Goal: Use online tool/utility: Utilize a website feature to perform a specific function

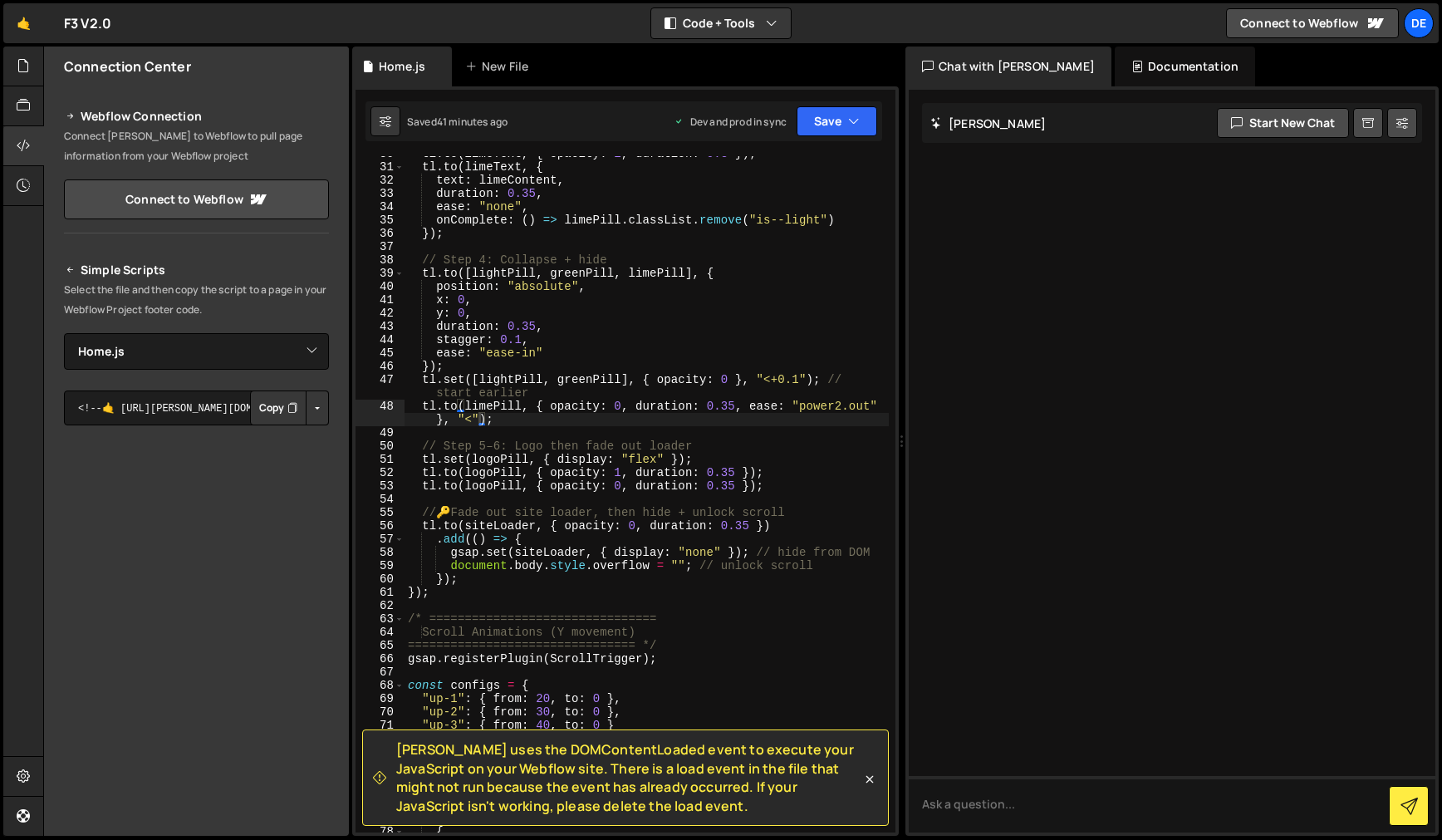
select select "47022"
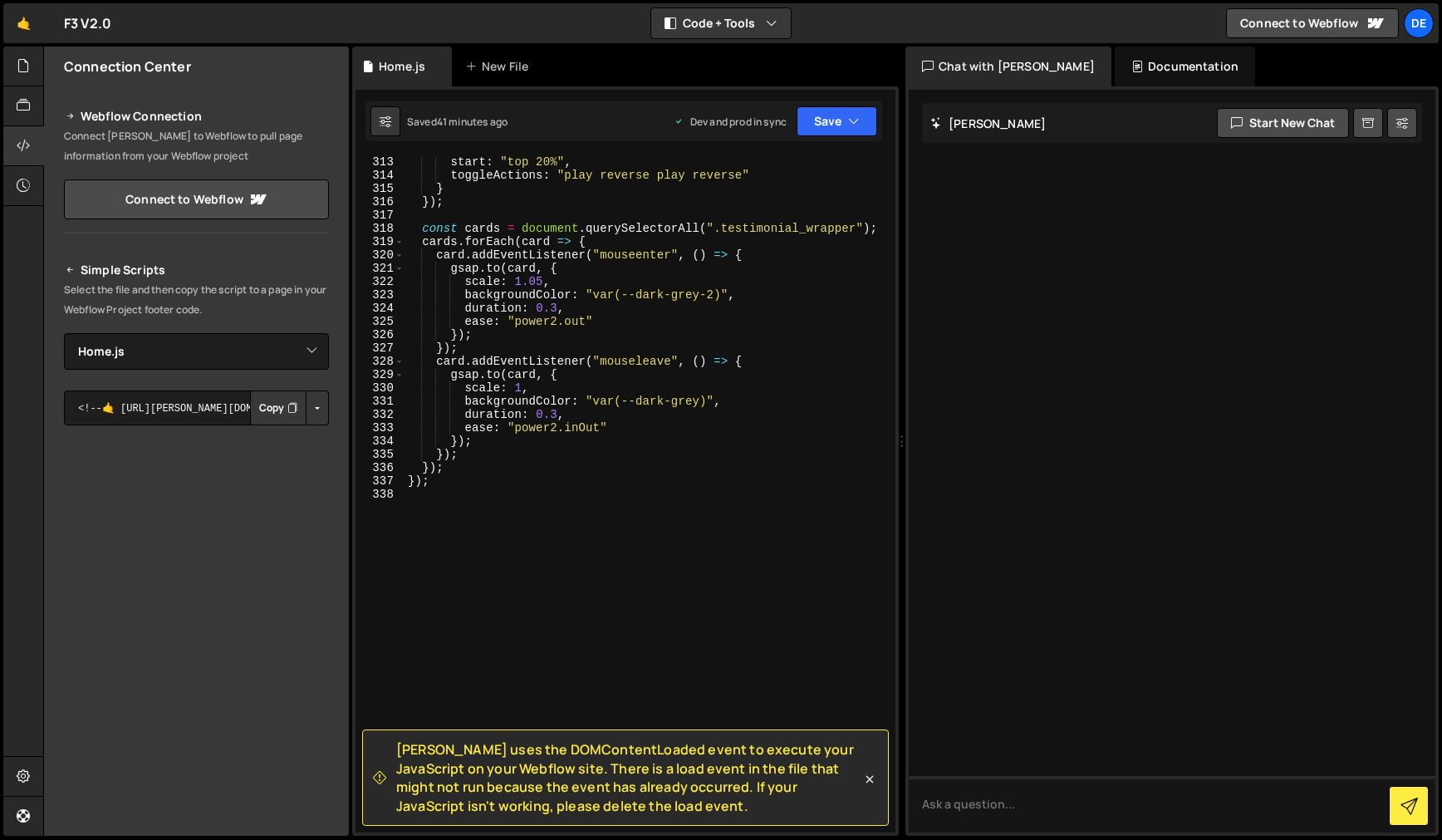
scroll to position [4559, 0]
click at [869, 778] on icon at bounding box center [869, 779] width 17 height 17
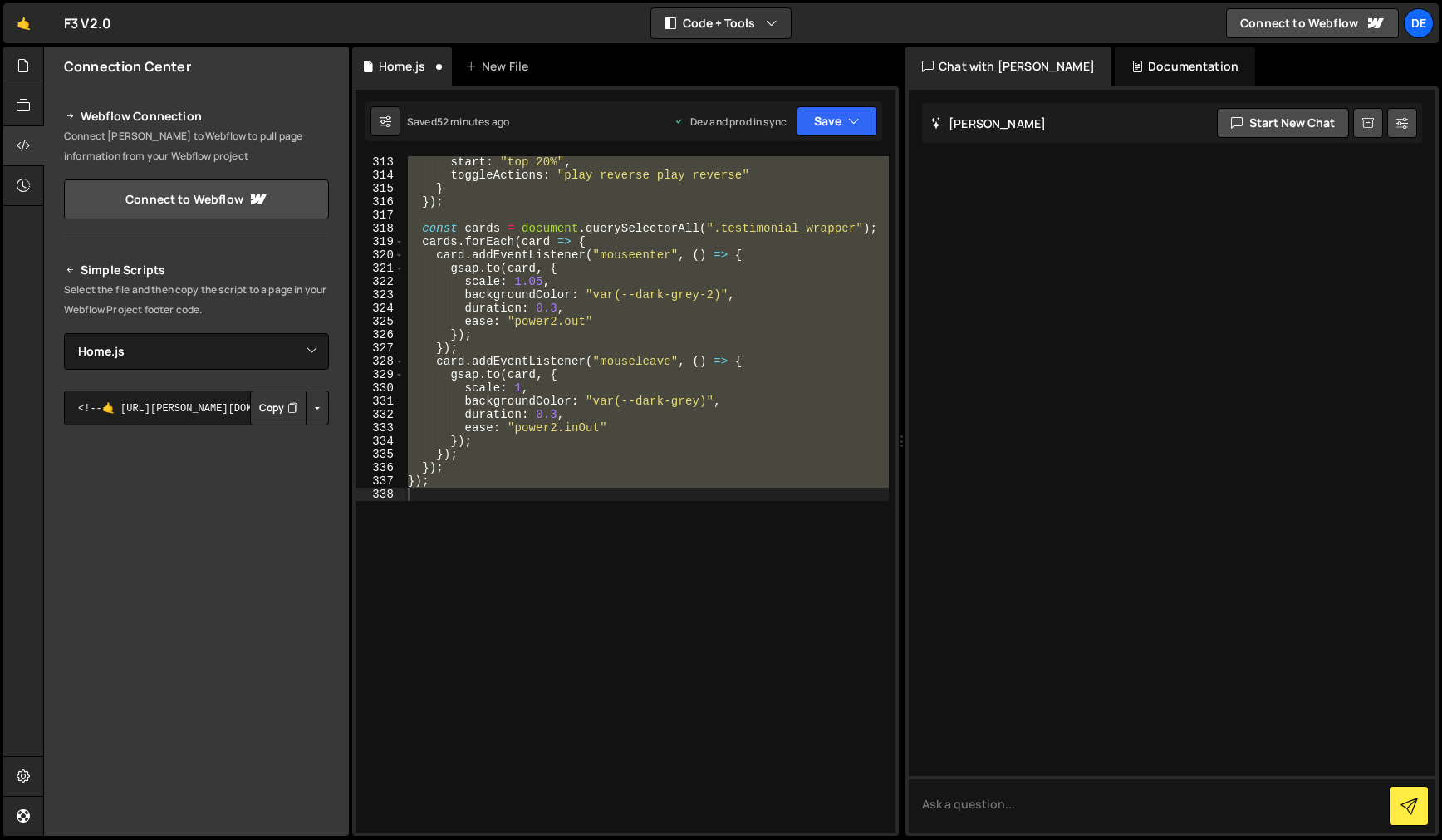
scroll to position [393, 0]
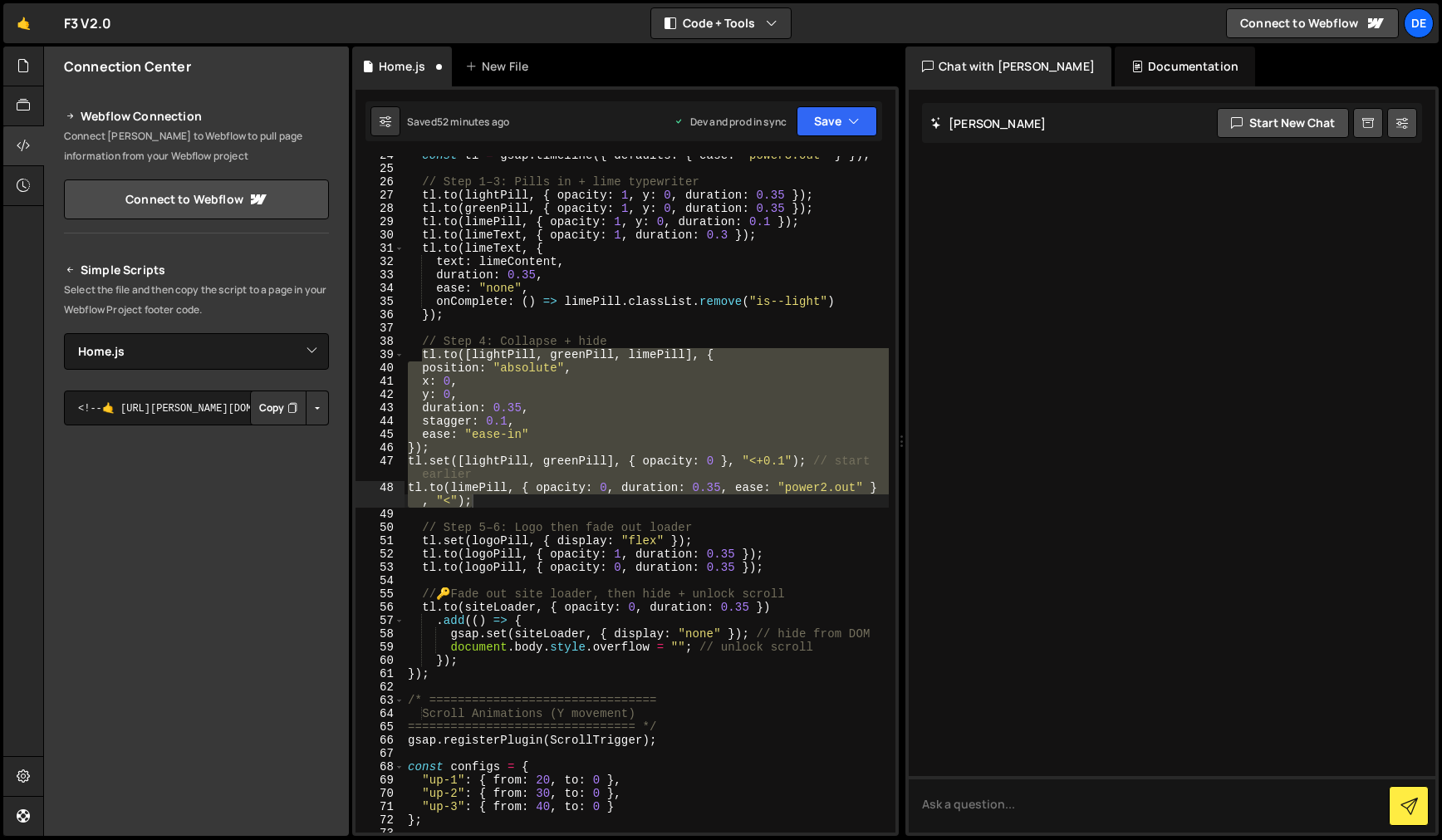
click at [693, 500] on div "const tl = gsap . timeline ({ defaults : { ease : "power3.out" } }) ; // Step 1…" at bounding box center [647, 494] width 484 height 676
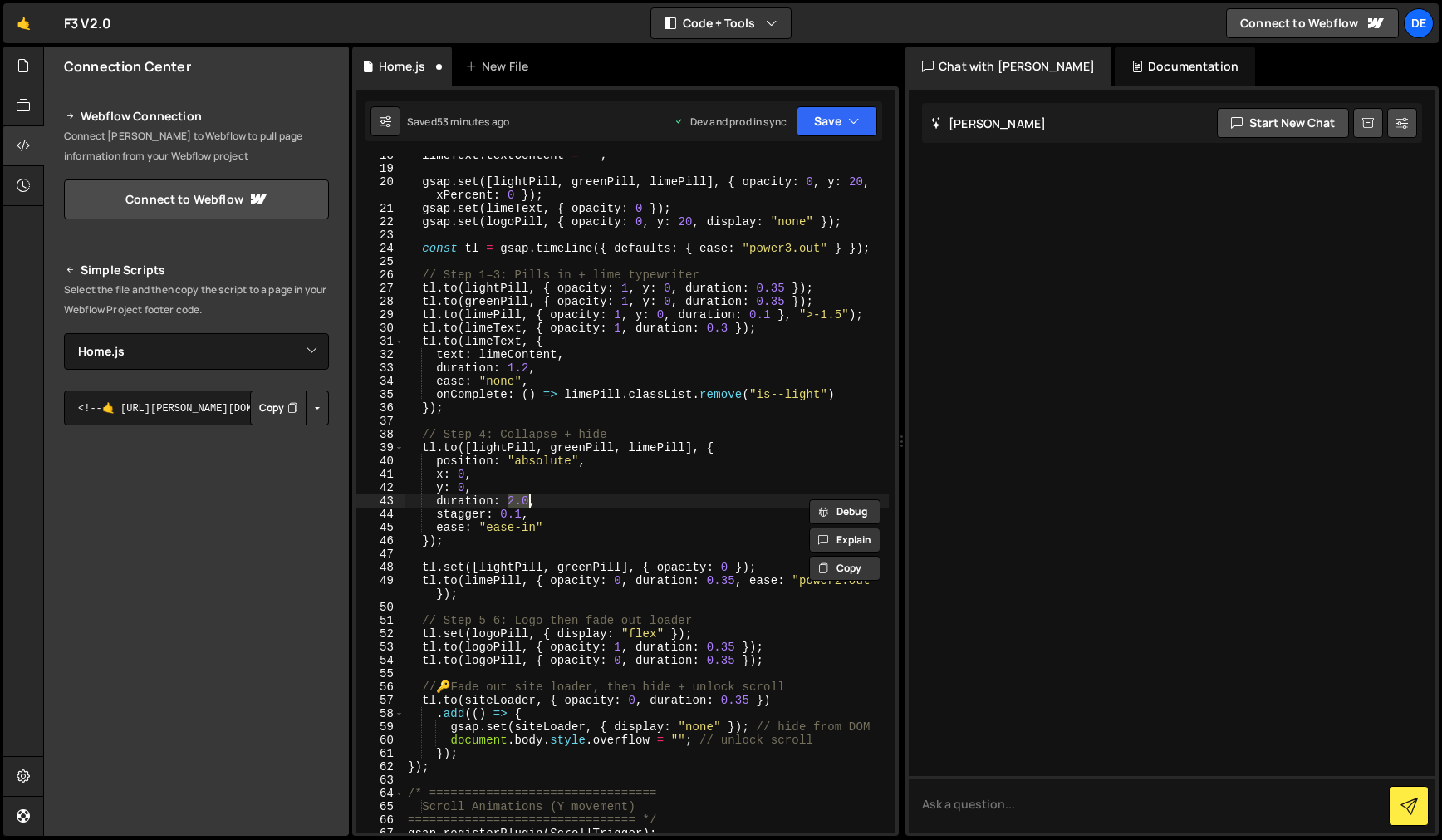
scroll to position [300, 0]
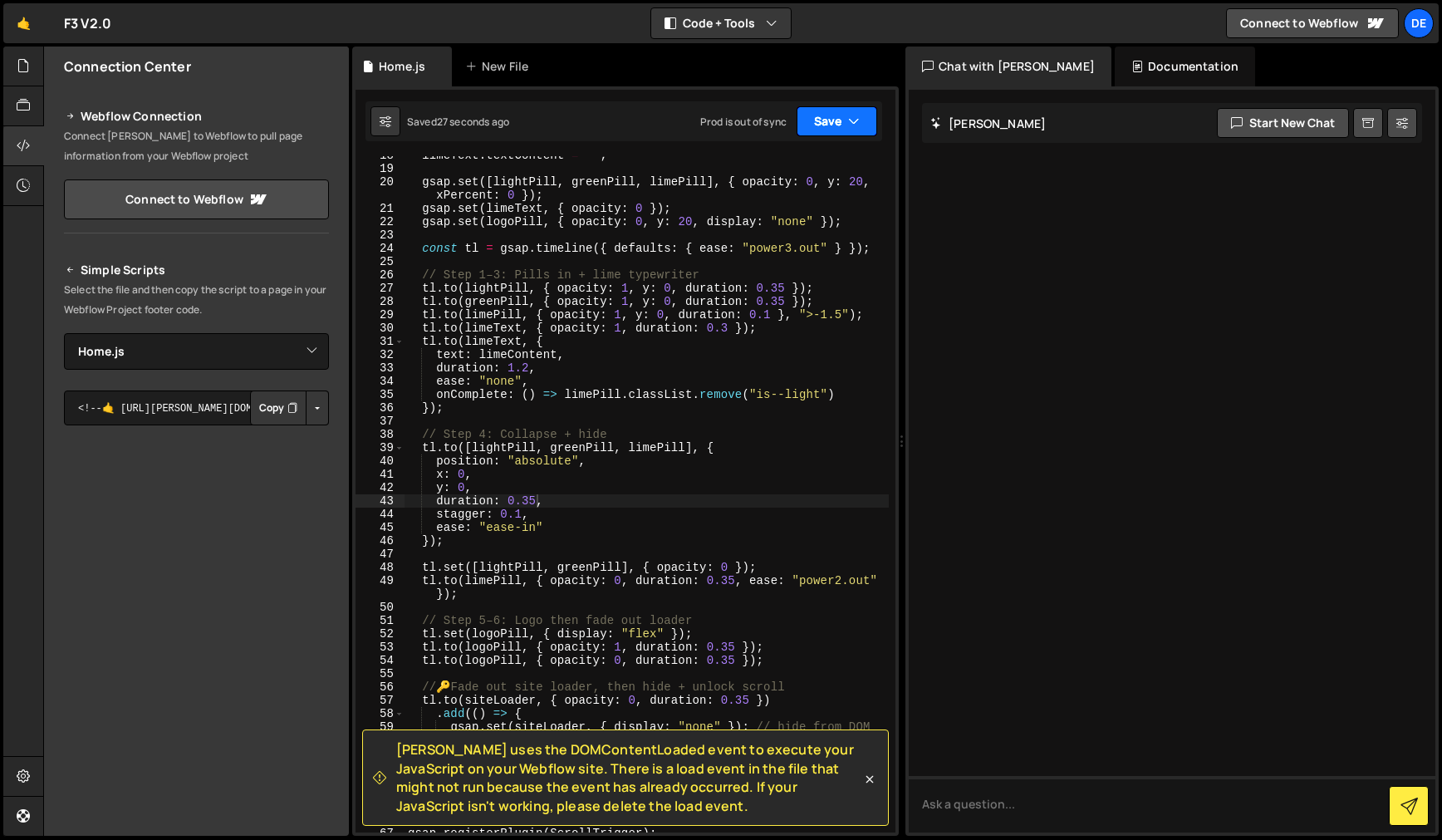
click at [839, 116] on button "Save" at bounding box center [837, 121] width 81 height 30
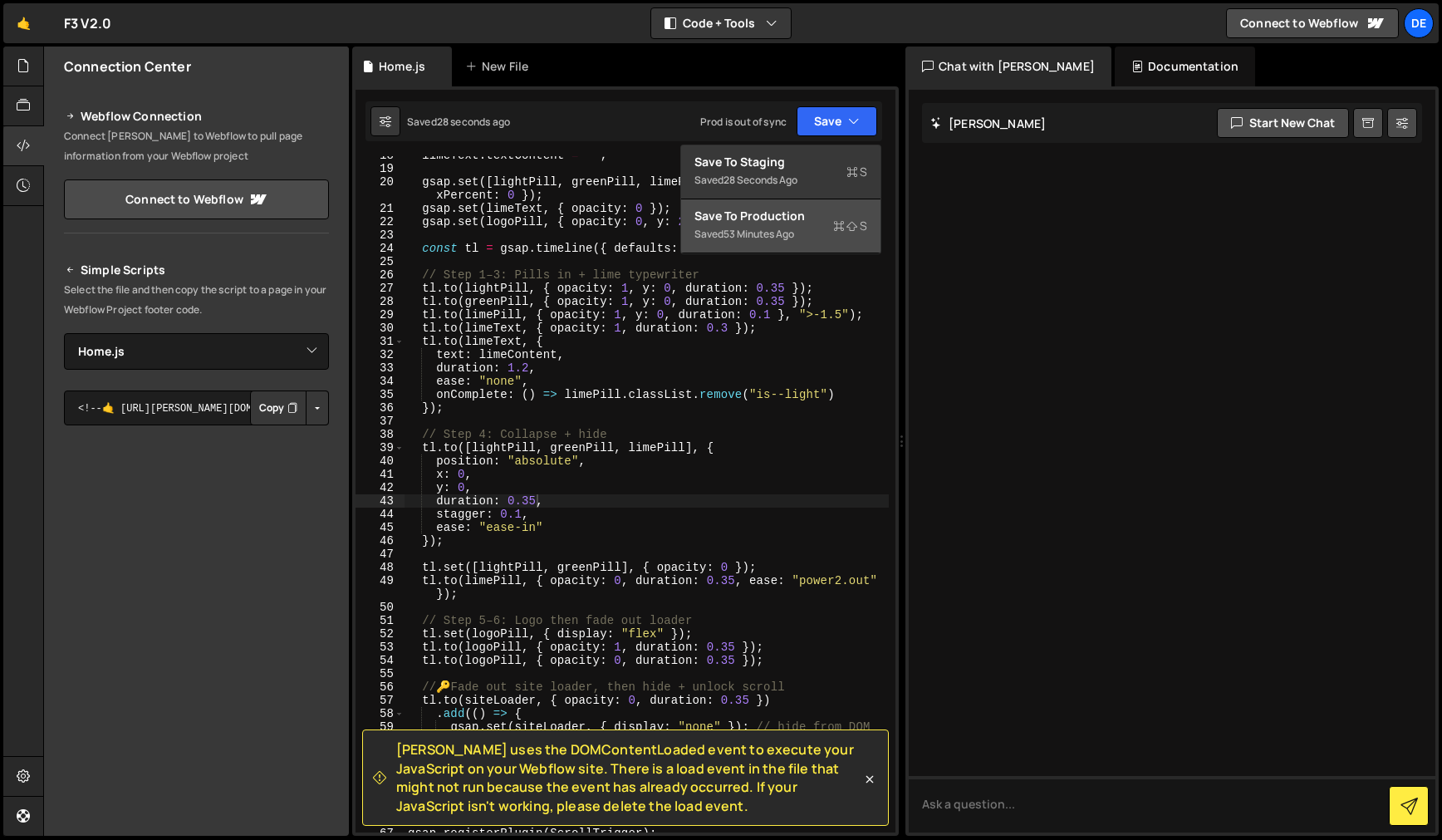
click at [777, 227] on div "53 minutes ago" at bounding box center [759, 234] width 71 height 14
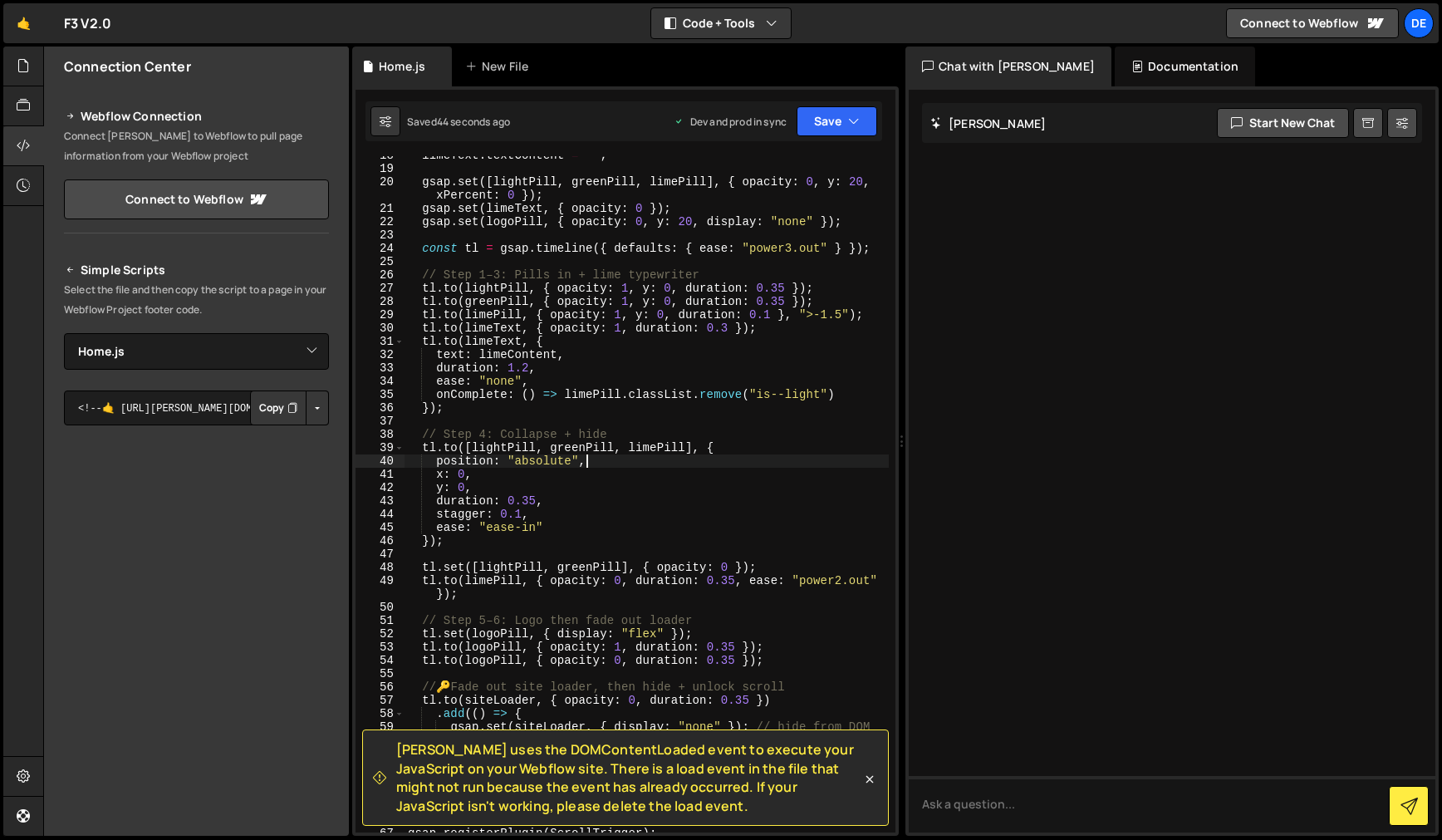
drag, startPoint x: 696, startPoint y: 460, endPoint x: 699, endPoint y: 429, distance: 31.1
click at [696, 459] on div "limeText . textContent = "" ; gsap . set ([ lightPill , greenPill , limePill ] …" at bounding box center [647, 500] width 484 height 702
click at [599, 505] on div "limeText . textContent = "" ; gsap . set ([ lightPill , greenPill , limePill ] …" at bounding box center [647, 500] width 484 height 702
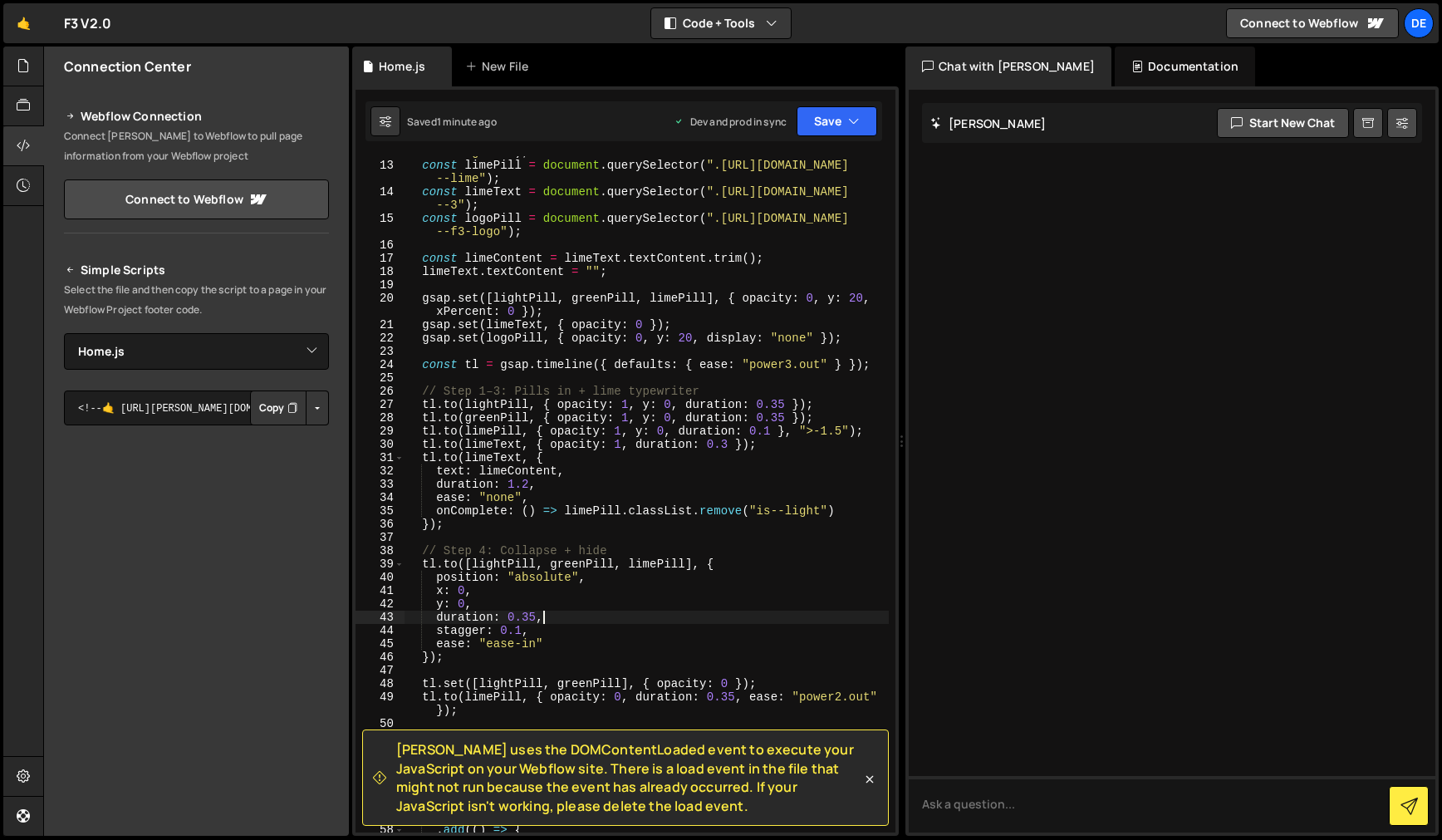
scroll to position [184, 0]
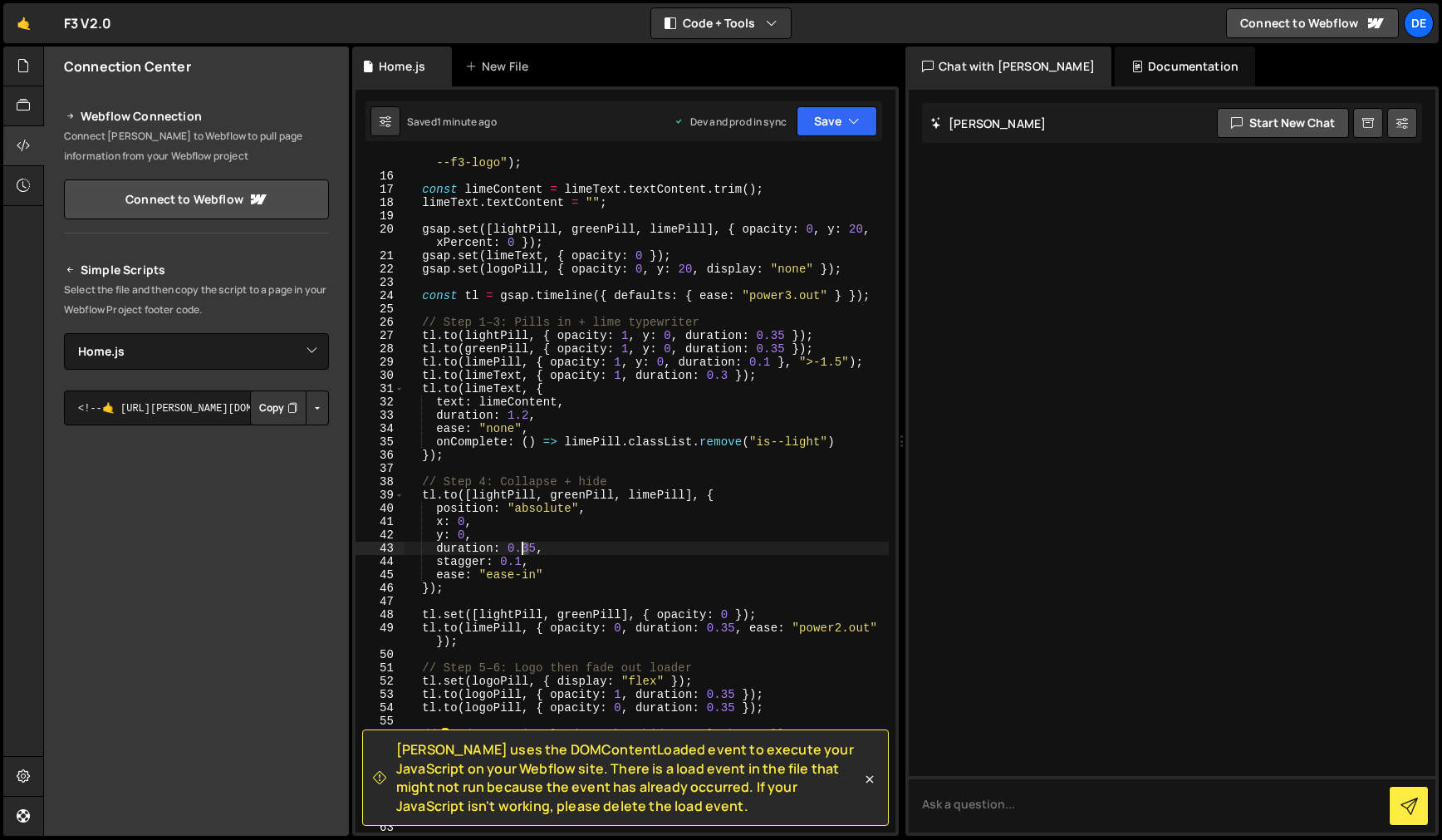
drag, startPoint x: 530, startPoint y: 540, endPoint x: 568, endPoint y: 557, distance: 41.6
click at [522, 549] on div "const logoPill = document . querySelector ( ".[URL][DOMAIN_NAME] --f3-logo" ) ;…" at bounding box center [647, 500] width 484 height 716
click at [506, 549] on div "const logoPill = document . querySelector ( ".[URL][DOMAIN_NAME] --f3-logo" ) ;…" at bounding box center [647, 497] width 484 height 716
click at [654, 545] on div "const logoPill = document . querySelector ( ".[URL][DOMAIN_NAME] --f3-logo" ) ;…" at bounding box center [647, 497] width 484 height 716
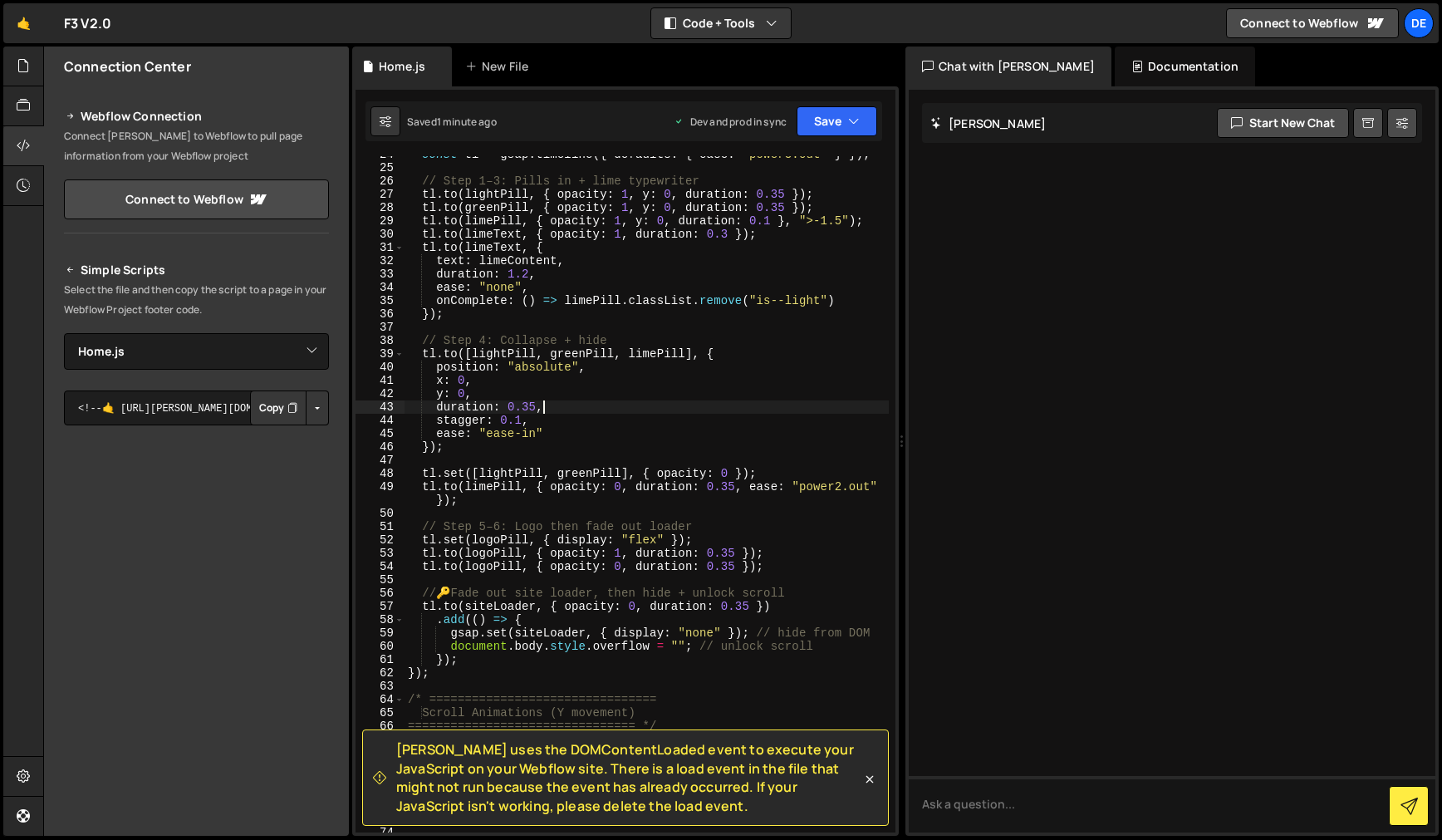
scroll to position [393, 0]
click at [524, 406] on div "const tl = gsap . timeline ({ defaults : { ease : "power3.out" } }) ; // Step 1…" at bounding box center [647, 499] width 484 height 702
click at [506, 405] on div "const tl = gsap . timeline ({ defaults : { ease : "power3.out" } }) ; // Step 1…" at bounding box center [647, 499] width 484 height 702
drag, startPoint x: 507, startPoint y: 406, endPoint x: 534, endPoint y: 413, distance: 27.9
click at [513, 406] on div "const tl = gsap . timeline ({ defaults : { ease : "power3.out" } }) ; // Step 1…" at bounding box center [647, 499] width 484 height 702
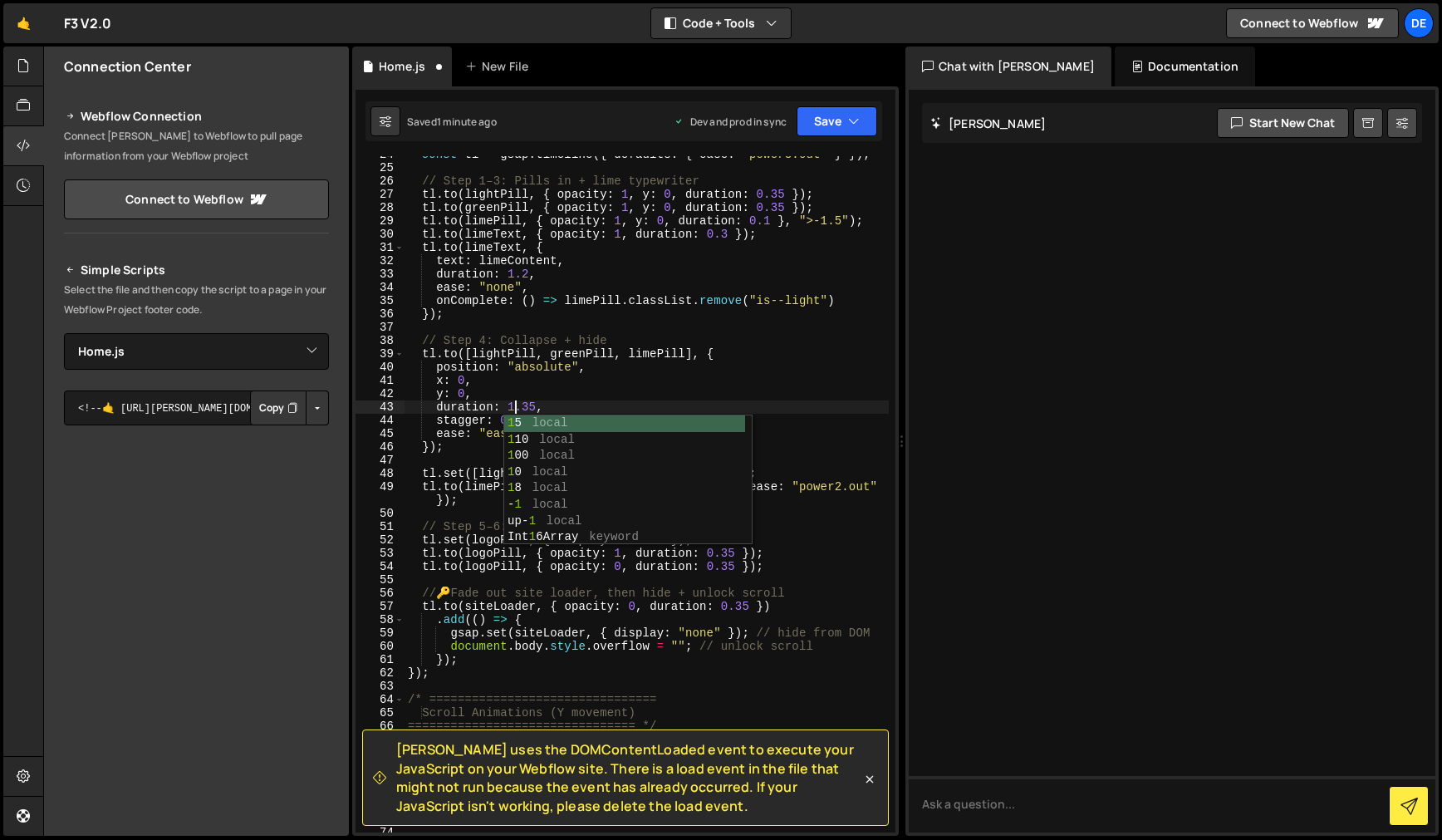
click at [599, 392] on div "const tl = gsap . timeline ({ defaults : { ease : "power3.out" } }) ; // Step 1…" at bounding box center [647, 499] width 484 height 702
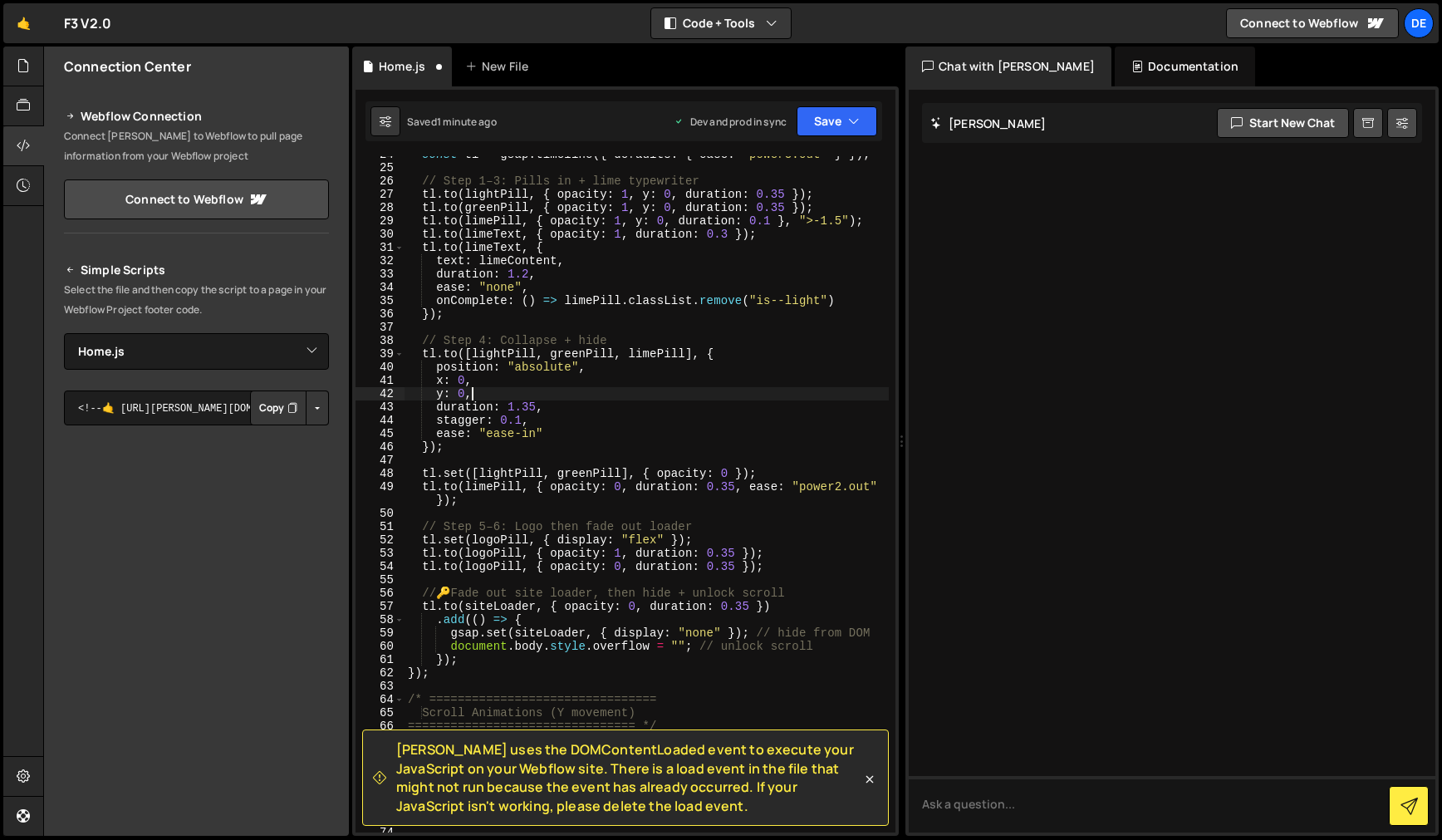
scroll to position [0, 4]
drag, startPoint x: 823, startPoint y: 129, endPoint x: 802, endPoint y: 144, distance: 25.8
click at [823, 129] on button "Save" at bounding box center [837, 121] width 81 height 30
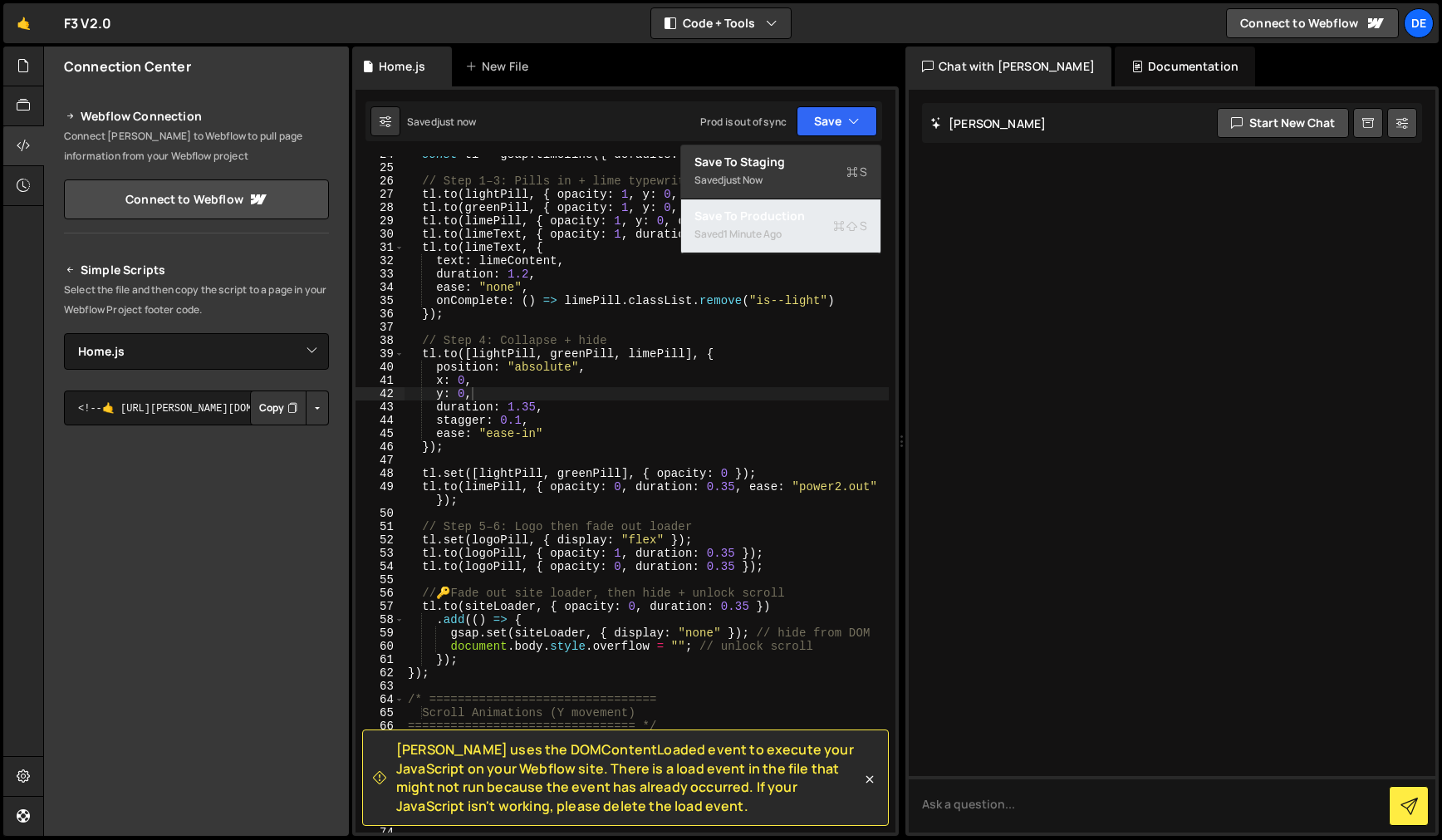
click at [749, 212] on div "Save to Production S" at bounding box center [781, 215] width 173 height 17
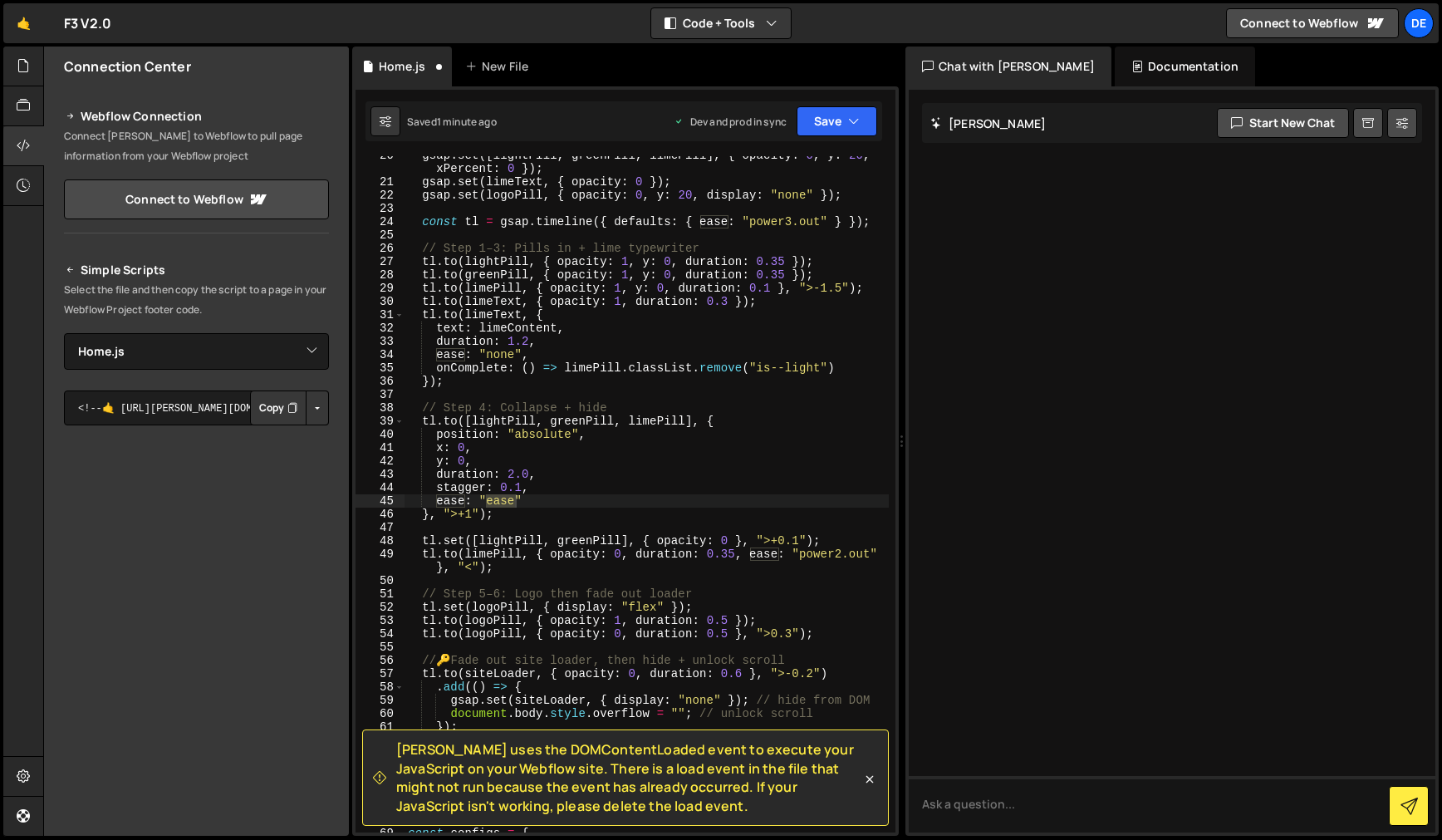
scroll to position [327, 0]
click at [661, 476] on div "gsap . set ([ lightPill , greenPill , limePill ] , { opacity : 0 , y : 20 , xPe…" at bounding box center [647, 506] width 484 height 716
click at [857, 120] on icon "button" at bounding box center [853, 121] width 11 height 17
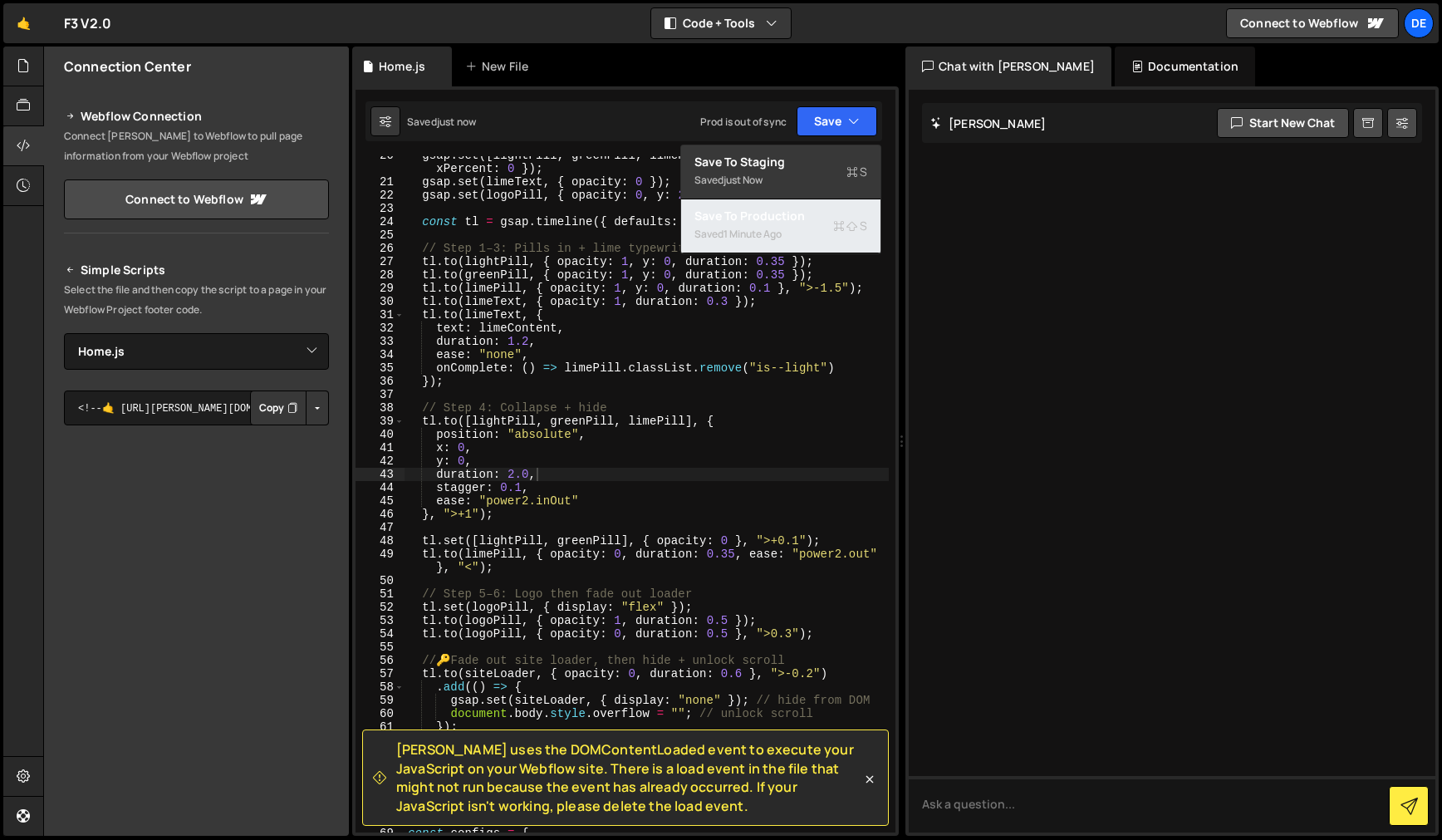
click at [788, 215] on div "Save to Production S" at bounding box center [781, 215] width 173 height 17
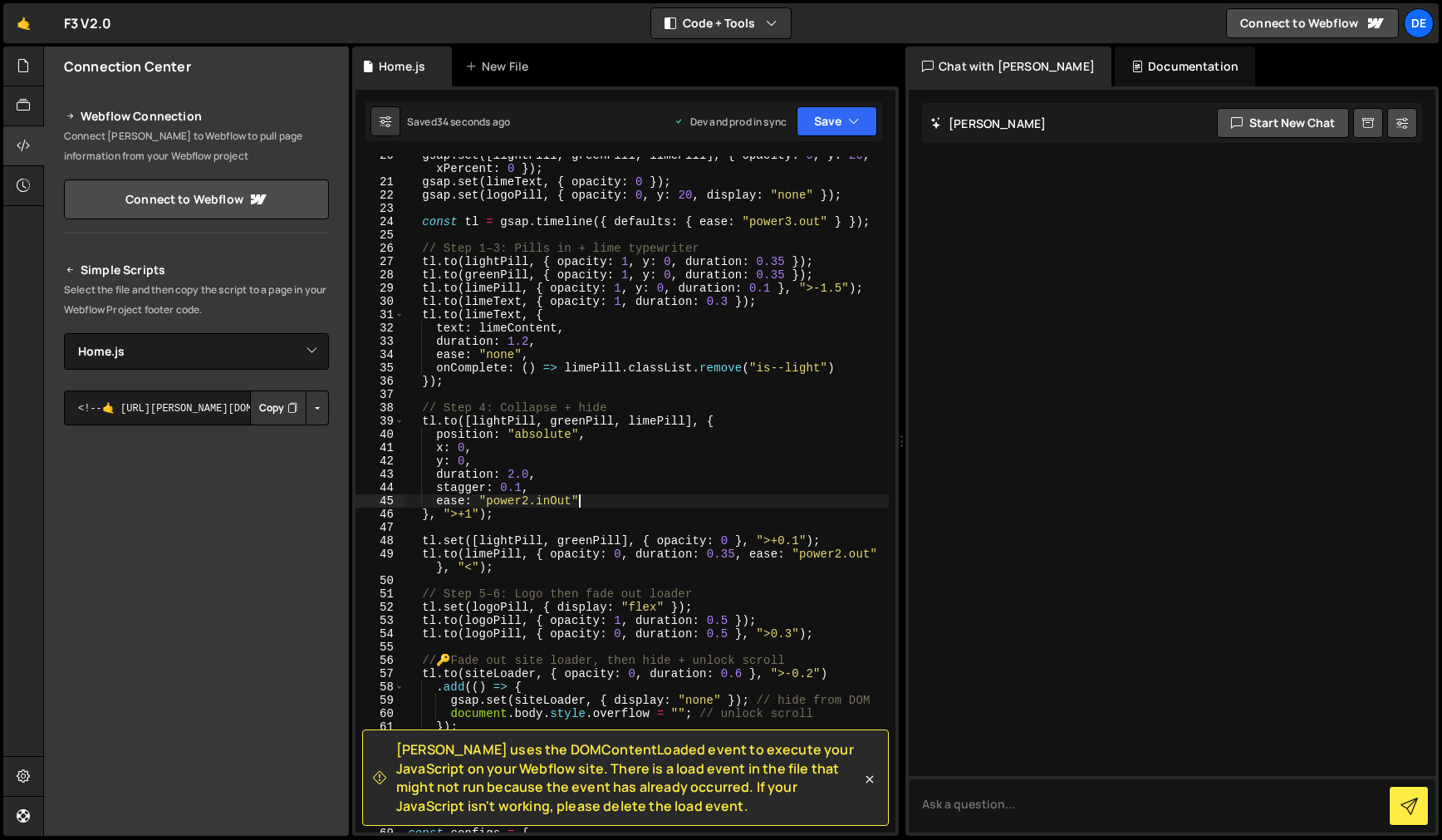
click at [647, 498] on div "gsap . set ([ lightPill , greenPill , limePill ] , { opacity : 0 , y : 20 , xPe…" at bounding box center [647, 506] width 484 height 716
drag, startPoint x: 465, startPoint y: 569, endPoint x: 473, endPoint y: 574, distance: 9.4
click at [466, 569] on div "gsap . set ([ lightPill , greenPill , limePill ] , { opacity : 0 , y : 20 , xPe…" at bounding box center [647, 506] width 484 height 716
click at [470, 570] on div "gsap . set ([ lightPill , greenPill , limePill ] , { opacity : 0 , y : 20 , xPe…" at bounding box center [647, 506] width 484 height 716
paste textarea "-0.3"
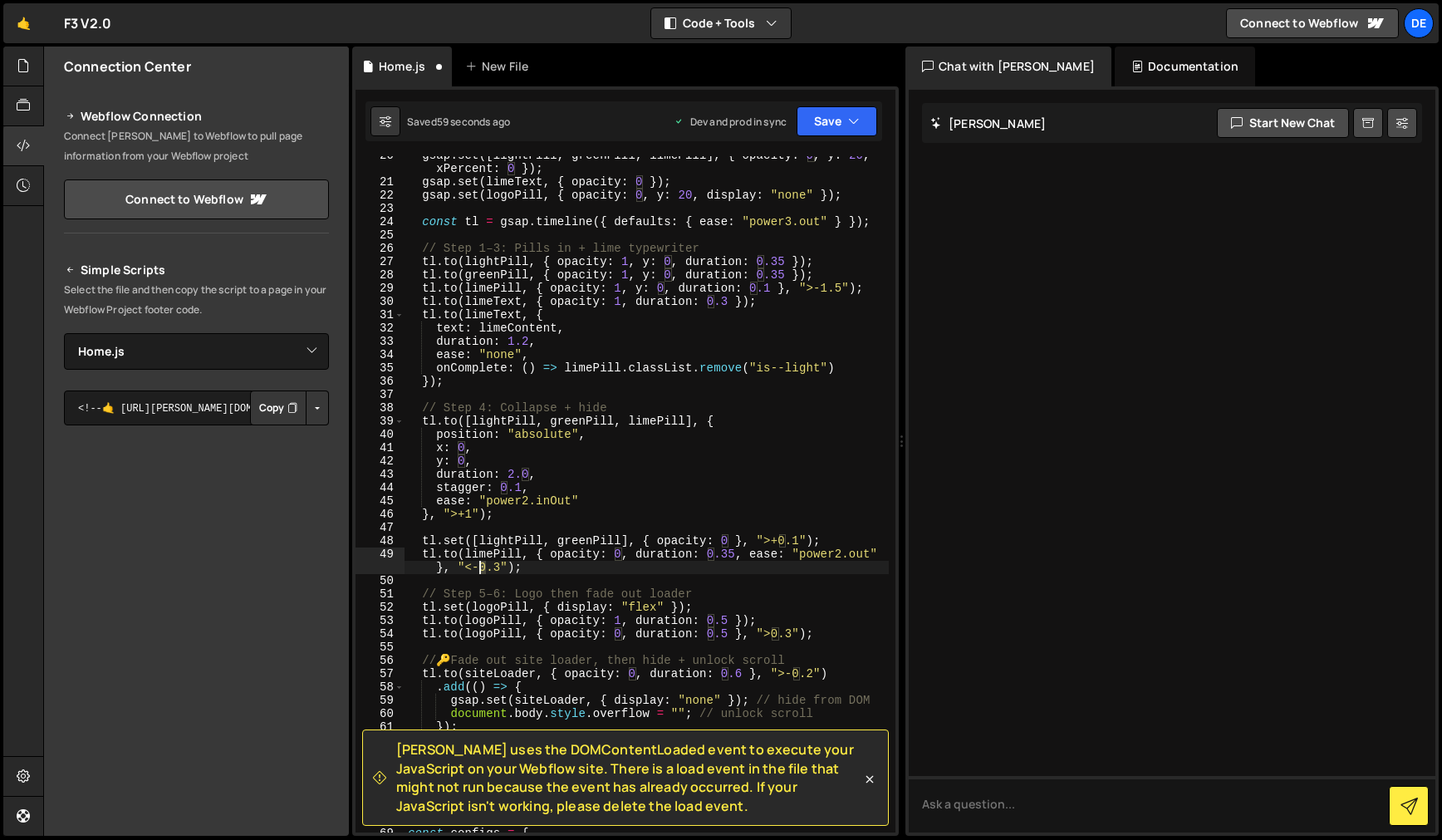
click at [481, 568] on div "gsap . set ([ lightPill , greenPill , limePill ] , { opacity : 0 , y : 20 , xPe…" at bounding box center [647, 506] width 484 height 716
click at [495, 568] on div "gsap . set ([ lightPill , greenPill , limePill ] , { opacity : 0 , y : 20 , xPe…" at bounding box center [647, 506] width 484 height 716
click at [614, 469] on div "gsap . set ([ lightPill , greenPill , limePill ] , { opacity : 0 , y : 20 , xPe…" at bounding box center [647, 506] width 484 height 716
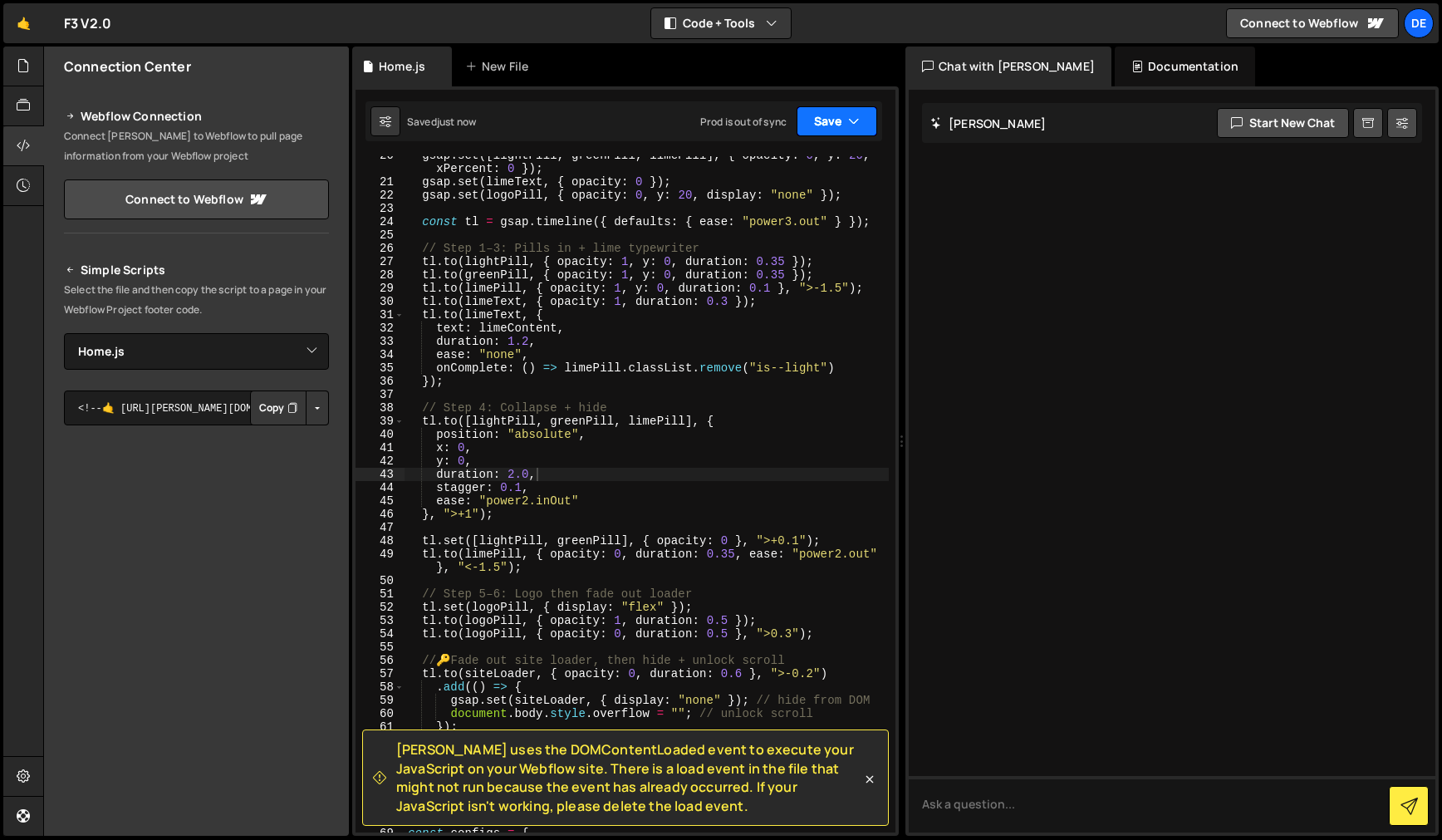
click at [855, 131] on button "Save" at bounding box center [837, 121] width 81 height 30
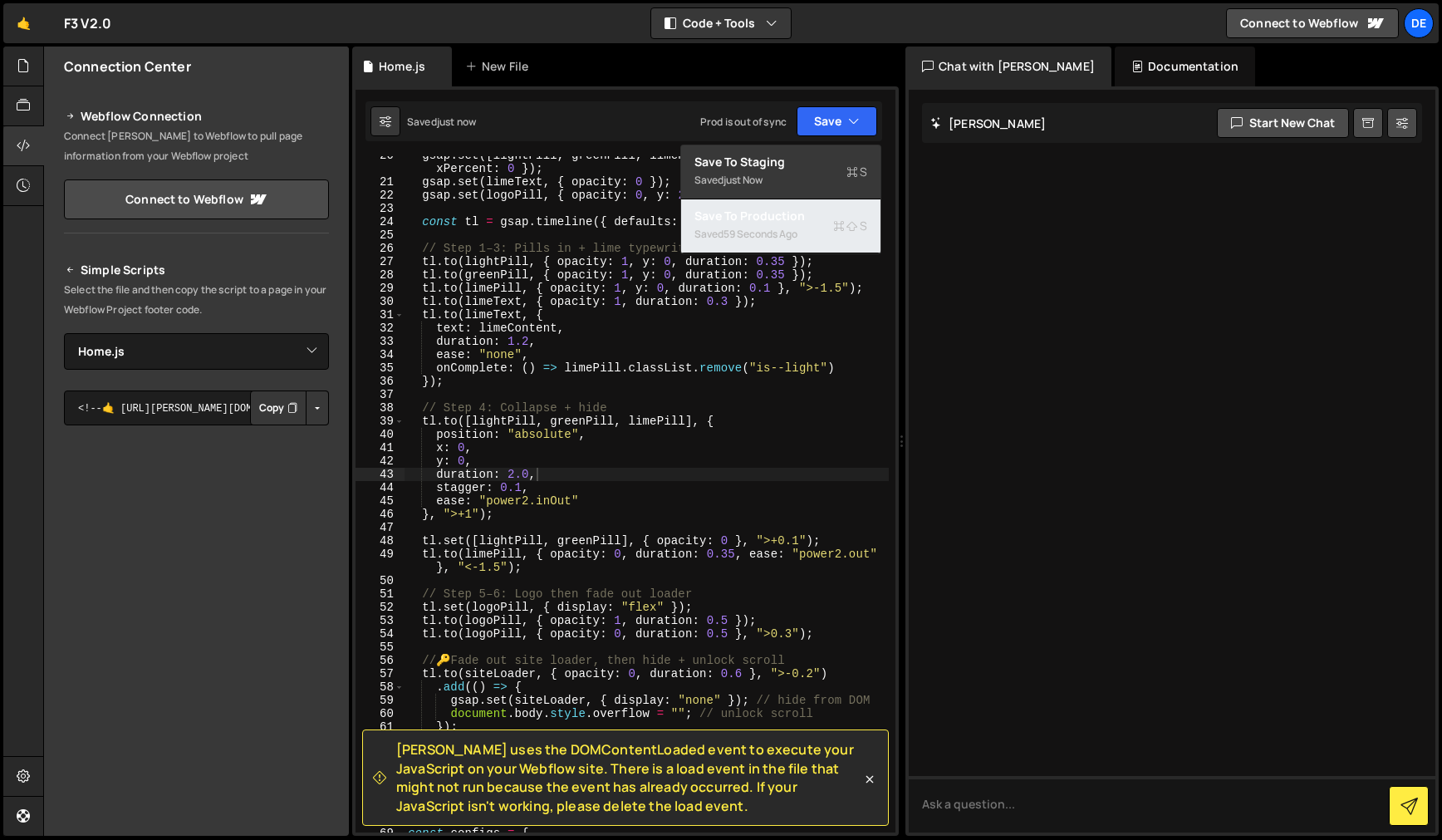
click at [789, 219] on div "Save to Production S" at bounding box center [781, 215] width 173 height 17
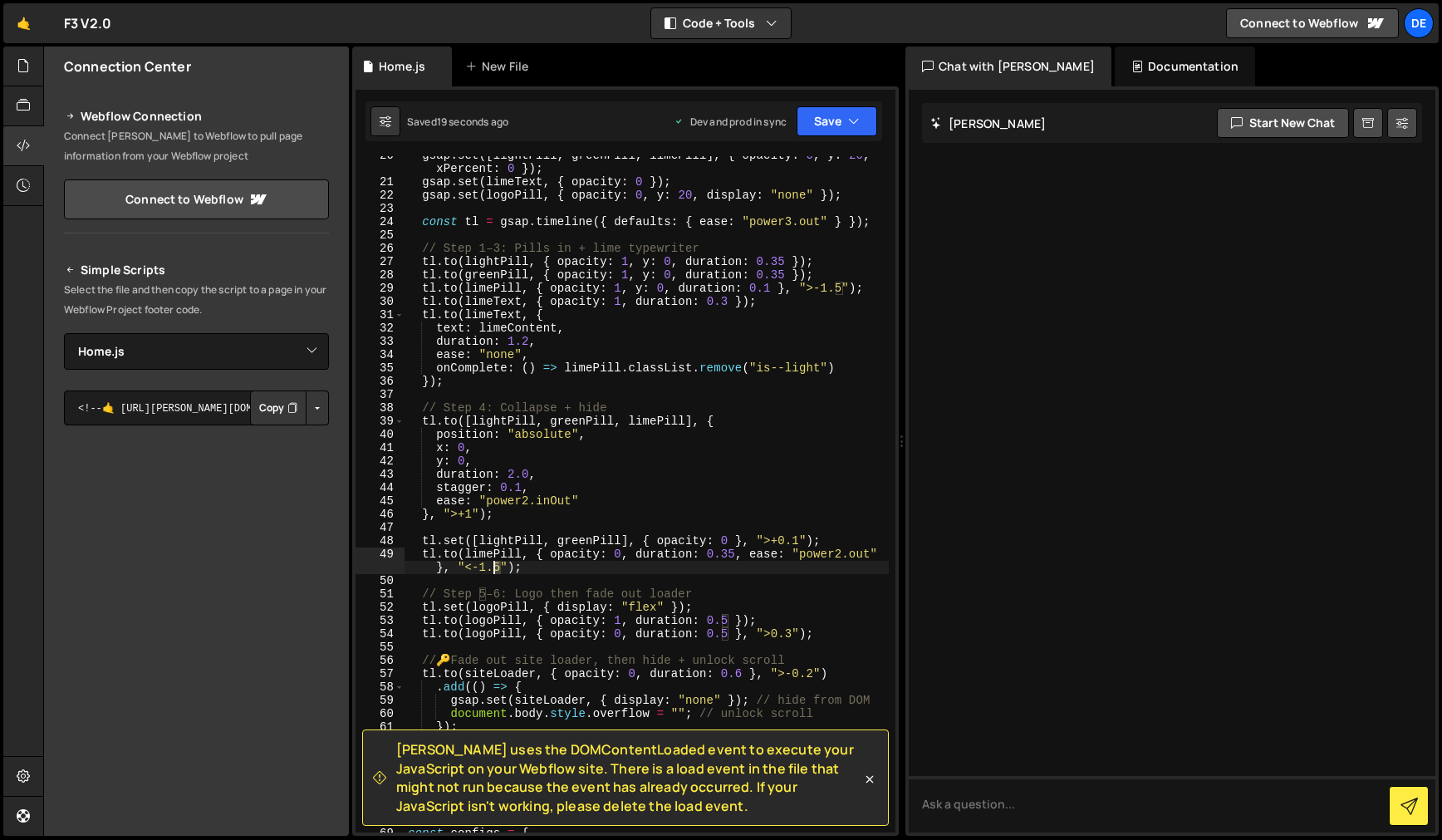
drag, startPoint x: 498, startPoint y: 570, endPoint x: 507, endPoint y: 575, distance: 10.3
click at [496, 570] on div "gsap . set ([ lightPill , greenPill , limePill ] , { opacity : 0 , y : 20 , xPe…" at bounding box center [647, 506] width 484 height 716
click at [557, 516] on div "gsap . set ([ lightPill , greenPill , limePill ] , { opacity : 0 , y : 20 , xPe…" at bounding box center [647, 506] width 484 height 716
click at [829, 116] on button "Save" at bounding box center [837, 121] width 81 height 30
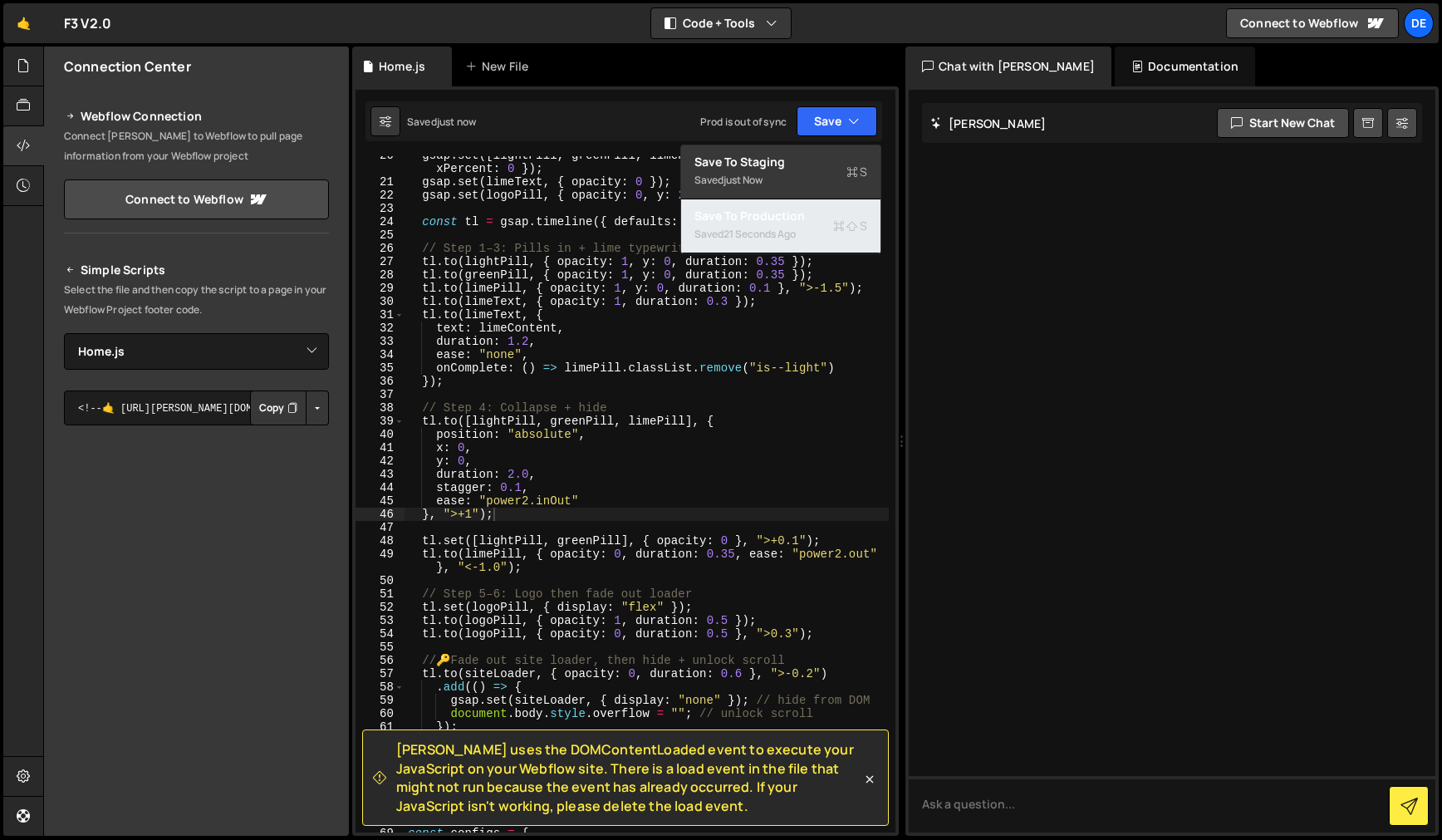
drag, startPoint x: 783, startPoint y: 217, endPoint x: 573, endPoint y: 197, distance: 211.0
click at [782, 217] on div "Save to Production S" at bounding box center [781, 215] width 173 height 17
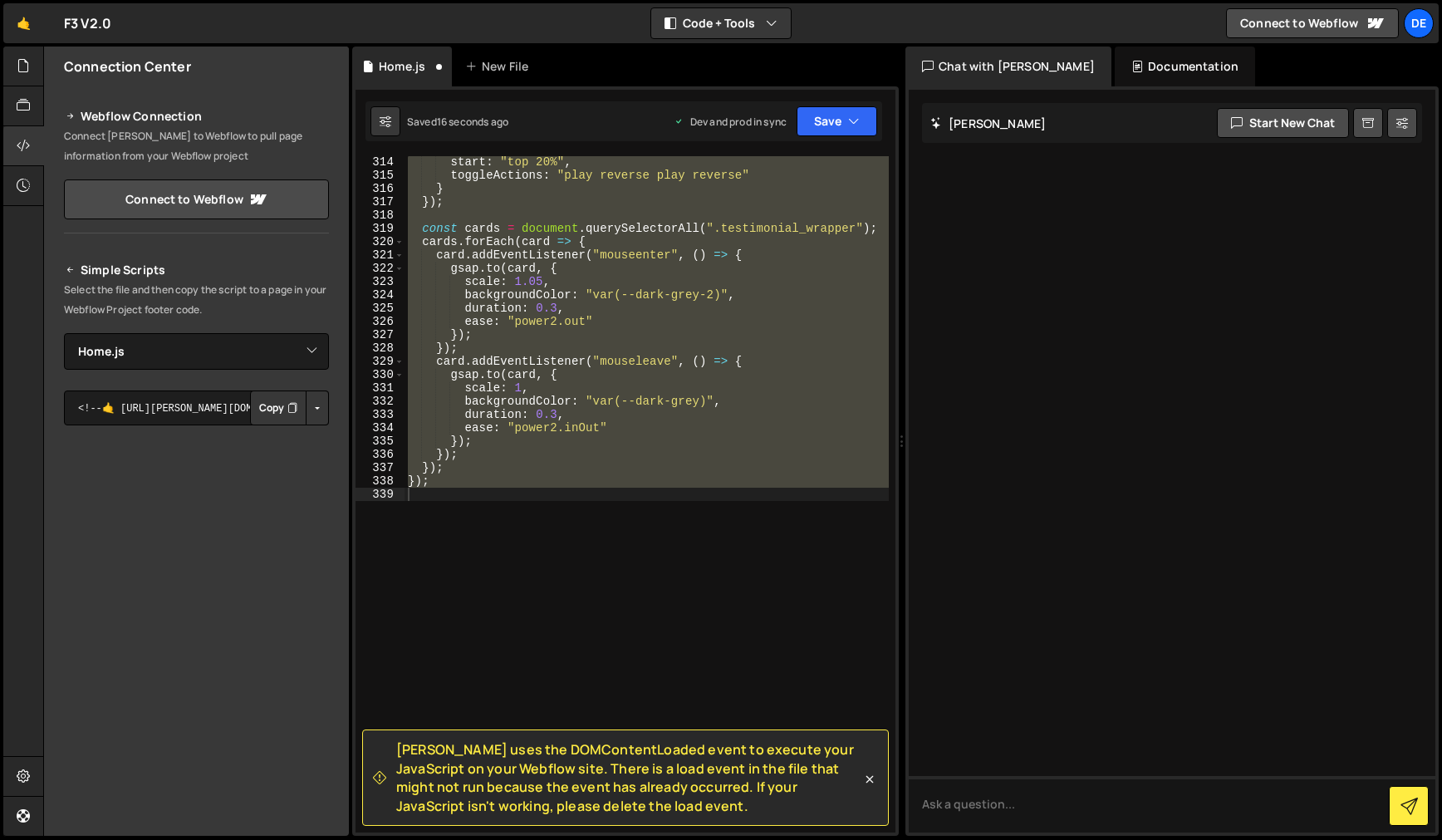
scroll to position [393, 0]
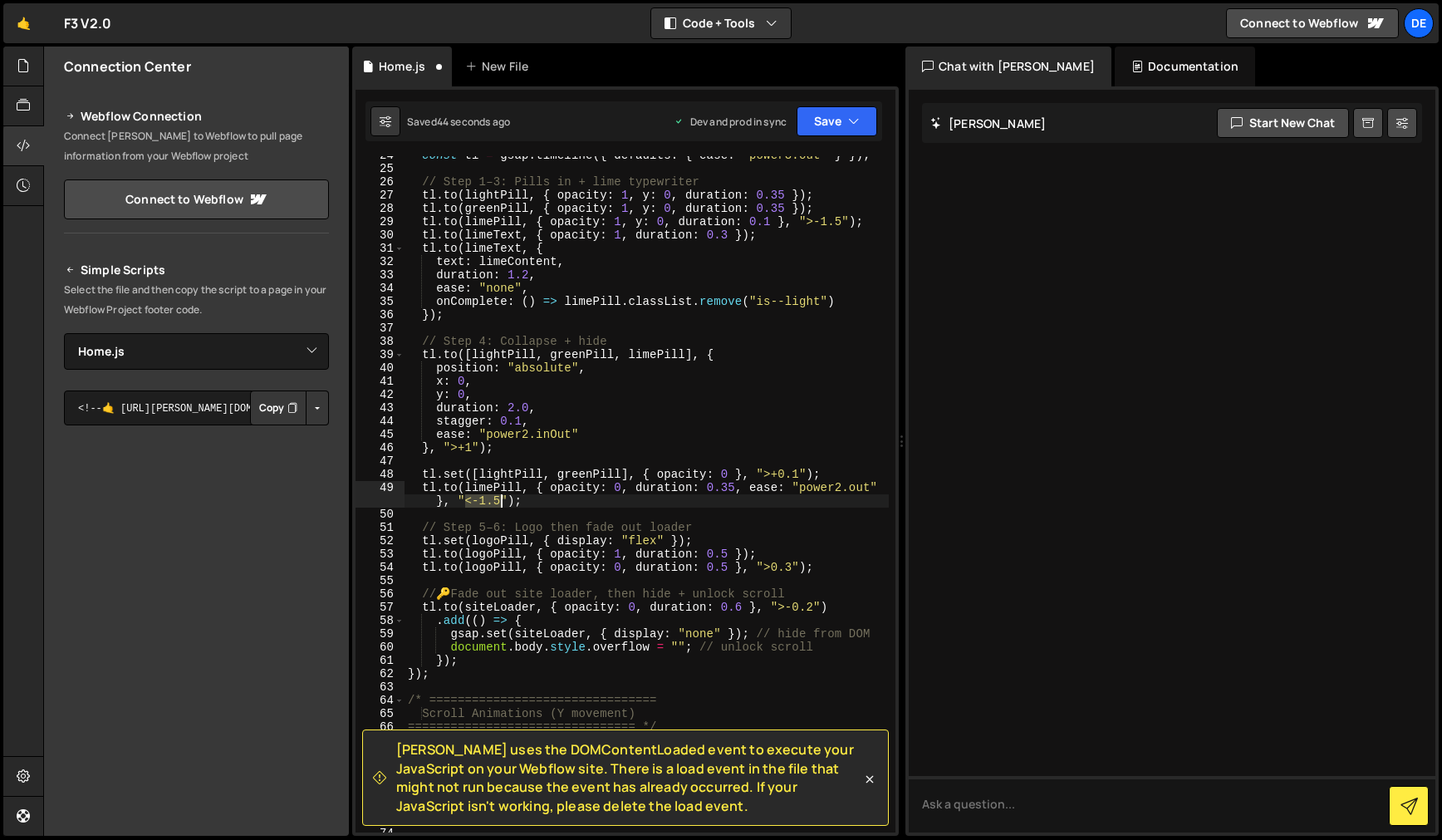
drag, startPoint x: 466, startPoint y: 504, endPoint x: 498, endPoint y: 502, distance: 32.1
click at [498, 502] on div "const tl = gsap . timeline ({ defaults : { ease : "power3.out" } }) ; // Step 1…" at bounding box center [647, 500] width 484 height 702
click at [788, 476] on div "const tl = gsap . timeline ({ defaults : { ease : "power3.out" } }) ; // Step 1…" at bounding box center [647, 500] width 484 height 702
drag, startPoint x: 765, startPoint y: 474, endPoint x: 795, endPoint y: 476, distance: 30.1
click at [800, 473] on div "const tl = gsap . timeline ({ defaults : { ease : "power3.out" } }) ; // Step 1…" at bounding box center [647, 500] width 484 height 702
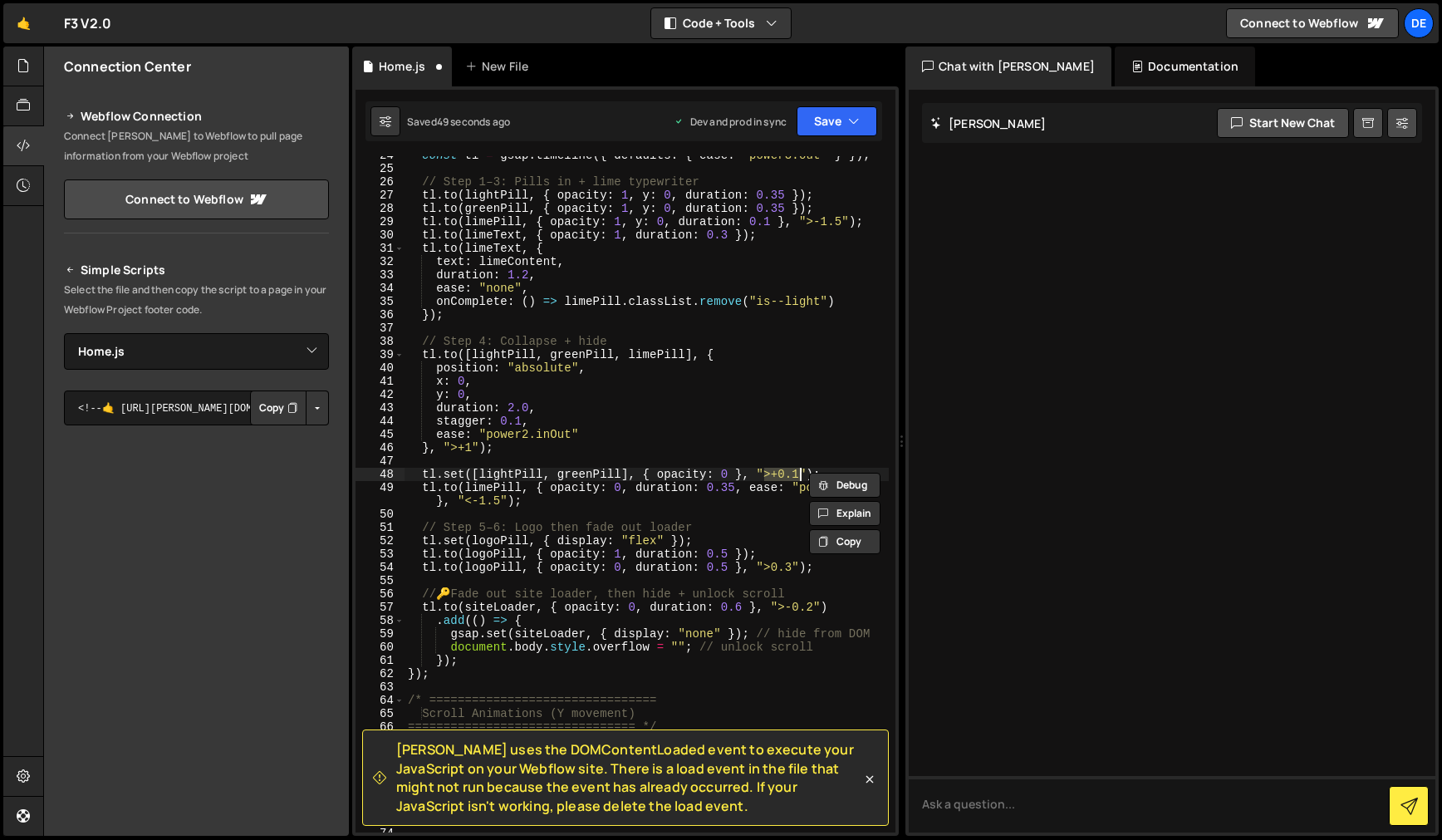
paste textarea "<-1.5"
click at [710, 442] on div "const tl = gsap . timeline ({ defaults : { ease : "power3.out" } }) ; // Step 1…" at bounding box center [647, 500] width 484 height 702
drag, startPoint x: 833, startPoint y: 128, endPoint x: 826, endPoint y: 133, distance: 8.6
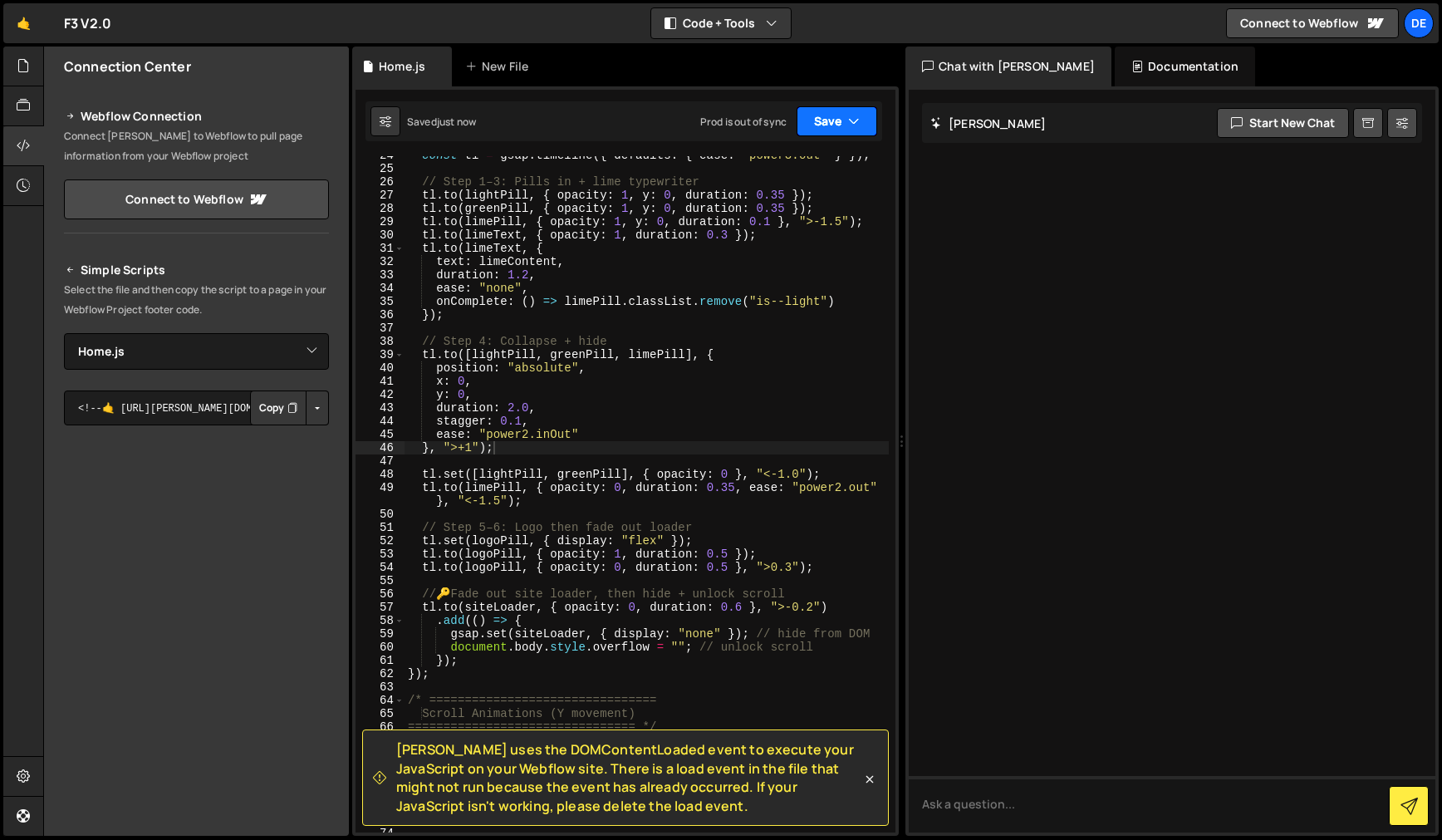
click at [832, 128] on button "Save" at bounding box center [837, 121] width 81 height 30
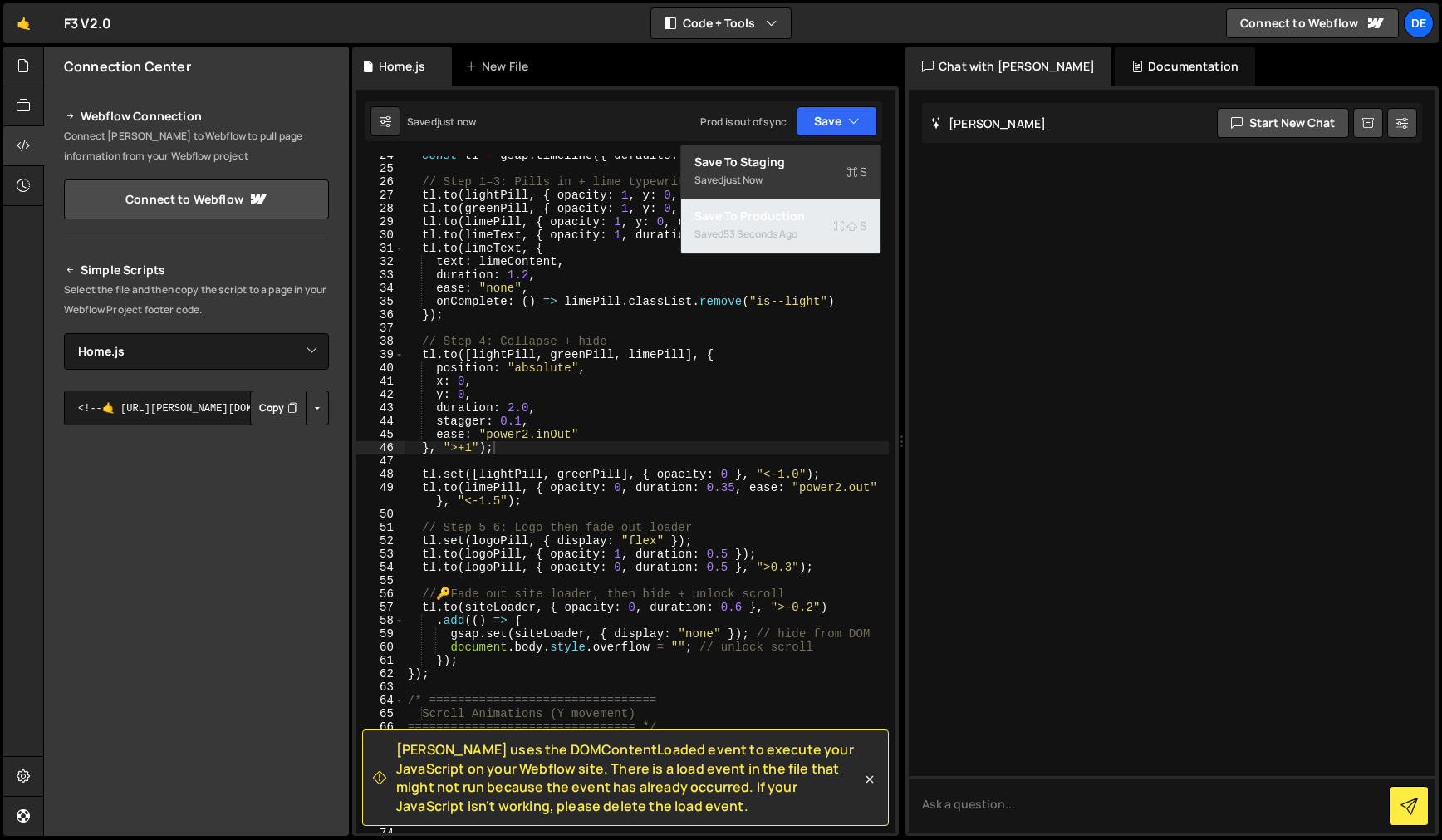
click at [779, 231] on div "53 seconds ago" at bounding box center [760, 234] width 74 height 14
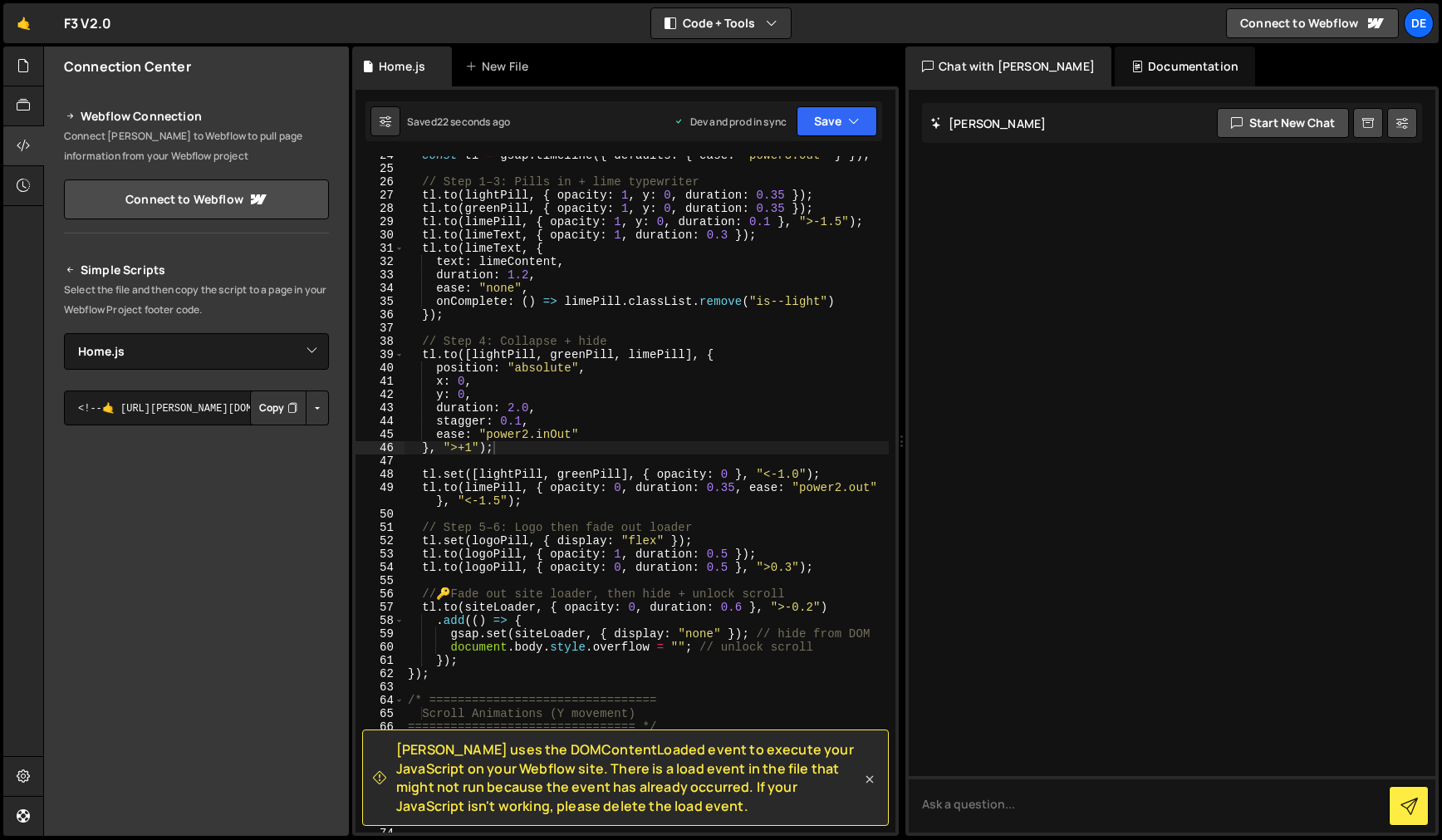
click at [875, 781] on icon at bounding box center [869, 779] width 17 height 17
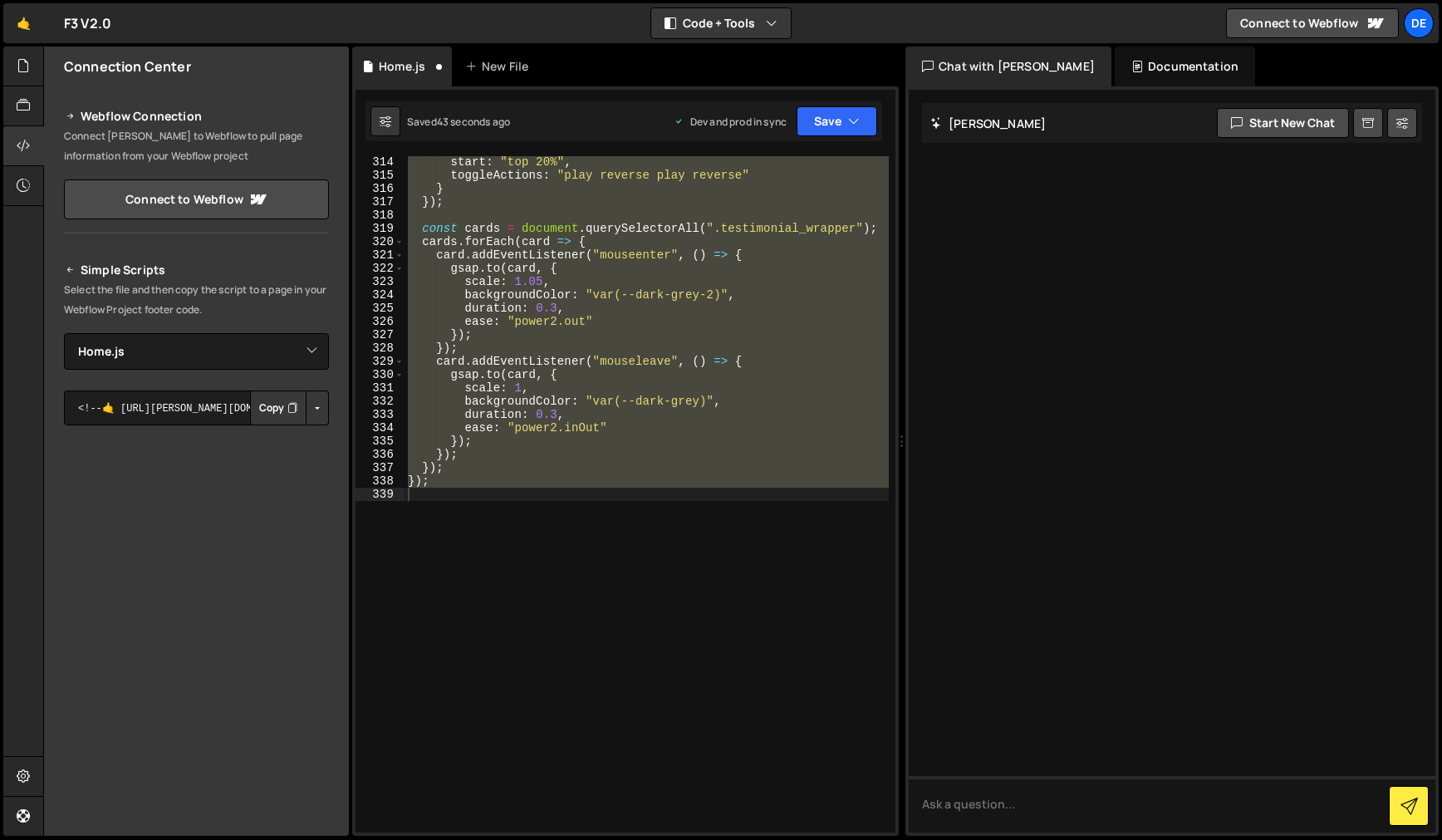
scroll to position [366, 0]
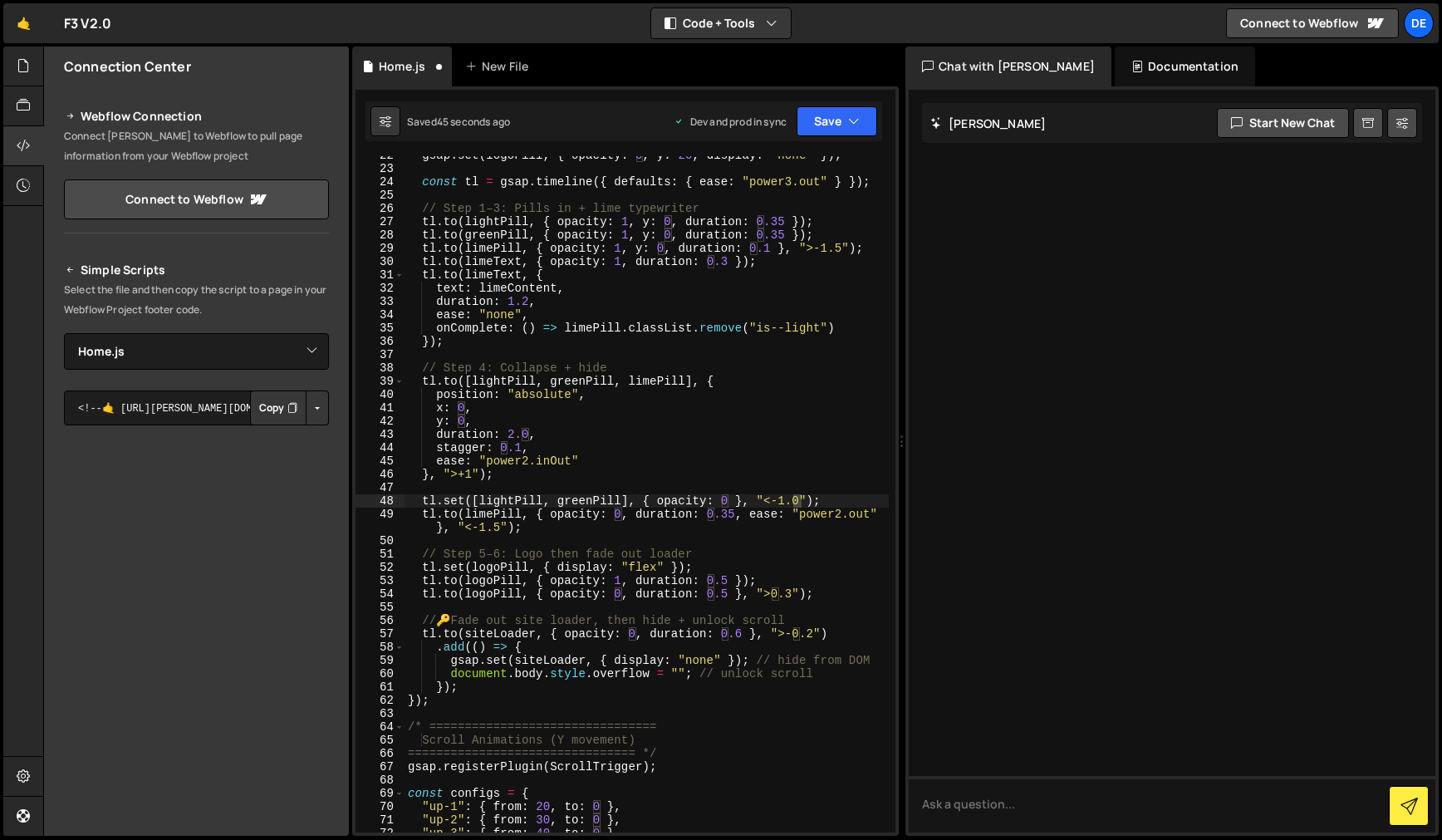
click at [785, 499] on div "gsap . set ( logoPill , { opacity : 0 , y : 20 , display : "none" }) ; const tl…" at bounding box center [647, 500] width 484 height 702
click at [783, 501] on div "gsap . set ( logoPill , { opacity : 0 , y : 20 , display : "none" }) ; const tl…" at bounding box center [647, 500] width 484 height 702
click at [781, 501] on div "gsap . set ( logoPill , { opacity : 0 , y : 20 , display : "none" }) ; const tl…" at bounding box center [647, 500] width 484 height 702
click at [795, 502] on div "gsap . set ( logoPill , { opacity : 0 , y : 20 , display : "none" }) ; const tl…" at bounding box center [647, 500] width 484 height 702
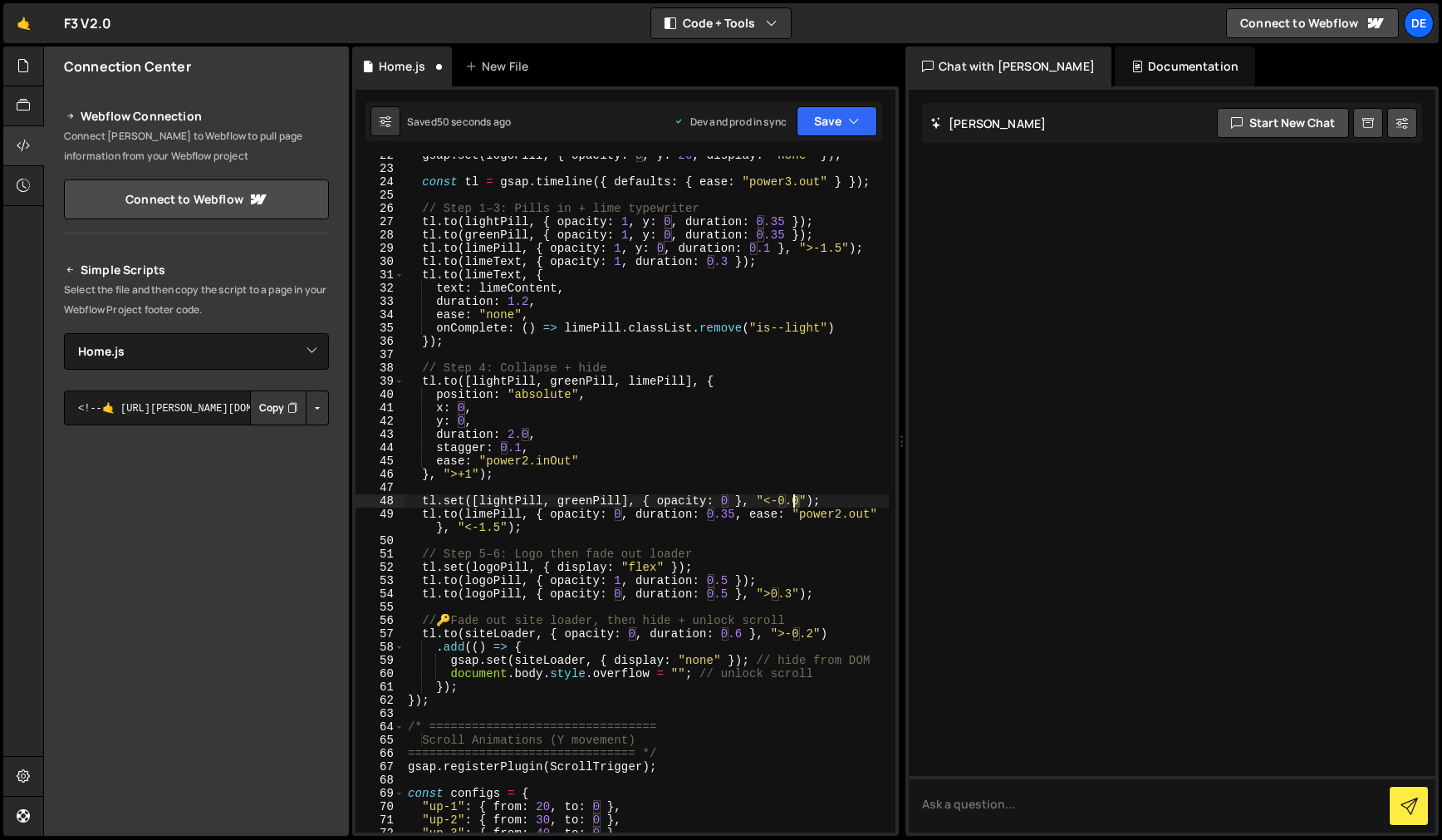
drag, startPoint x: 798, startPoint y: 501, endPoint x: 805, endPoint y: 506, distance: 8.6
click at [795, 501] on div "gsap . set ( logoPill , { opacity : 0 , y : 20 , display : "none" }) ; const tl…" at bounding box center [647, 500] width 484 height 702
click at [770, 497] on div "gsap . set ( logoPill , { opacity : 0 , y : 20 , display : "none" }) ; const tl…" at bounding box center [647, 500] width 484 height 702
drag, startPoint x: 772, startPoint y: 498, endPoint x: 791, endPoint y: 506, distance: 20.6
click at [799, 497] on div "gsap . set ( logoPill , { opacity : 0 , y : 20 , display : "none" }) ; const tl…" at bounding box center [647, 500] width 484 height 702
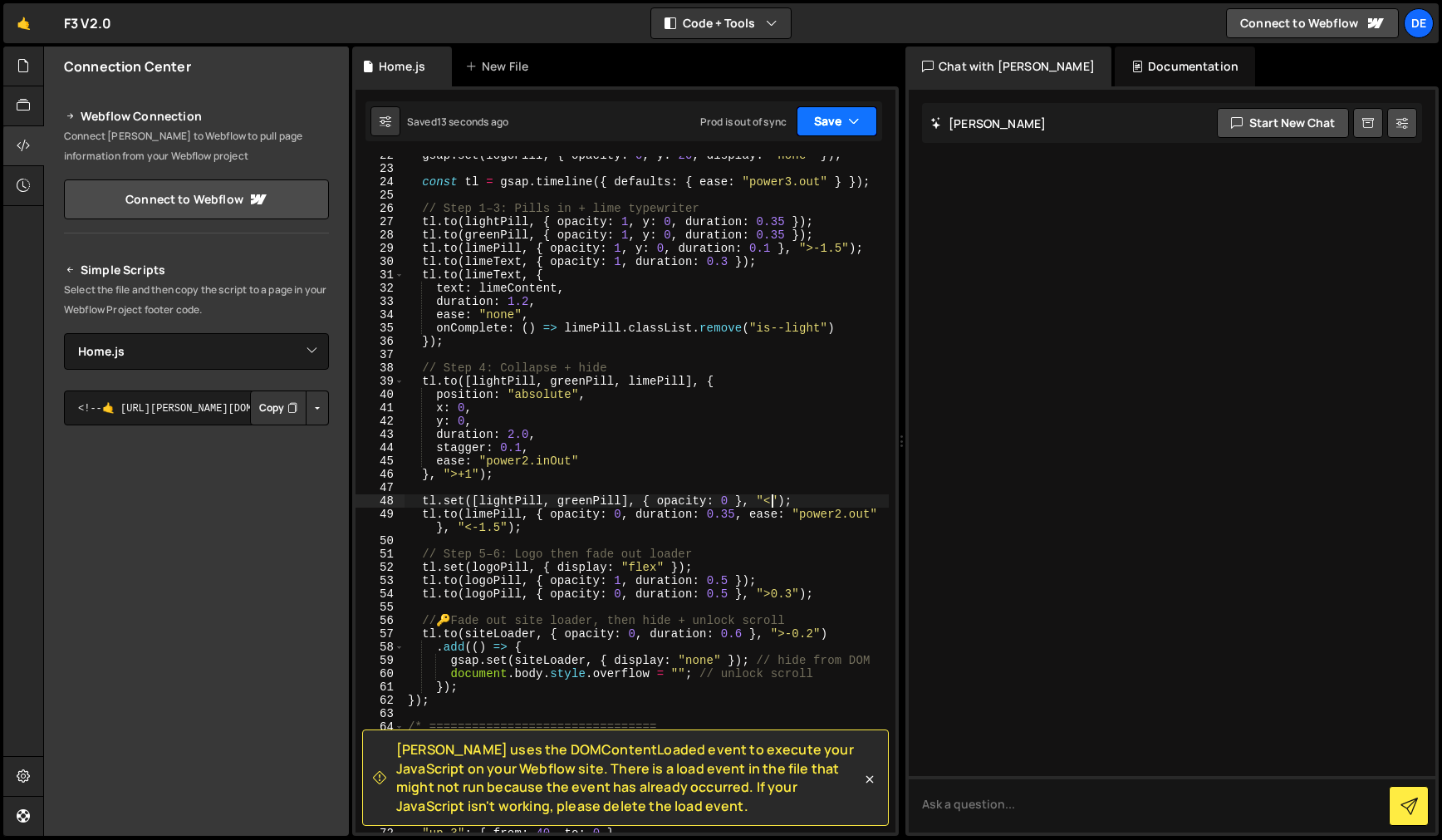
click at [832, 124] on button "Save" at bounding box center [837, 121] width 81 height 30
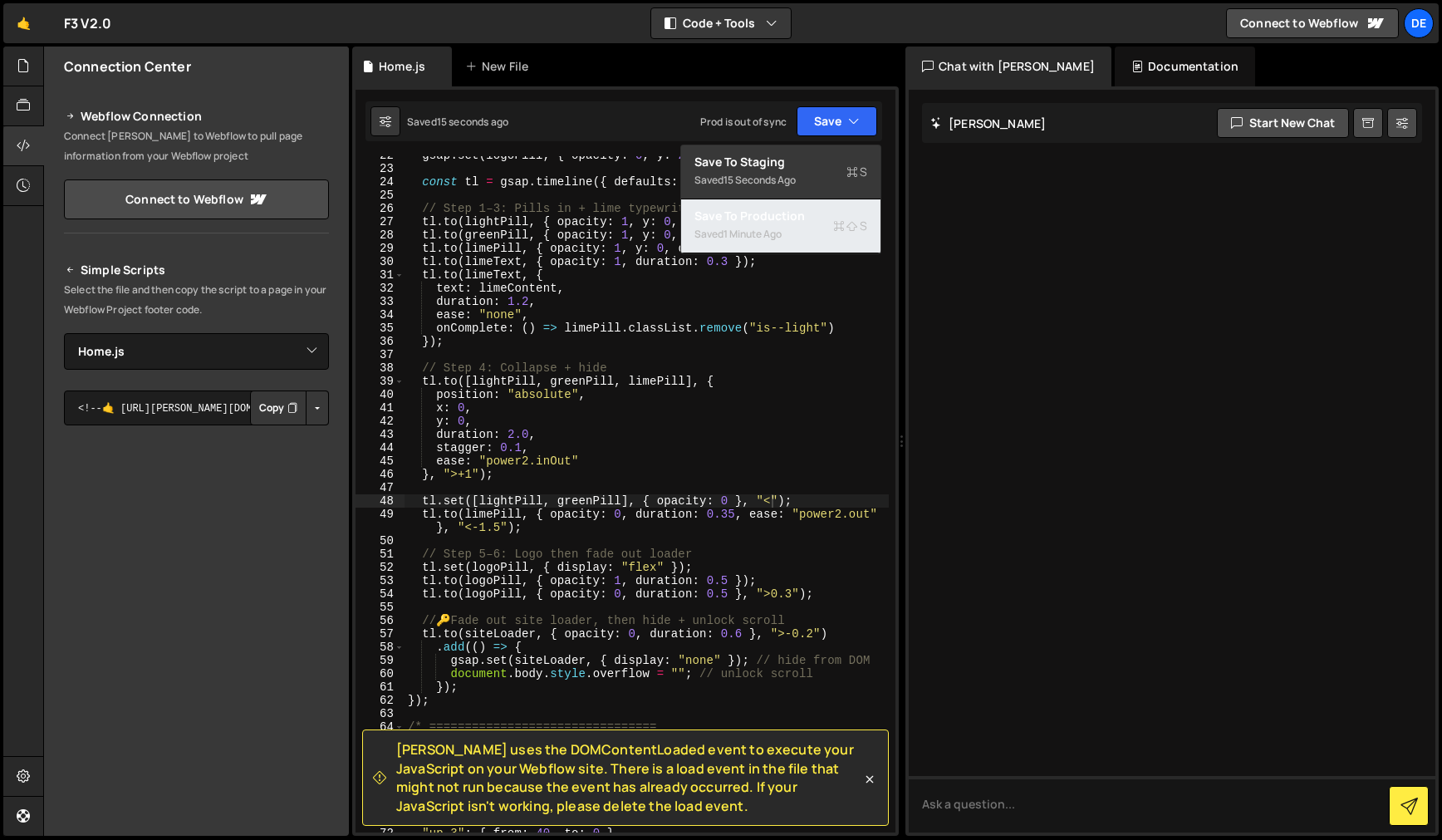
click at [767, 227] on div "1 minute ago" at bounding box center [753, 234] width 58 height 14
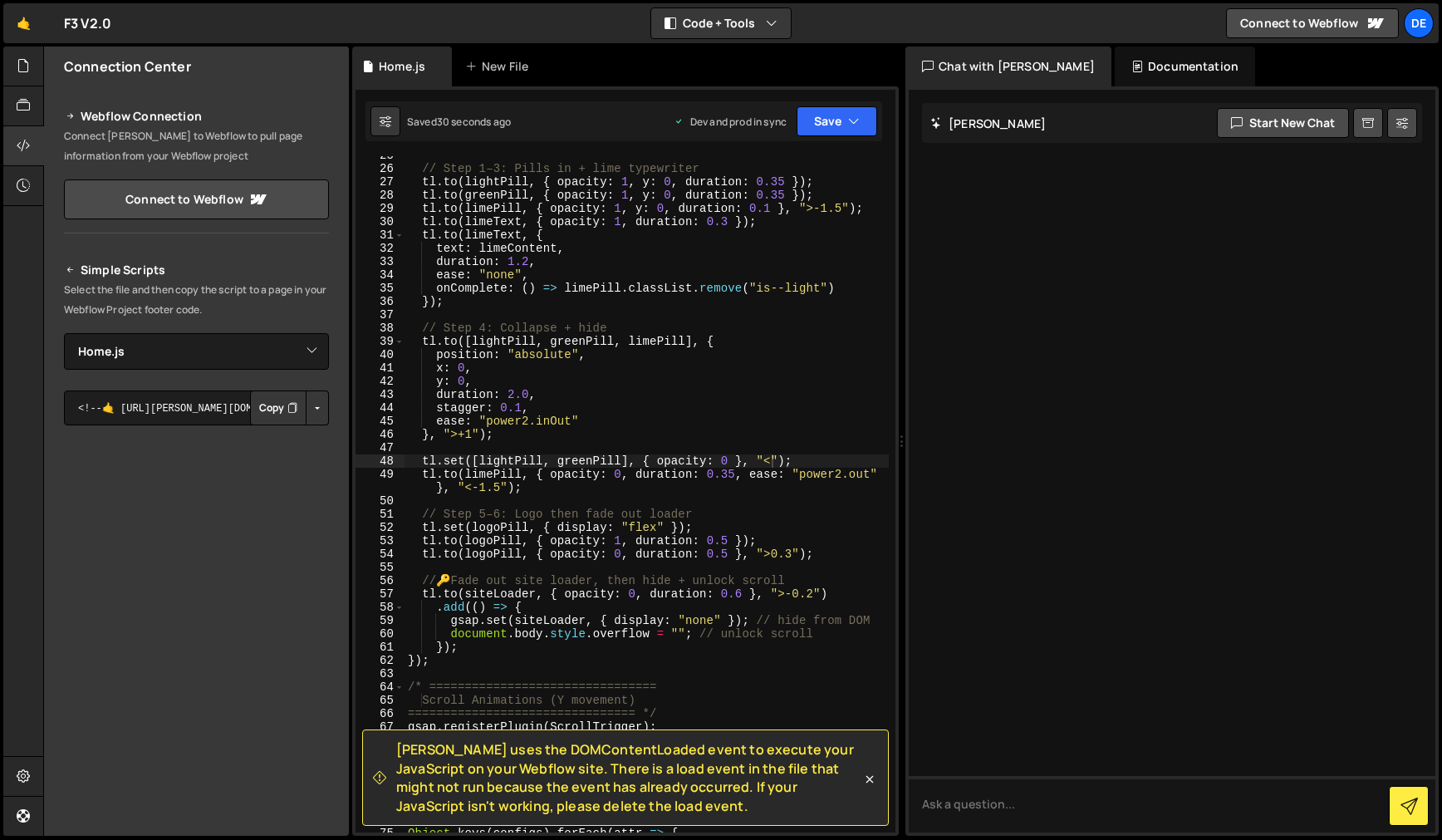
scroll to position [406, 0]
click at [494, 487] on div "// Step 1–3: Pills in + lime typewriter tl . to ( lightPill , { opacity : 1 , y…" at bounding box center [647, 500] width 484 height 702
drag, startPoint x: 467, startPoint y: 489, endPoint x: 515, endPoint y: 525, distance: 60.0
click at [501, 486] on div "// Step 1–3: Pills in + lime typewriter tl . to ( lightPill , { opacity : 1 , y…" at bounding box center [647, 500] width 484 height 702
paste textarea ">+1"
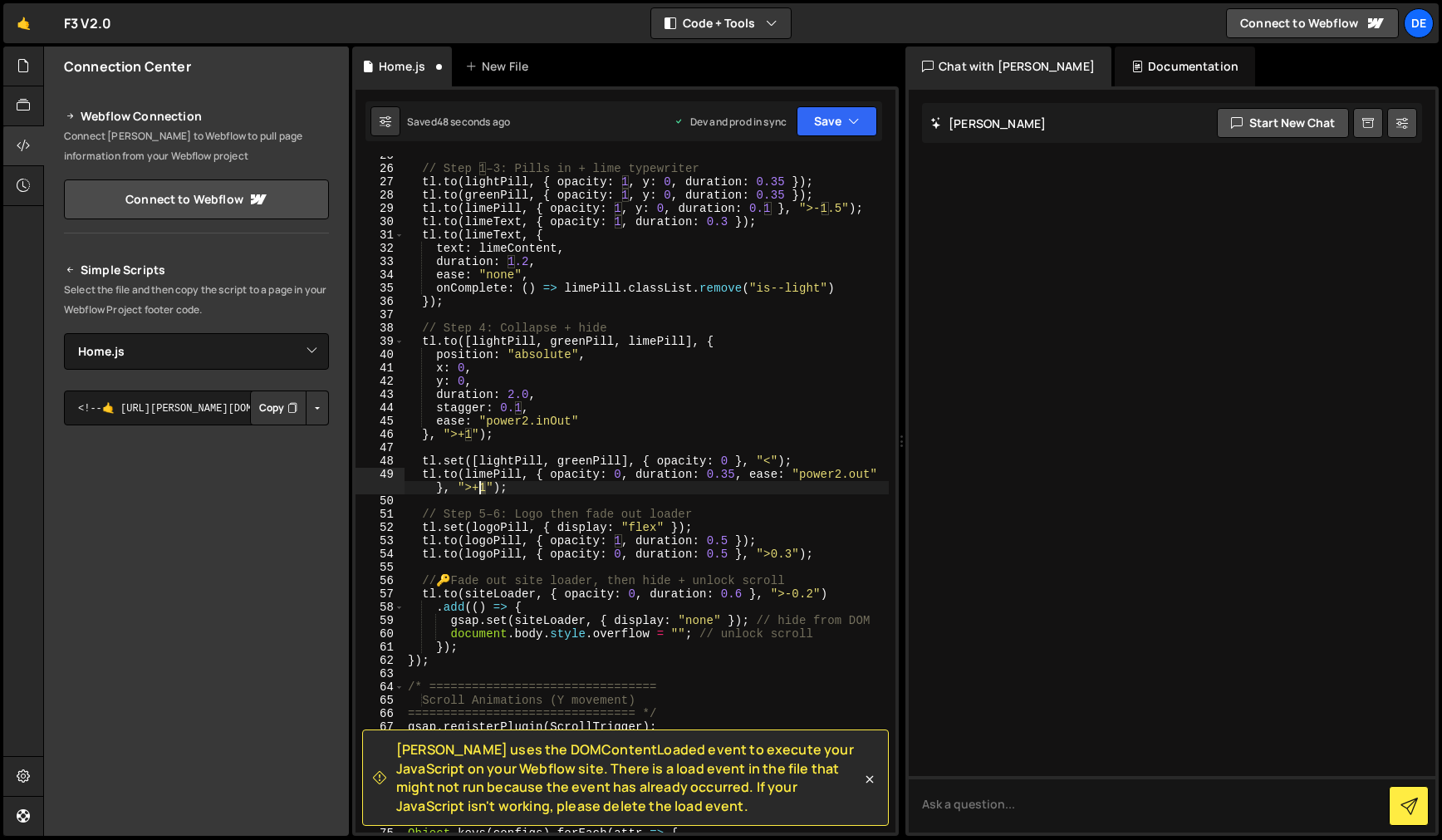
click at [480, 490] on div "// Step 1–3: Pills in + lime typewriter tl . to ( lightPill , { opacity : 1 , y…" at bounding box center [647, 500] width 484 height 702
click at [551, 420] on div "// Step 1–3: Pills in + lime typewriter tl . to ( lightPill , { opacity : 1 , y…" at bounding box center [647, 500] width 484 height 702
click at [838, 129] on button "Save" at bounding box center [837, 121] width 81 height 30
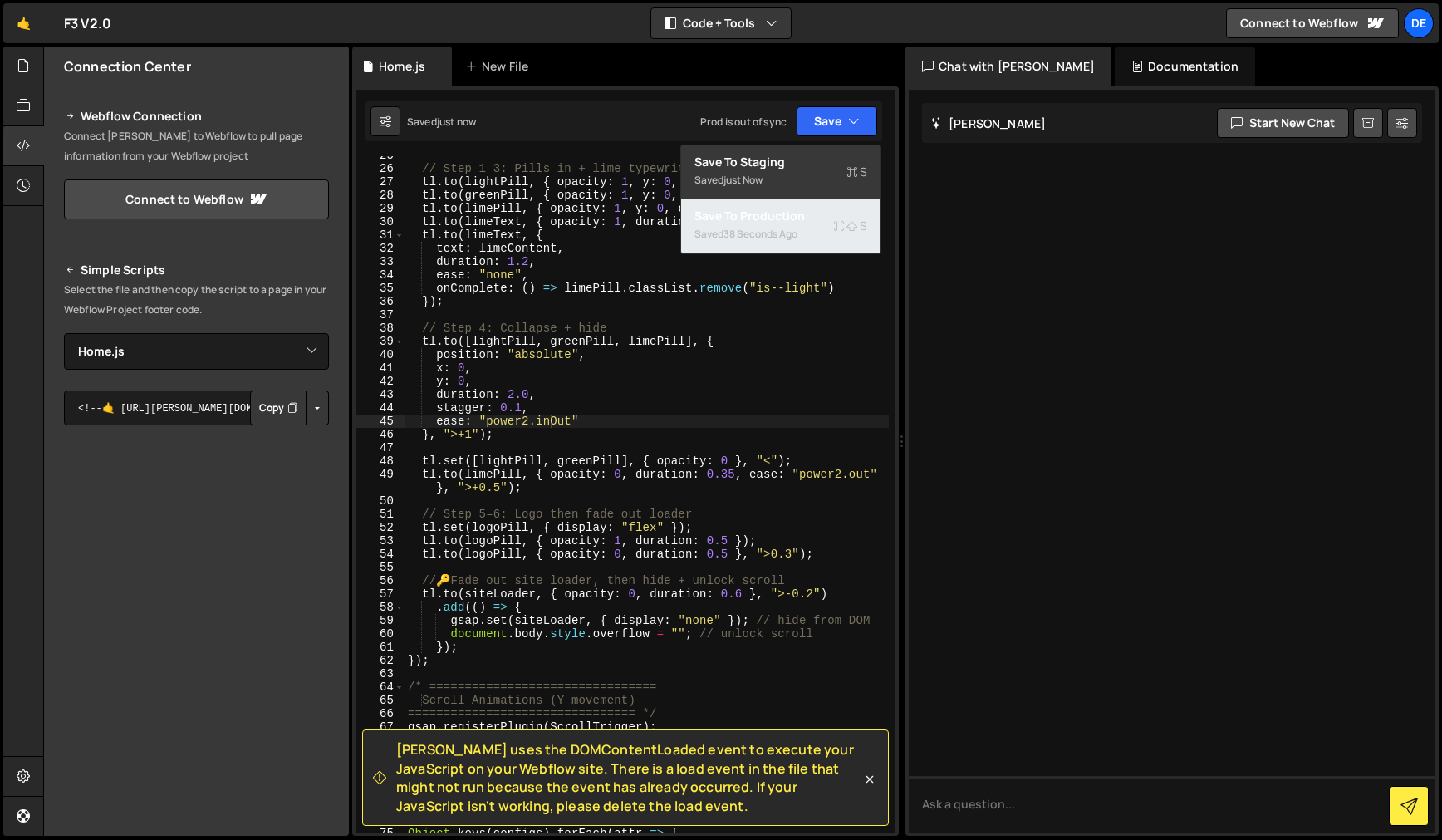
drag, startPoint x: 751, startPoint y: 218, endPoint x: 699, endPoint y: 208, distance: 53.0
click at [749, 218] on div "Save to Production S" at bounding box center [781, 215] width 173 height 17
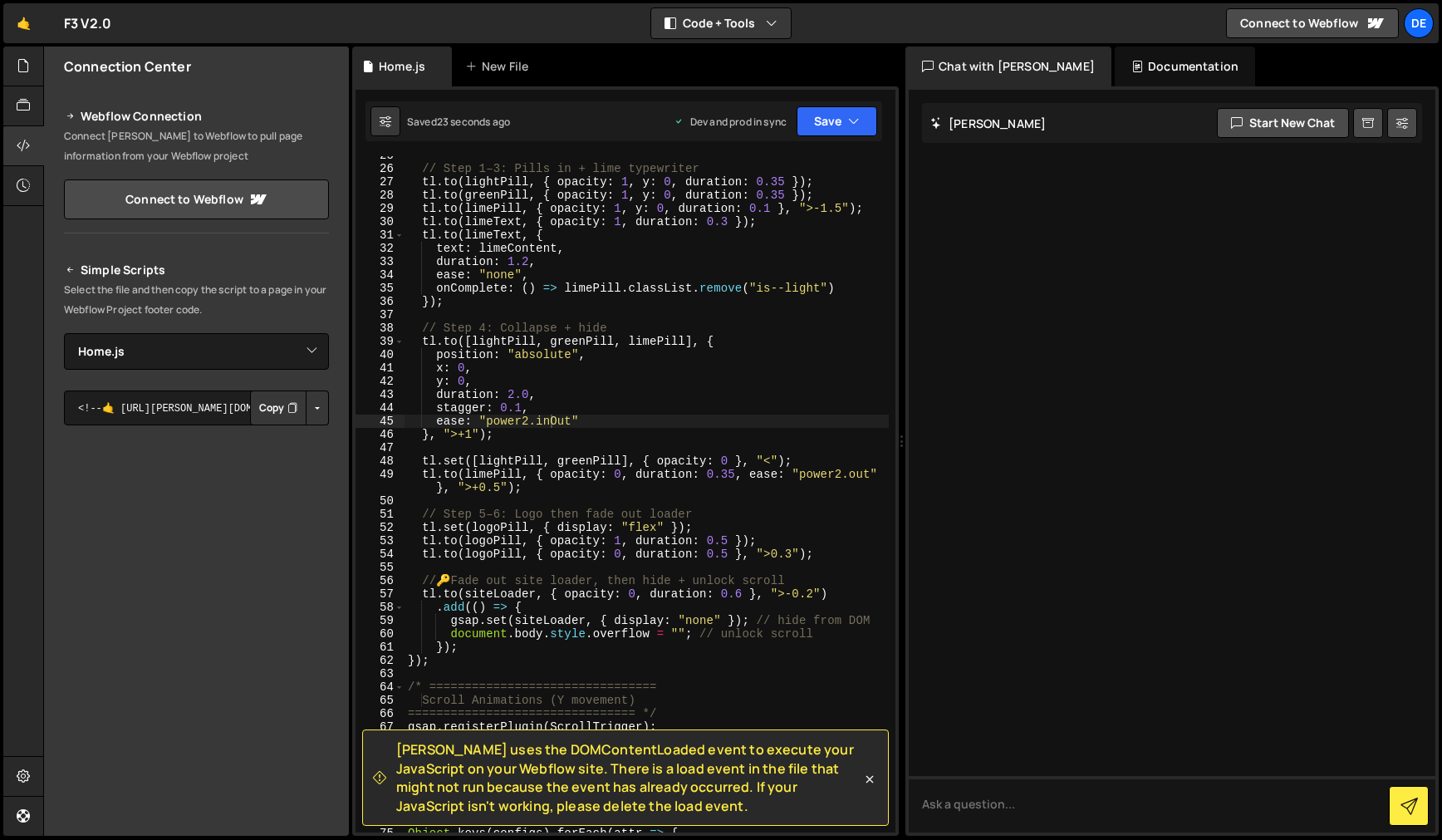
click at [598, 489] on div "// Step 1–3: Pills in + lime typewriter tl . to ( lightPill , { opacity : 1 , y…" at bounding box center [647, 500] width 484 height 702
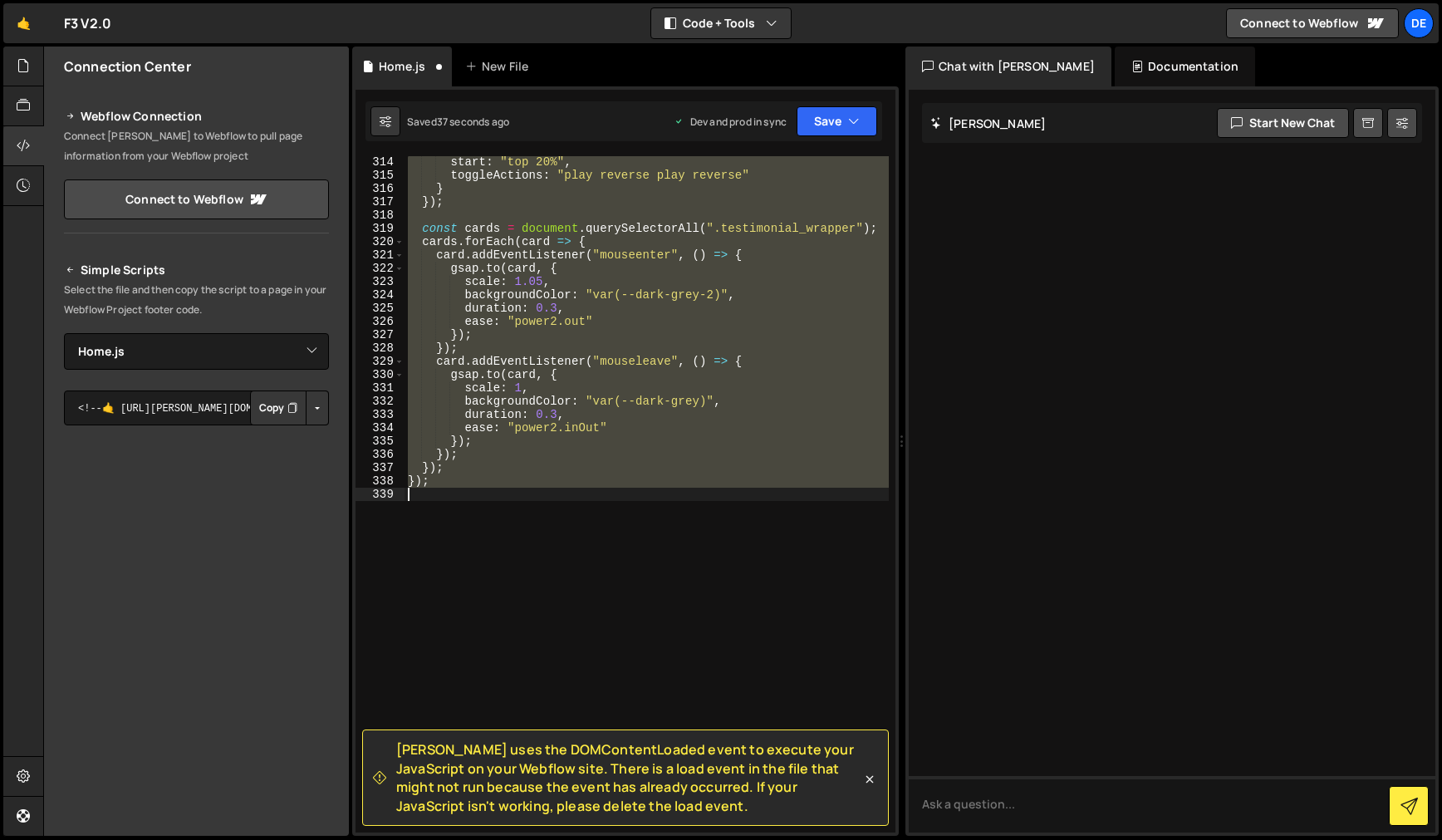
scroll to position [393, 0]
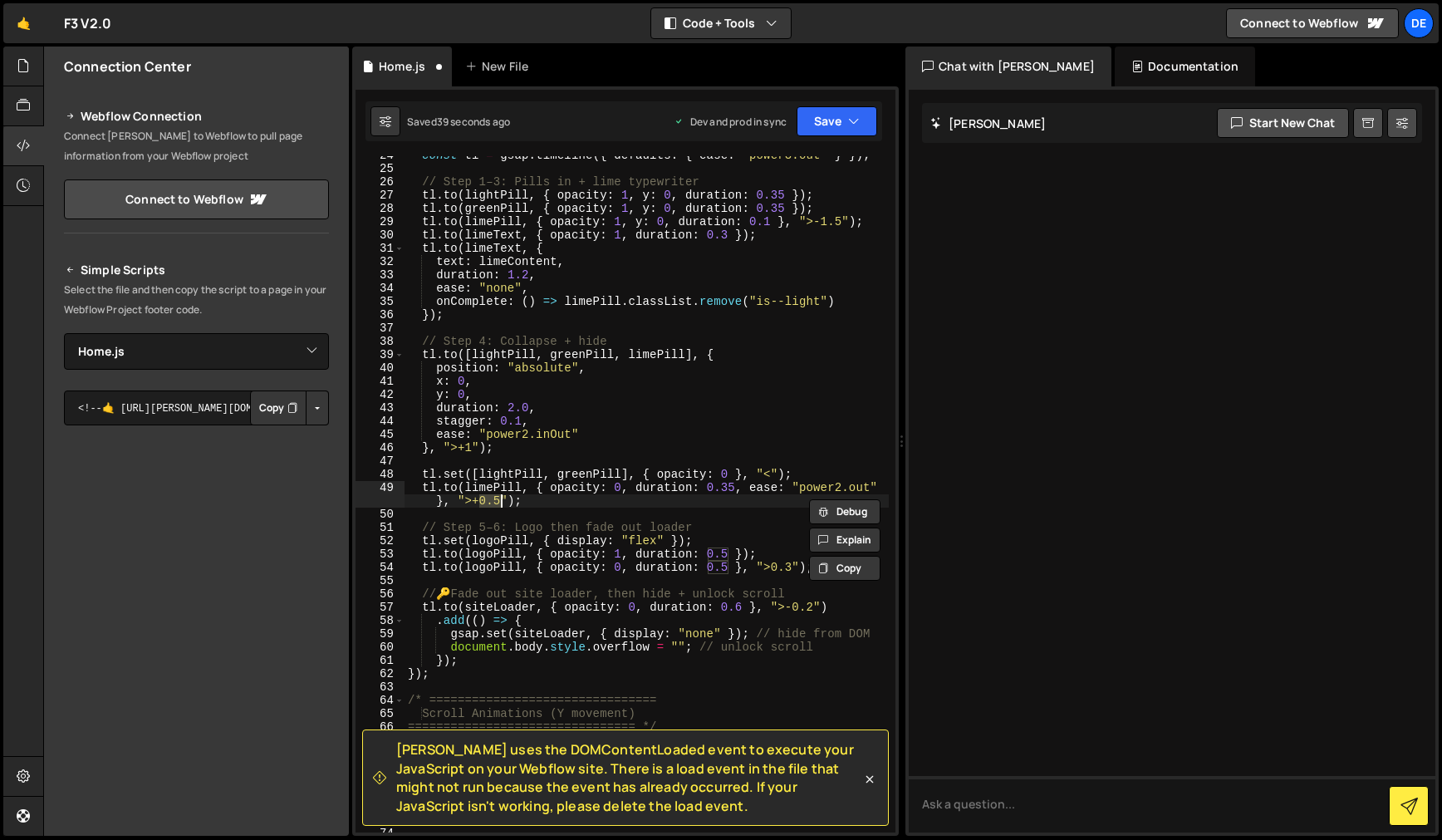
click at [651, 491] on div "const tl = gsap . timeline ({ defaults : { ease : "power3.out" } }) ; // Step 1…" at bounding box center [647, 500] width 484 height 702
drag, startPoint x: 471, startPoint y: 448, endPoint x: 491, endPoint y: 463, distance: 25.0
click at [466, 448] on div "const tl = gsap . timeline ({ defaults : { ease : "power3.out" } }) ; // Step 1…" at bounding box center [647, 500] width 484 height 702
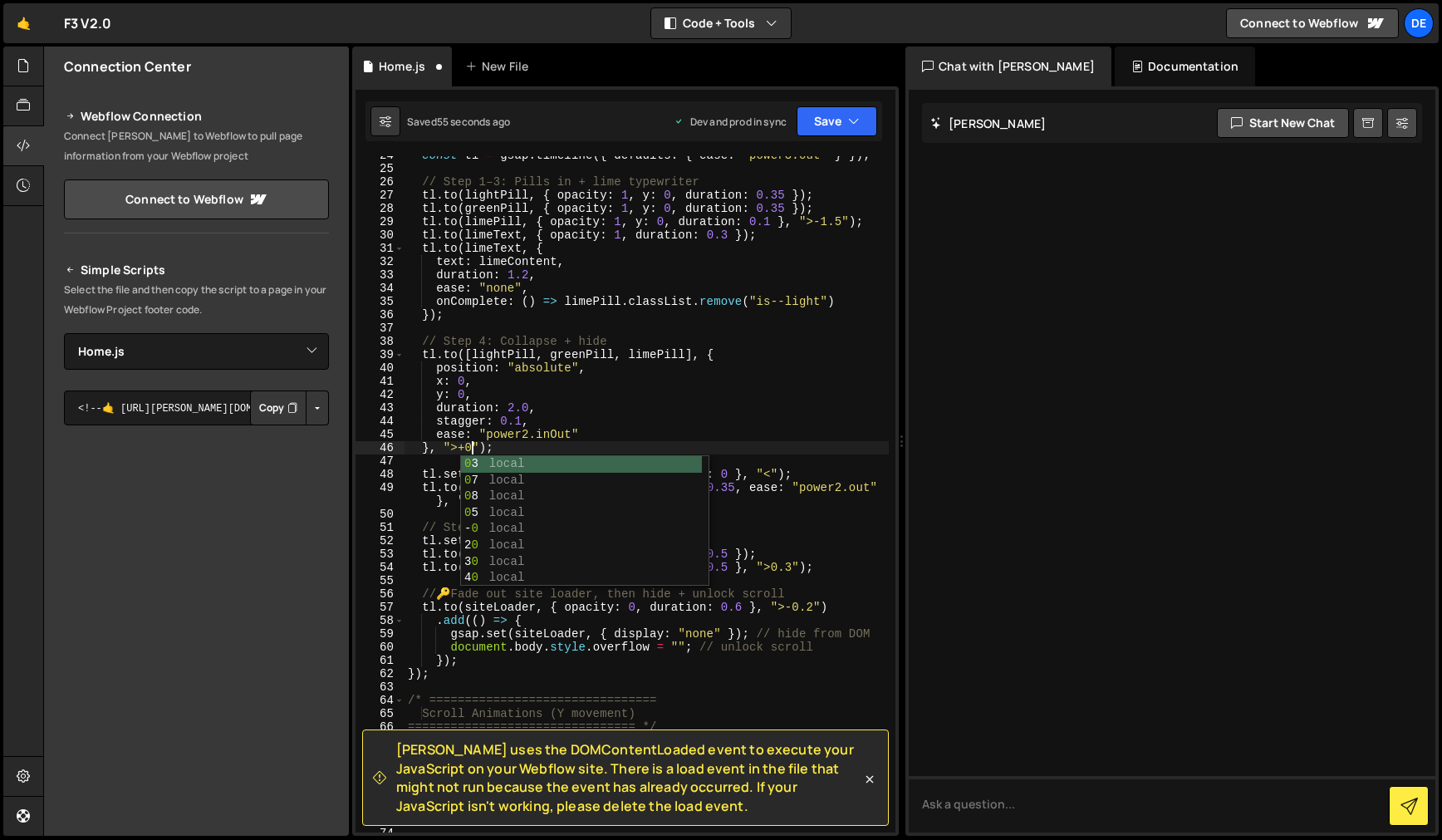
scroll to position [0, 5]
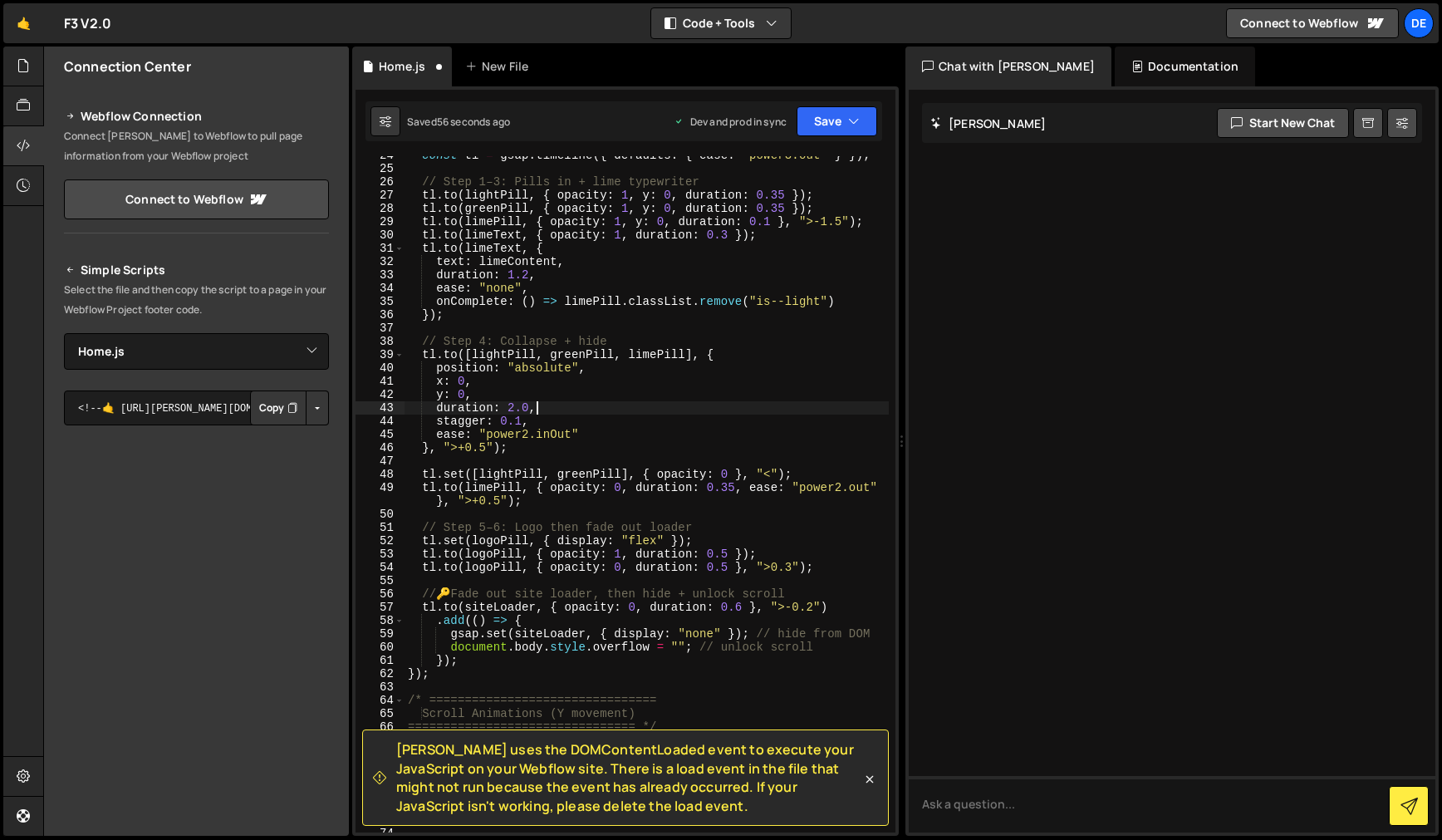
click at [660, 404] on div "const tl = gsap . timeline ({ defaults : { ease : "power3.out" } }) ; // Step 1…" at bounding box center [647, 500] width 484 height 702
drag, startPoint x: 821, startPoint y: 119, endPoint x: 811, endPoint y: 157, distance: 39.3
click at [820, 119] on button "Save" at bounding box center [837, 121] width 81 height 30
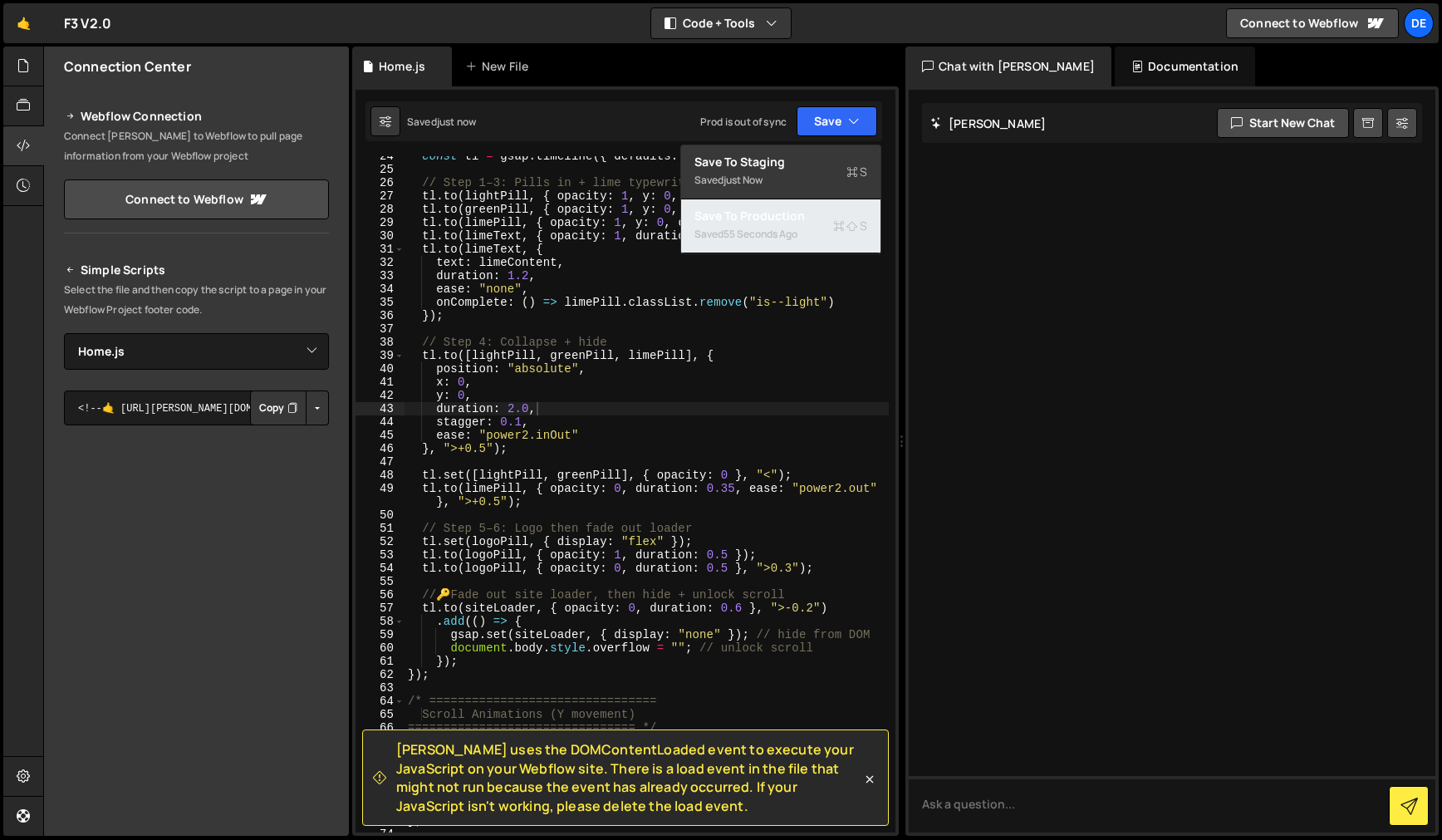
click at [800, 215] on div "Save to Production S" at bounding box center [781, 215] width 173 height 17
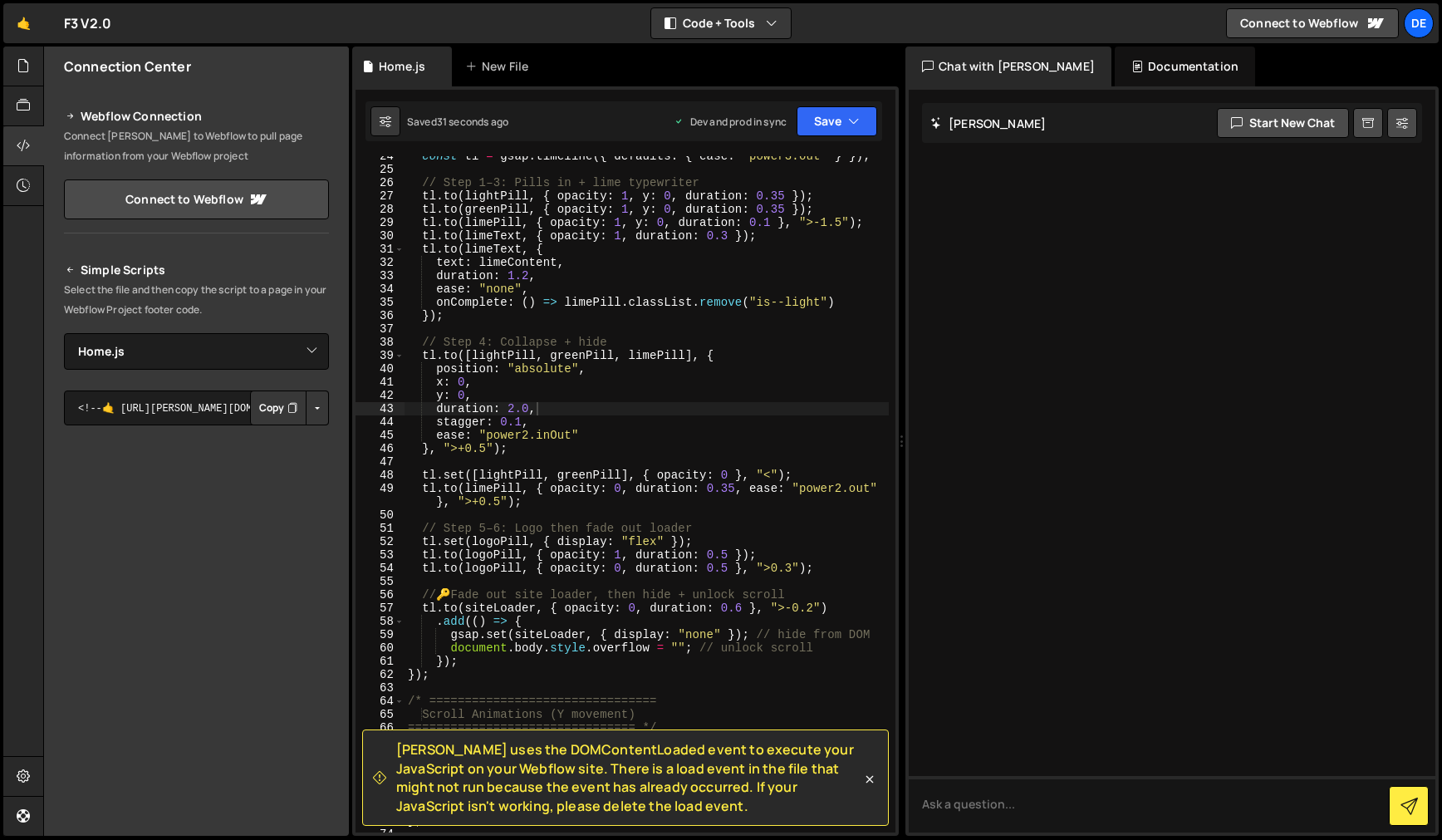
drag, startPoint x: 740, startPoint y: 555, endPoint x: 733, endPoint y: 566, distance: 13.0
click at [740, 556] on div "const tl = gsap . timeline ({ defaults : { ease : "power3.out" } }) ; // Step 1…" at bounding box center [647, 501] width 484 height 702
paste textarea "">""
click at [854, 108] on button "Save" at bounding box center [837, 121] width 81 height 30
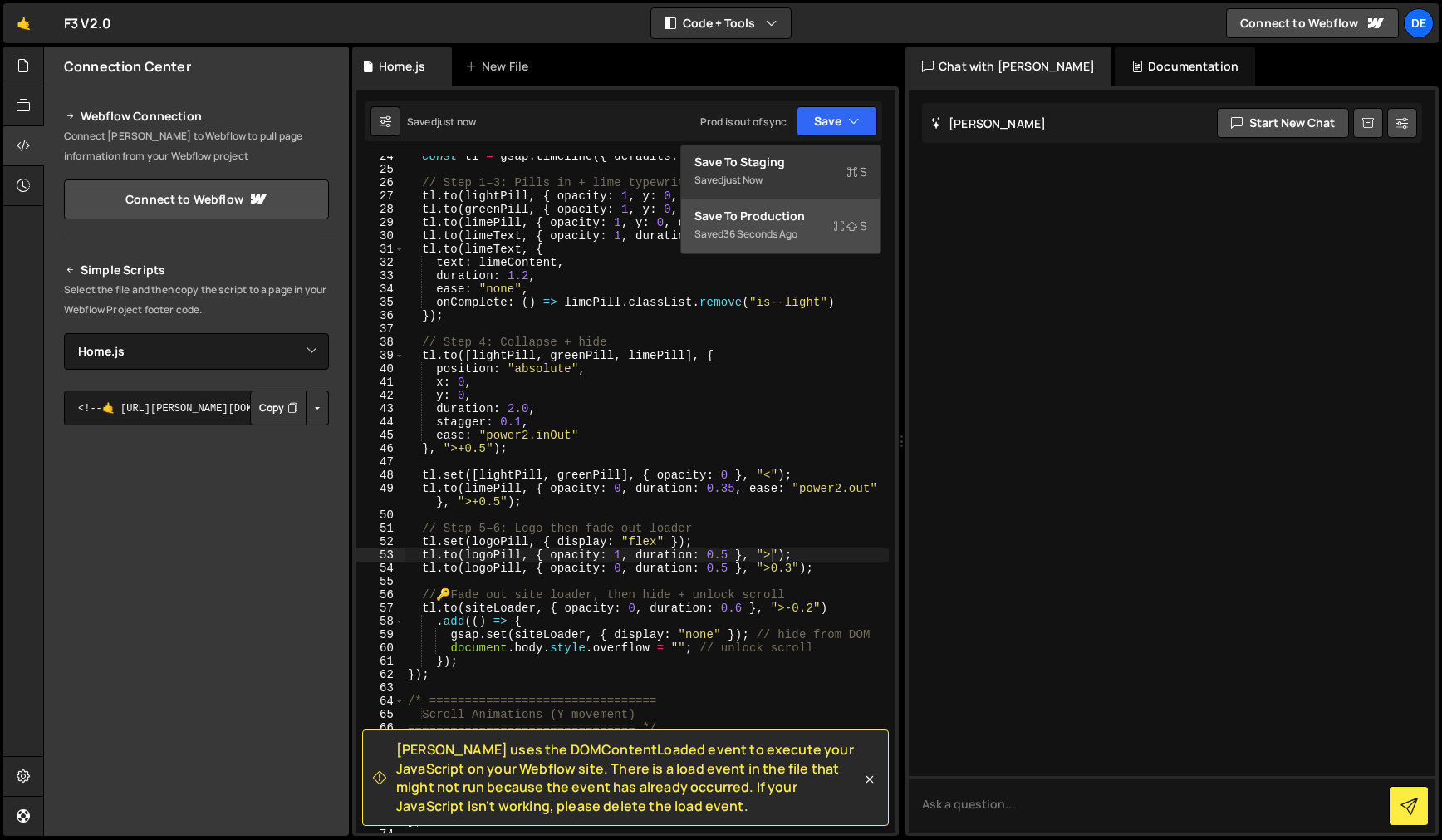
click at [780, 222] on div "Save to Production S" at bounding box center [781, 215] width 173 height 17
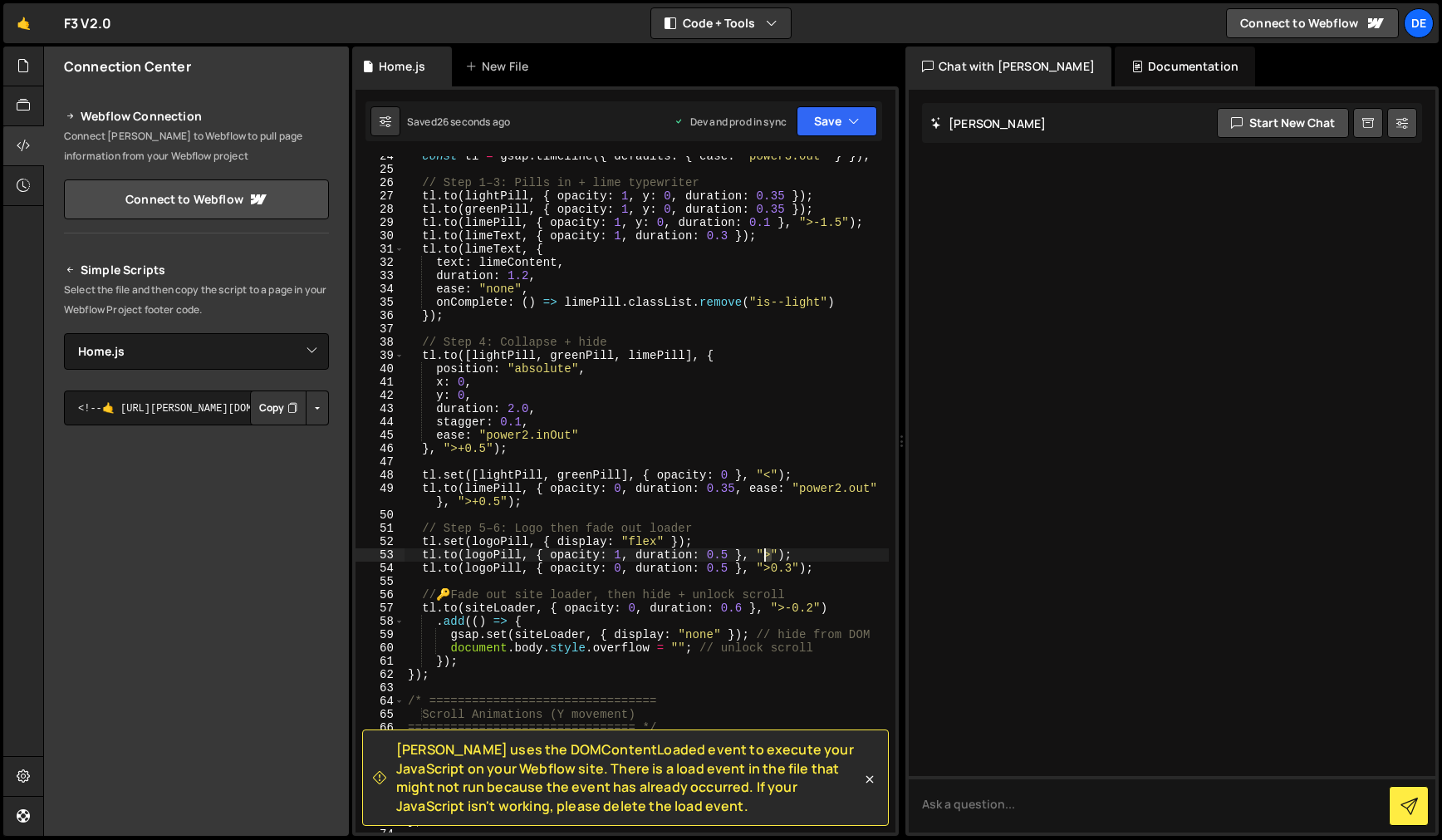
click at [768, 556] on div "const tl = gsap . timeline ({ defaults : { ease : "power3.out" } }) ; // Step 1…" at bounding box center [647, 501] width 484 height 702
paste textarea "<-0.3"
click at [850, 124] on icon "button" at bounding box center [853, 121] width 11 height 17
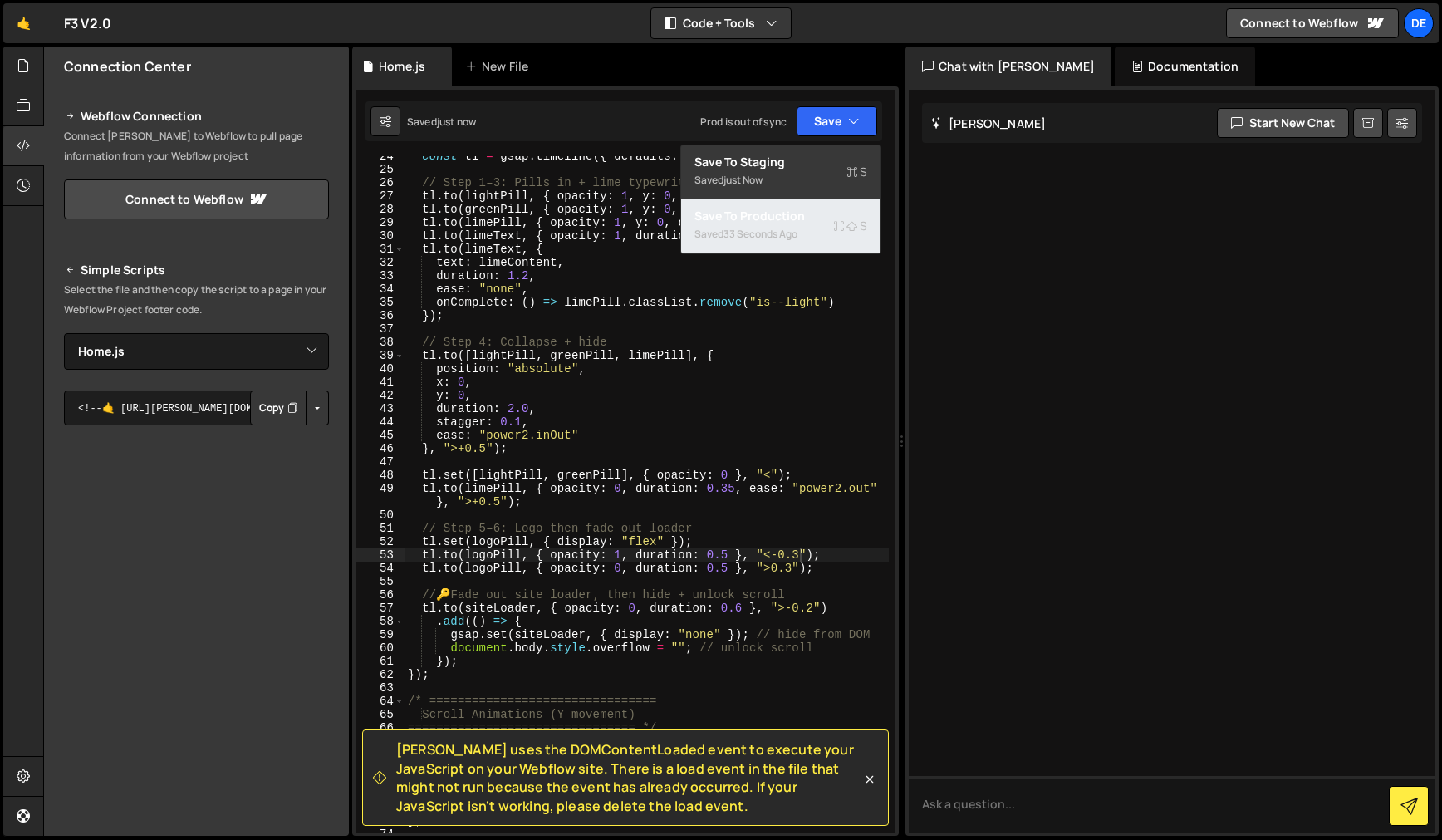
drag, startPoint x: 786, startPoint y: 215, endPoint x: 777, endPoint y: 215, distance: 9.0
click at [785, 215] on div "Save to Production S" at bounding box center [781, 215] width 173 height 17
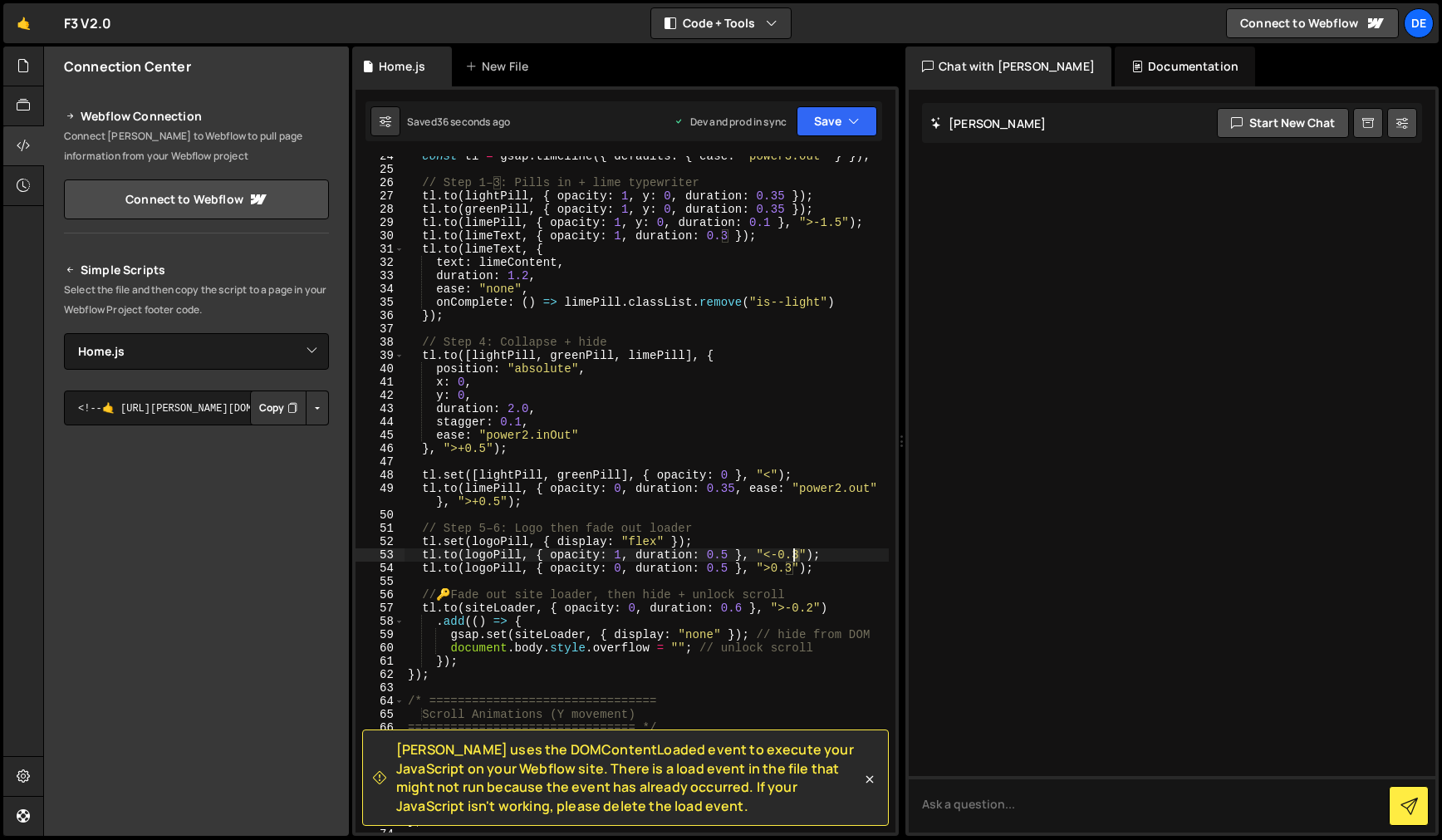
click at [793, 554] on div "const tl = gsap . timeline ({ defaults : { ease : "power3.out" } }) ; // Step 1…" at bounding box center [647, 501] width 484 height 702
click at [686, 505] on div "const tl = gsap . timeline ({ defaults : { ease : "power3.out" } }) ; // Step 1…" at bounding box center [647, 501] width 484 height 702
click at [879, 131] on div "Saved just now Prod is out of sync Upgrade to Edit Save Save to Staging S Saved…" at bounding box center [624, 122] width 517 height 40
drag, startPoint x: 856, startPoint y: 125, endPoint x: 835, endPoint y: 159, distance: 40.0
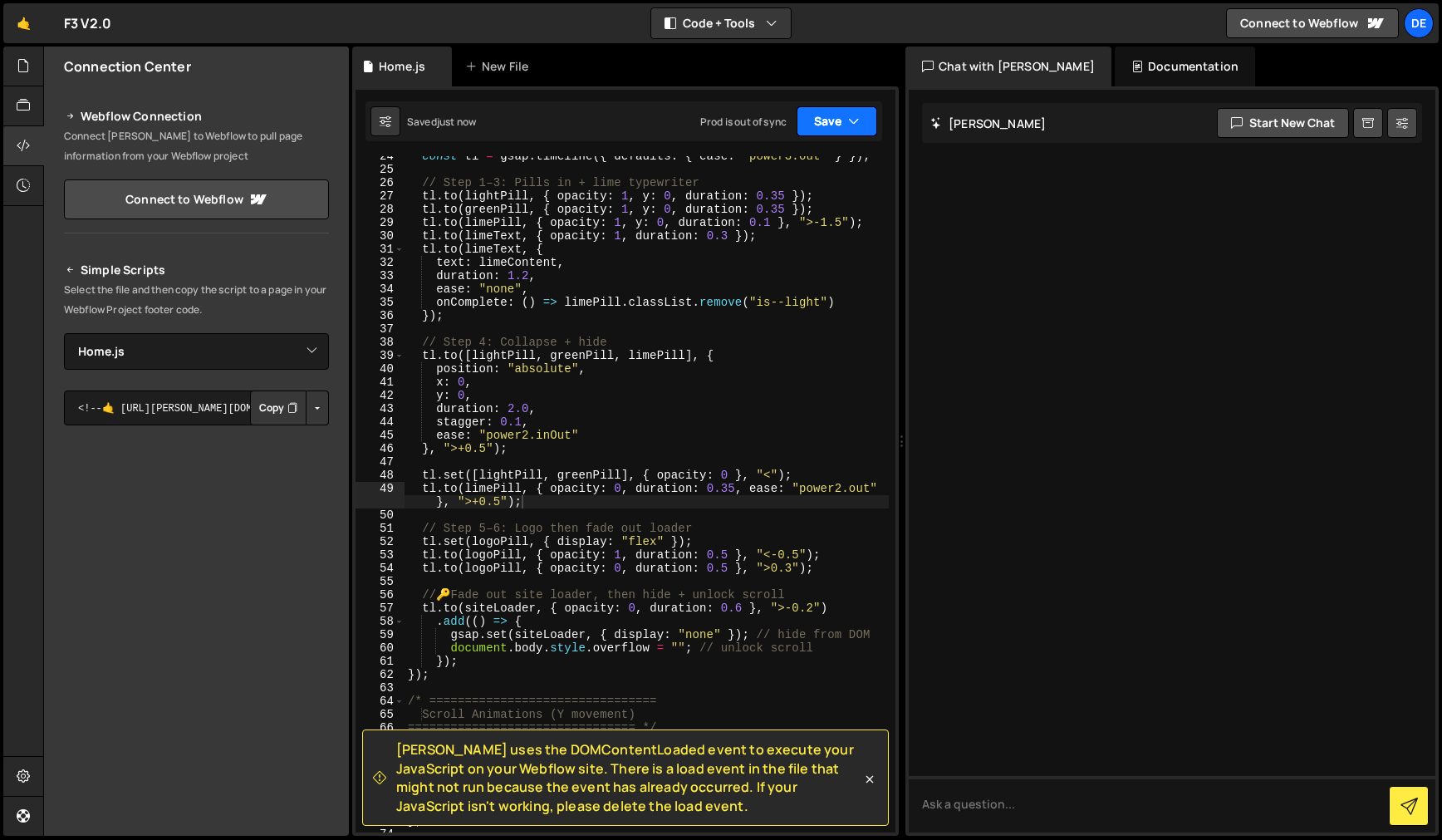
click at [856, 126] on icon "button" at bounding box center [853, 121] width 11 height 17
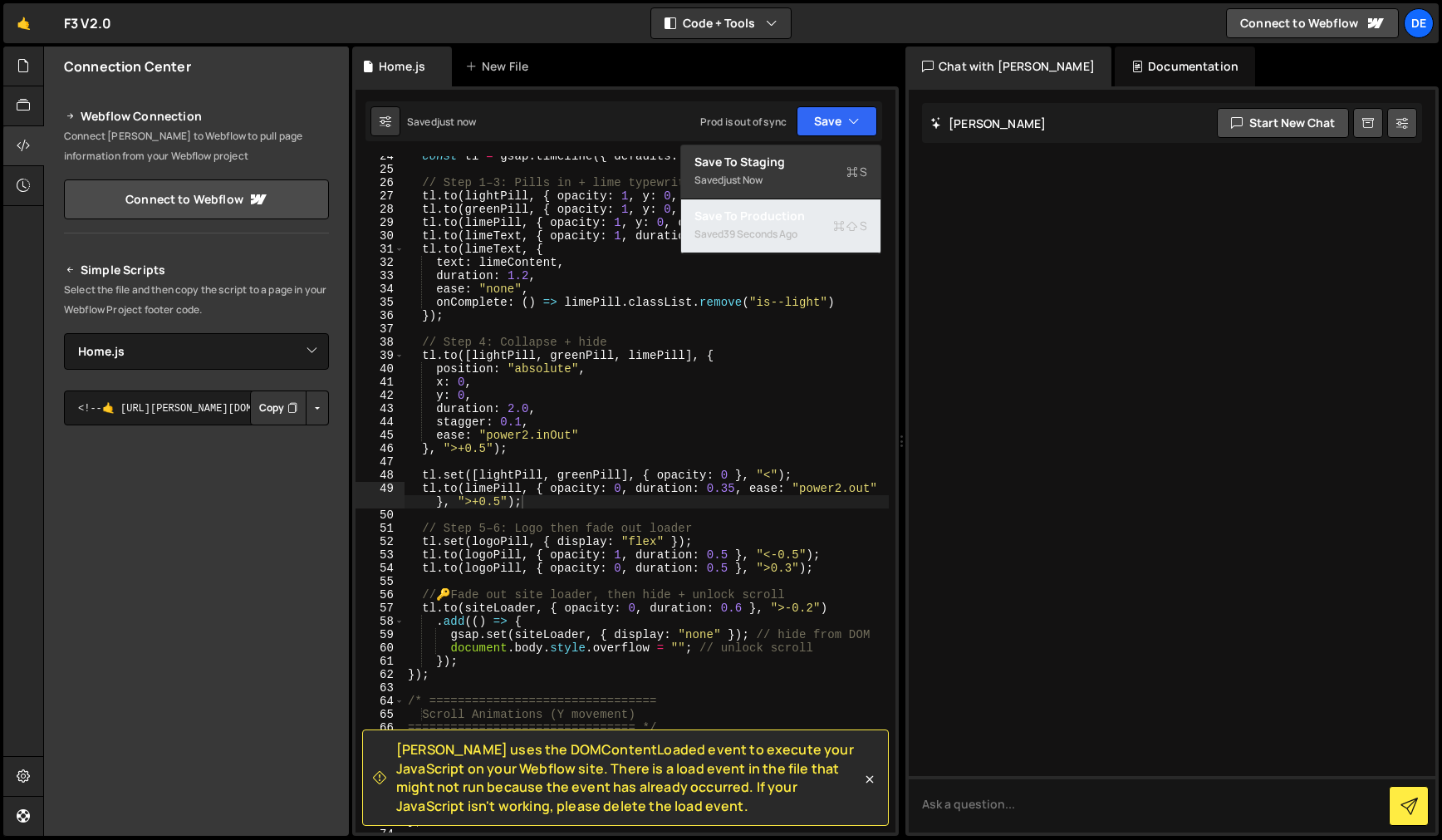
drag, startPoint x: 814, startPoint y: 212, endPoint x: 763, endPoint y: 201, distance: 52.2
click at [809, 212] on div "Save to Production S" at bounding box center [781, 215] width 173 height 17
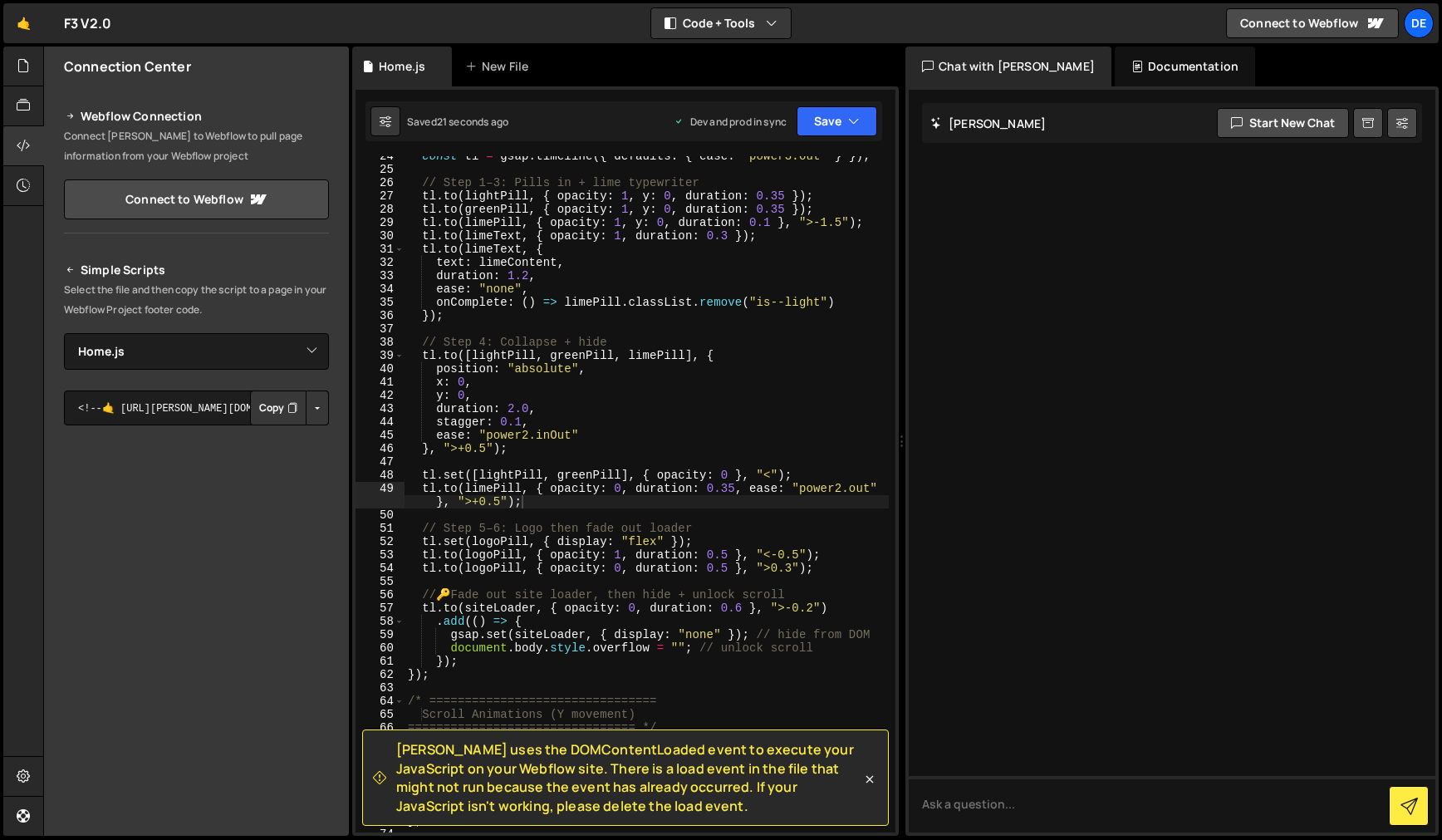
drag, startPoint x: 780, startPoint y: 569, endPoint x: 890, endPoint y: 578, distance: 110.4
click at [785, 570] on div "const tl = gsap . timeline ({ defaults : { ease : "power3.out" } }) ; // Step 1…" at bounding box center [647, 501] width 484 height 702
click at [773, 568] on div "const tl = gsap . timeline ({ defaults : { ease : "power3.out" } }) ; // Step 1…" at bounding box center [647, 501] width 484 height 702
type textarea "[DOMAIN_NAME](logoPill, { opacity: 0, duration: 0.5 }, ">+1");"
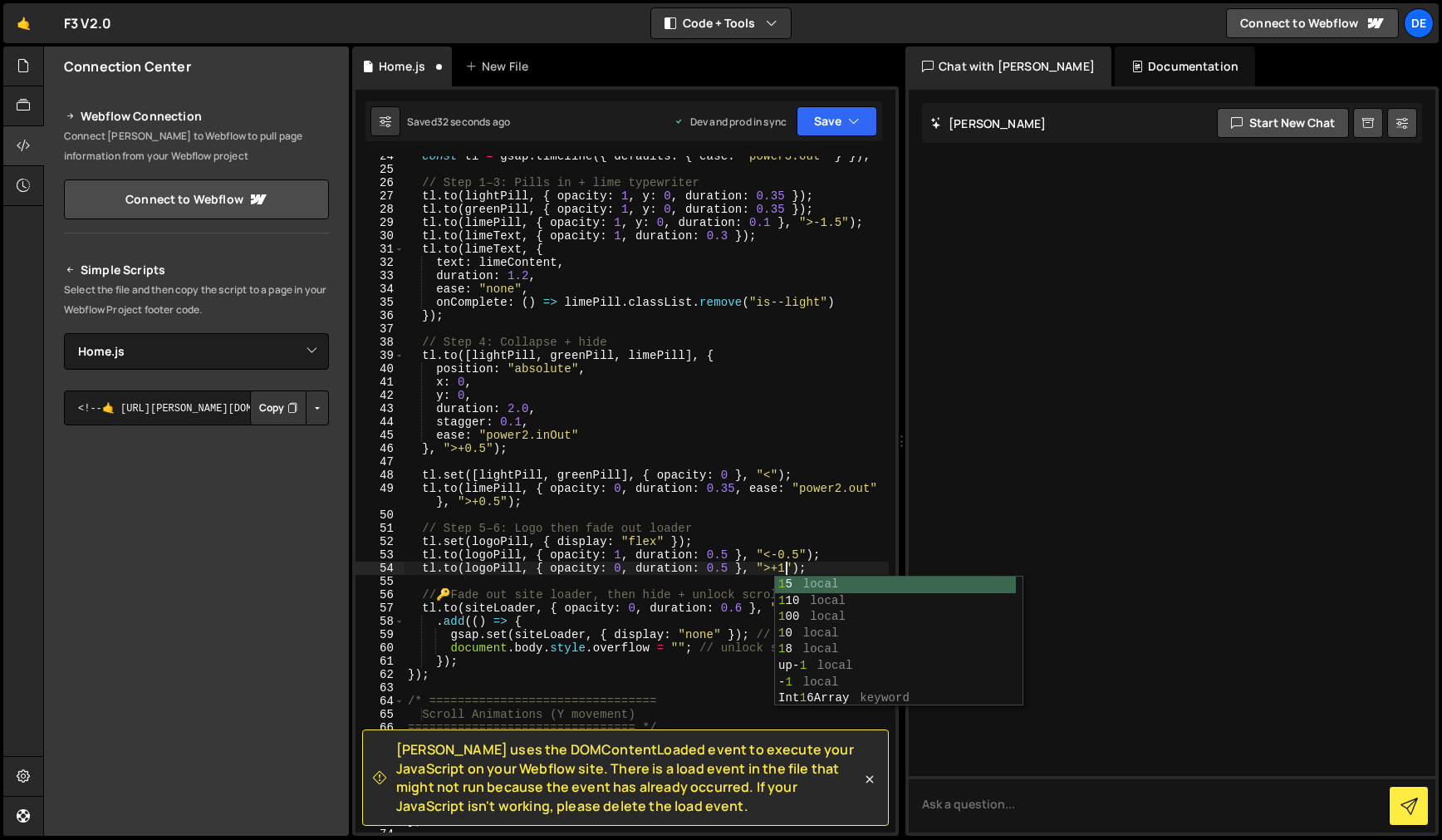
click at [711, 577] on div "const tl = gsap . timeline ({ defaults : { ease : "power3.out" } }) ; // Step 1…" at bounding box center [647, 501] width 484 height 702
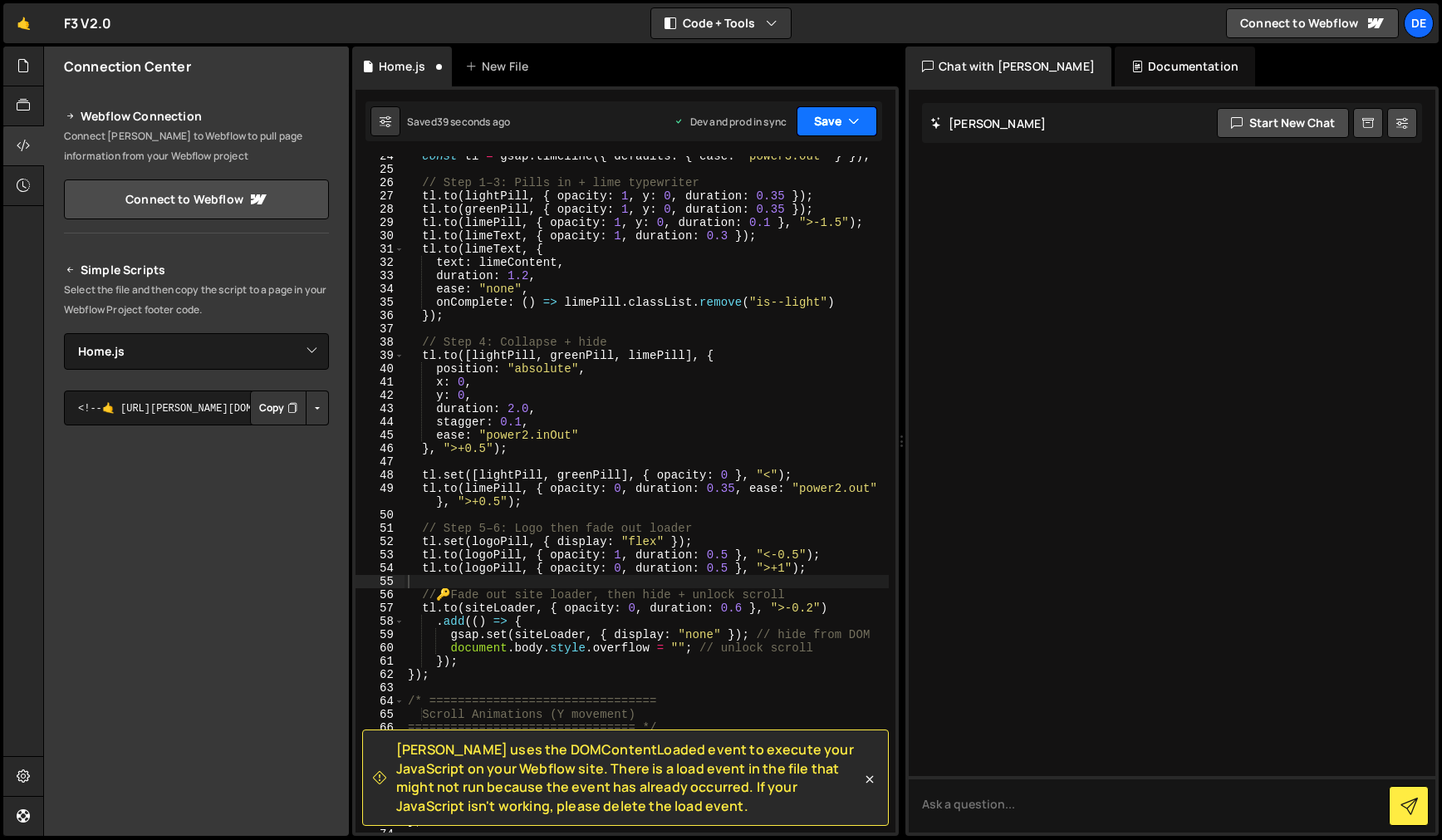
click at [852, 122] on icon "button" at bounding box center [853, 121] width 11 height 17
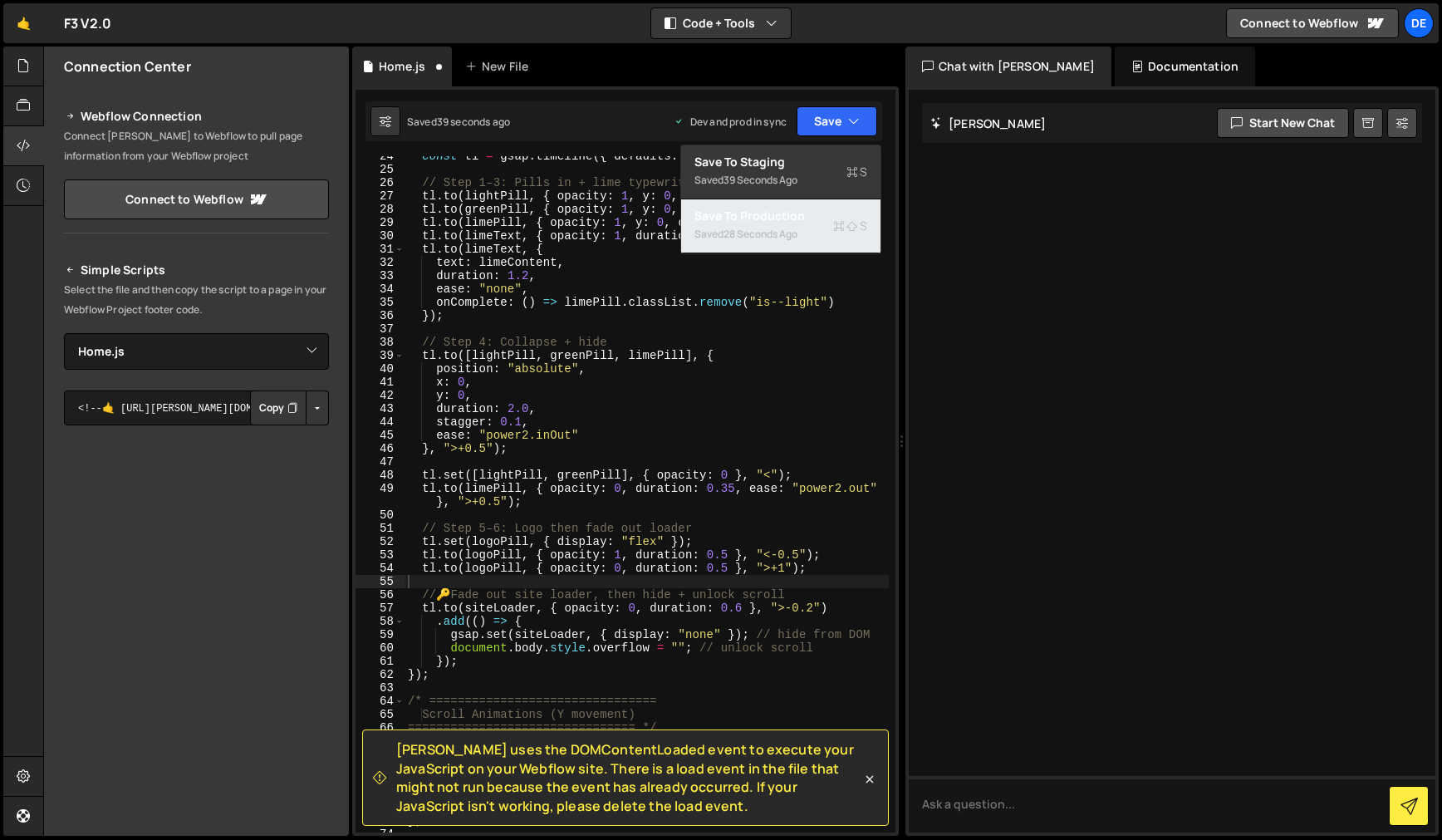
click at [800, 215] on div "Save to Production S" at bounding box center [781, 215] width 173 height 17
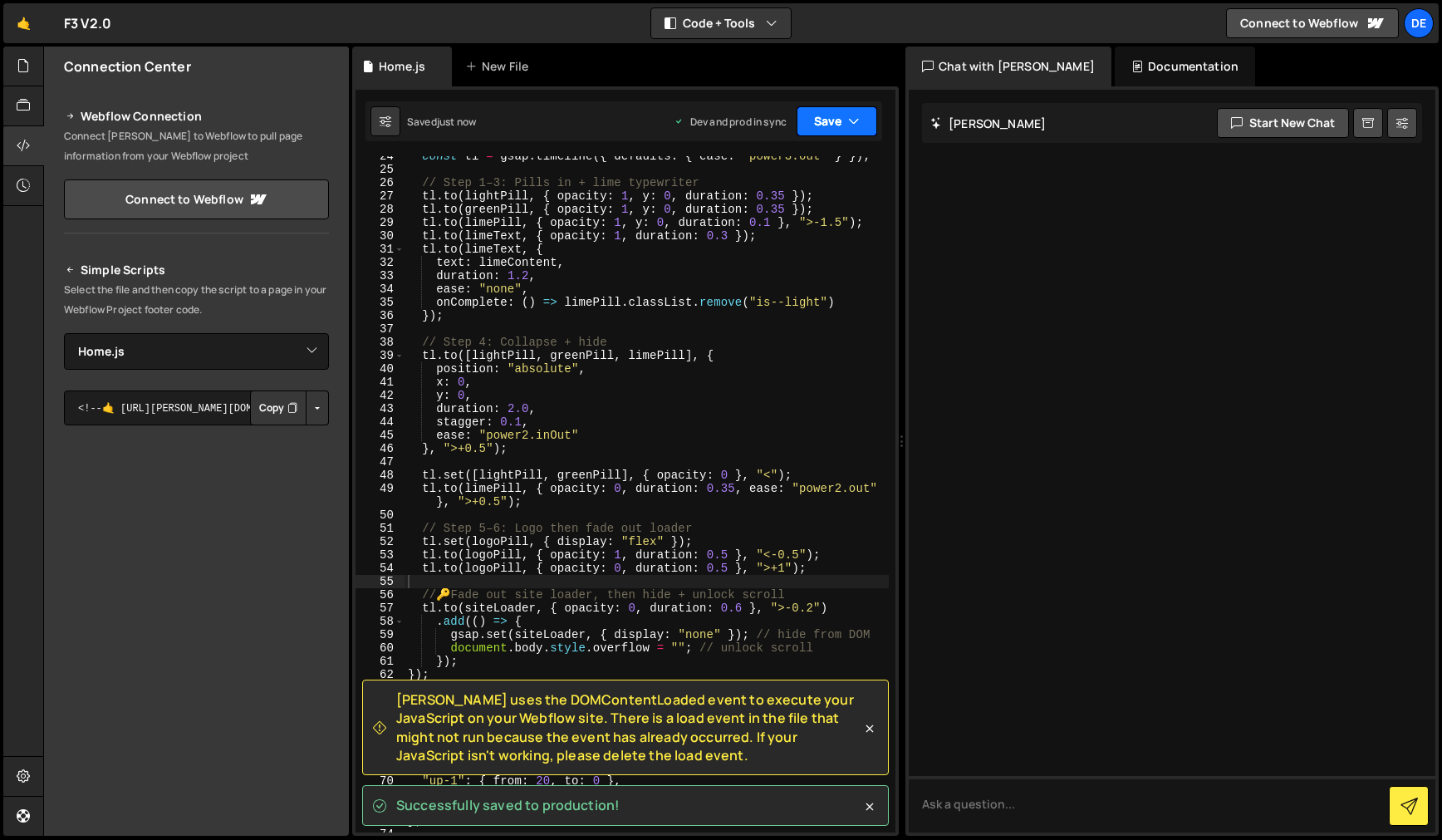
click at [844, 124] on button "Save" at bounding box center [837, 121] width 81 height 30
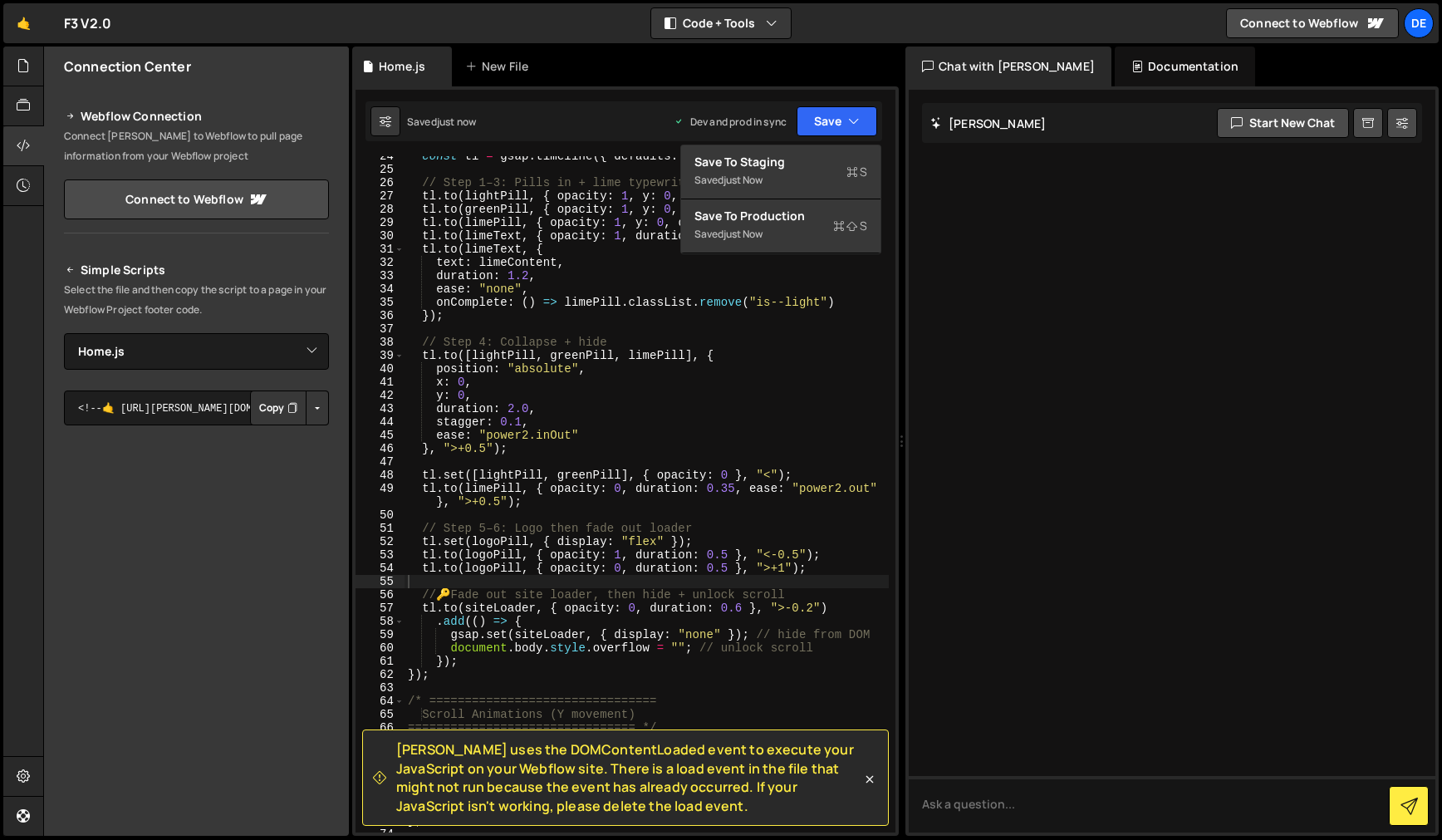
click at [1111, 312] on div at bounding box center [1171, 461] width 527 height 743
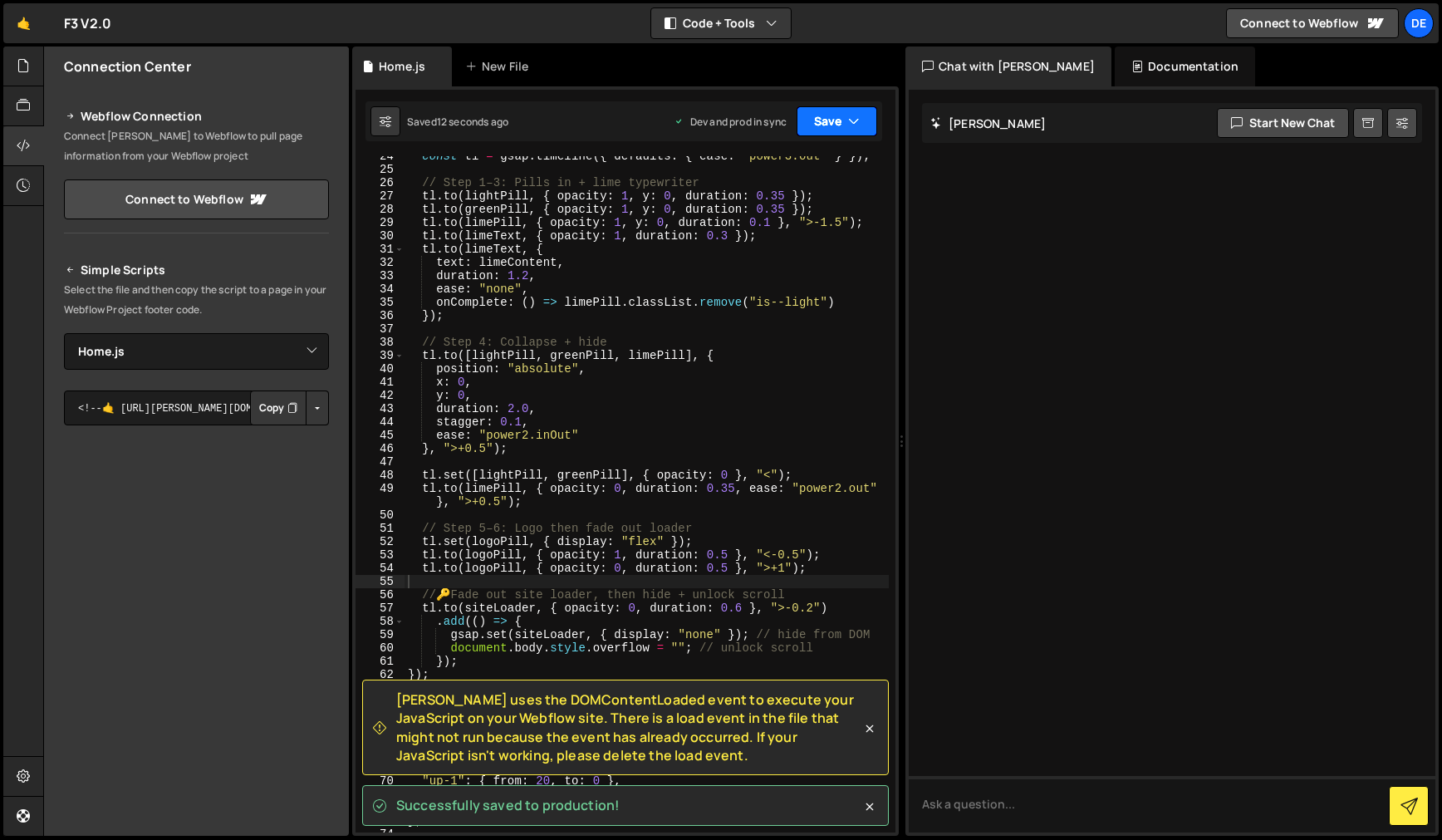
click at [838, 120] on button "Save" at bounding box center [837, 121] width 81 height 30
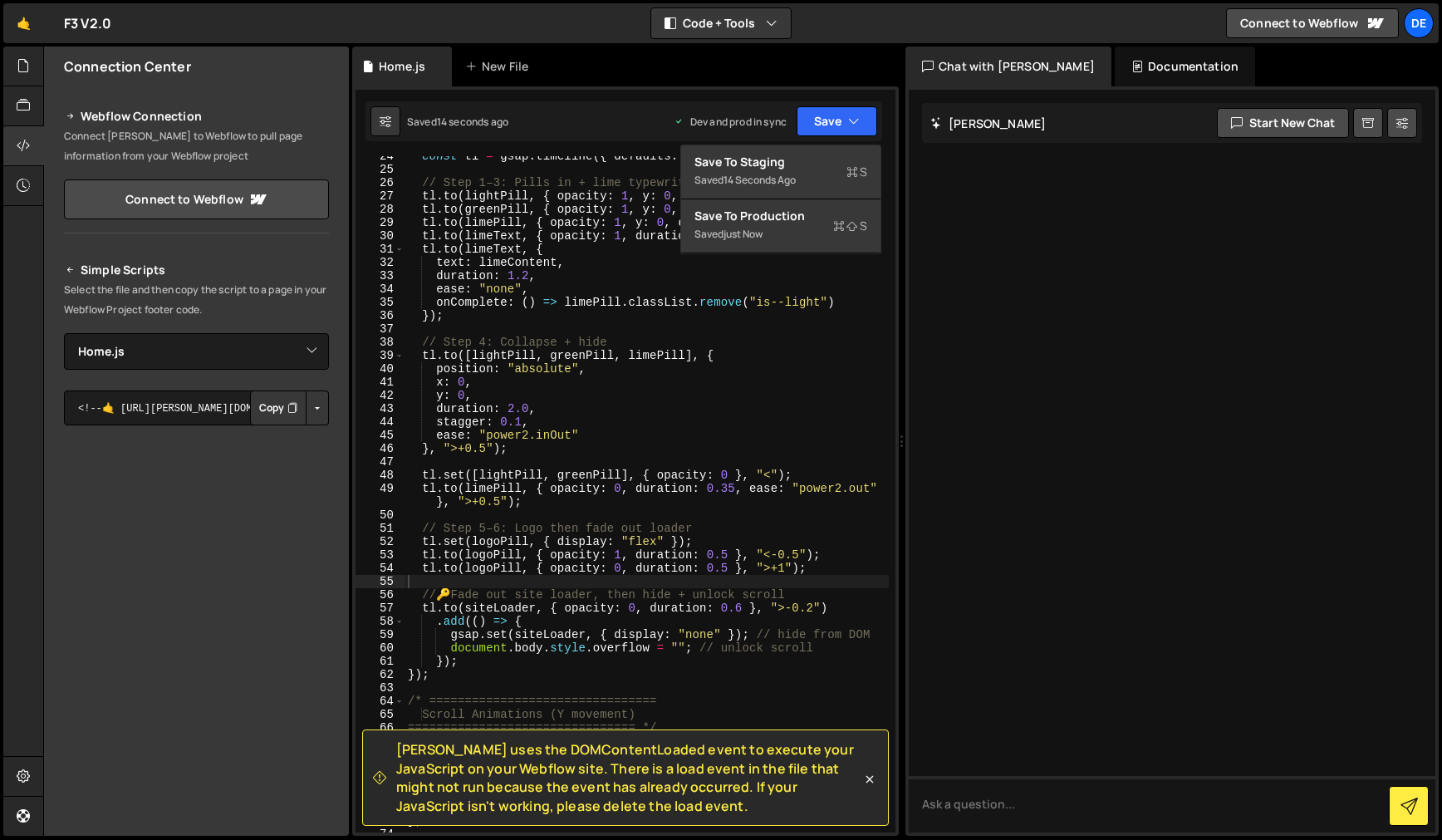
click at [1095, 284] on div at bounding box center [1171, 461] width 527 height 743
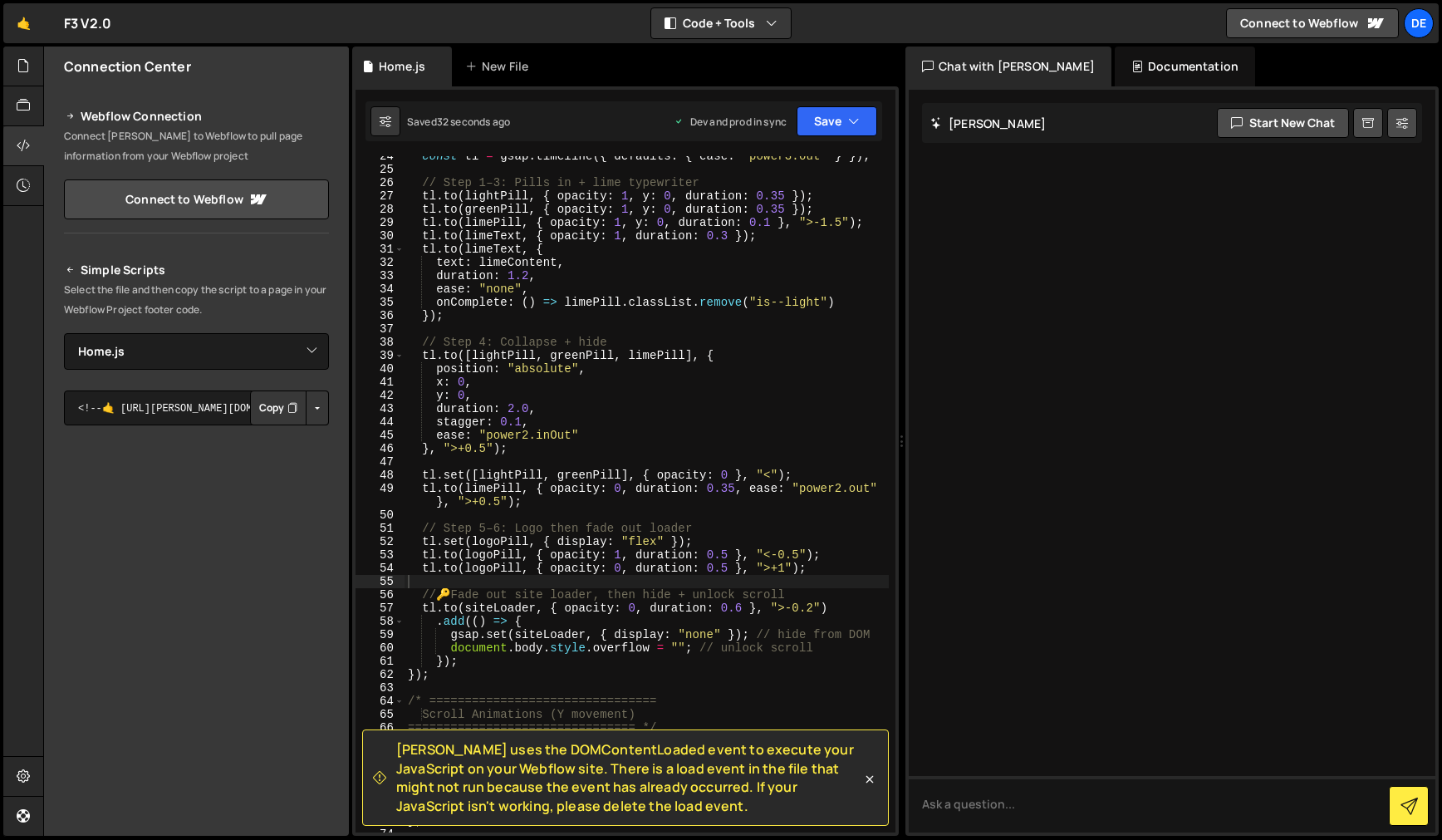
click at [578, 430] on div "const tl = gsap . timeline ({ defaults : { ease : "power3.out" } }) ; // Step 1…" at bounding box center [647, 501] width 484 height 702
click at [509, 412] on div "const tl = gsap . timeline ({ defaults : { ease : "power3.out" } }) ; // Step 1…" at bounding box center [647, 501] width 484 height 702
drag, startPoint x: 522, startPoint y: 412, endPoint x: 509, endPoint y: 412, distance: 13.0
click at [509, 412] on div "const tl = gsap . timeline ({ defaults : { ease : "power3.out" } }) ; // Step 1…" at bounding box center [647, 501] width 484 height 702
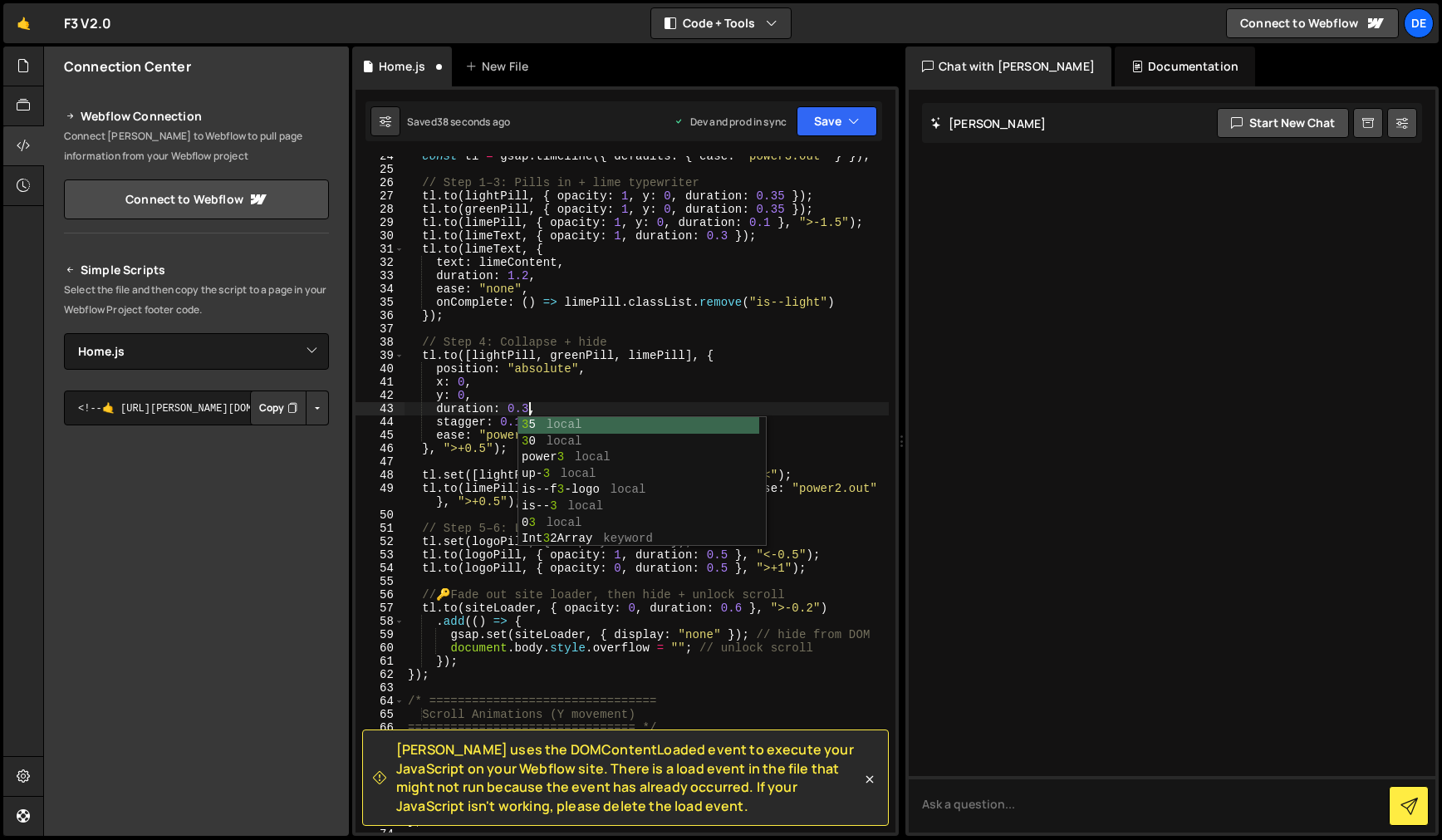
scroll to position [0, 8]
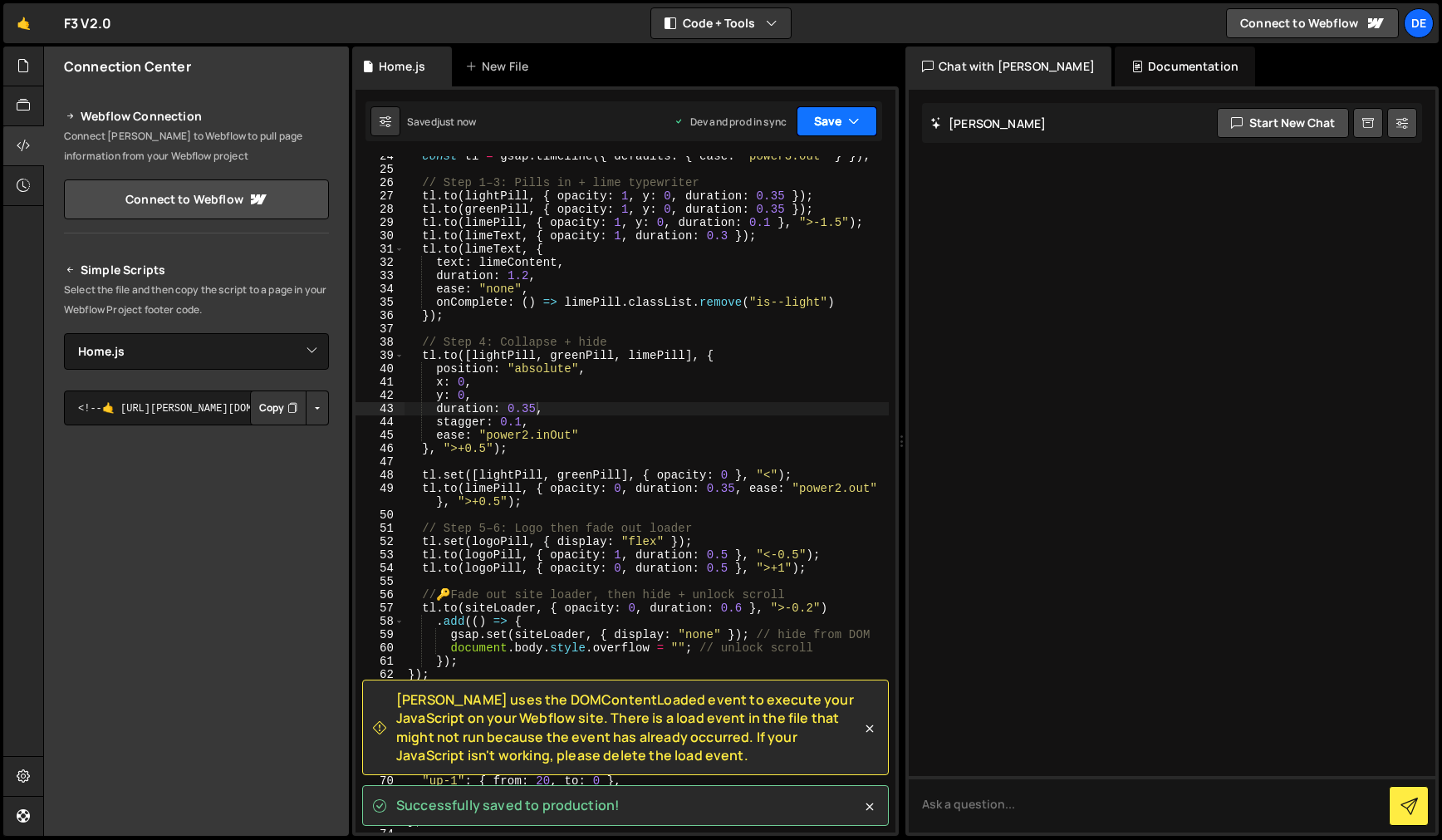
click at [844, 131] on button "Save" at bounding box center [837, 121] width 81 height 30
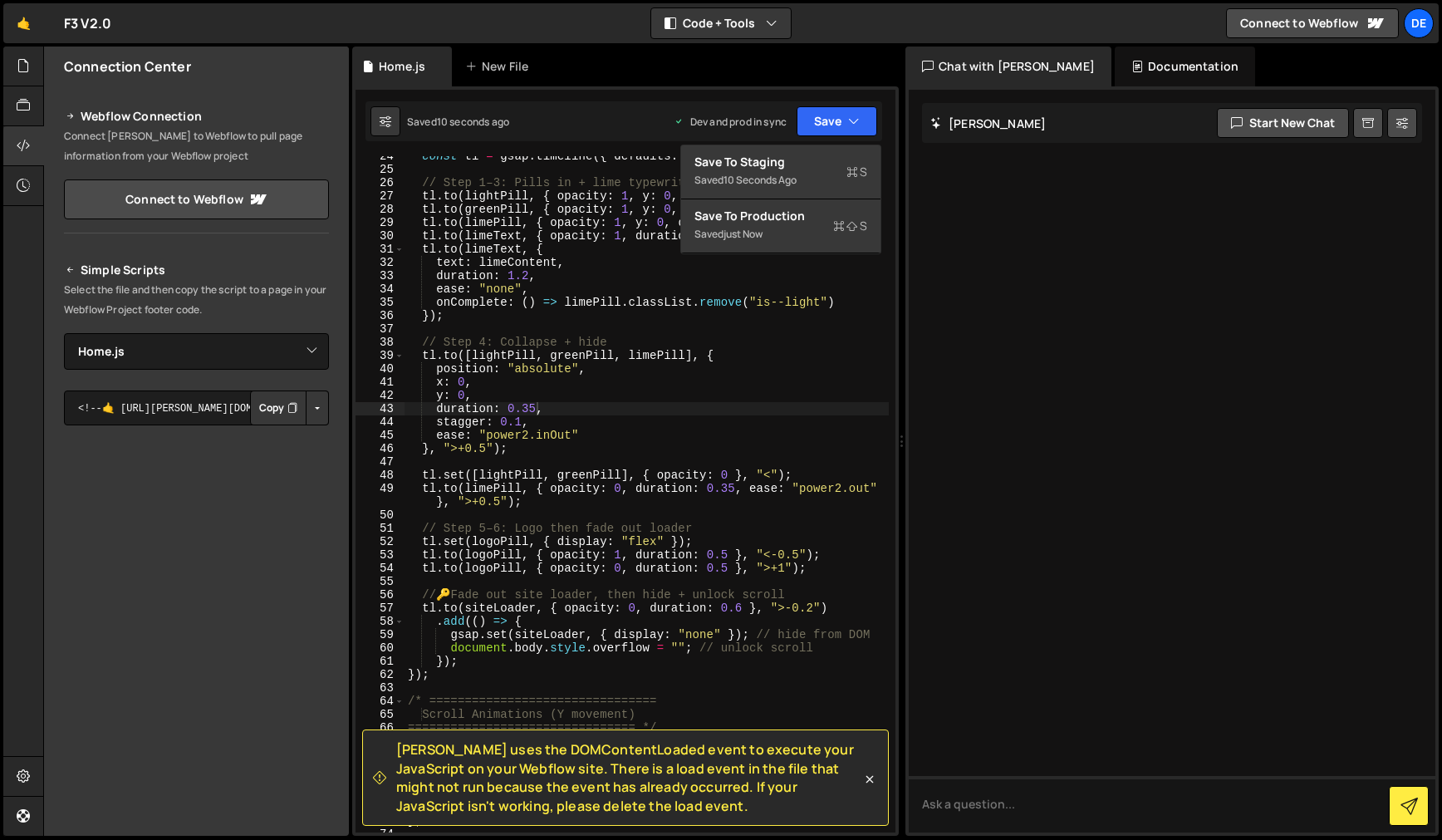
click at [1163, 336] on div at bounding box center [1171, 461] width 527 height 743
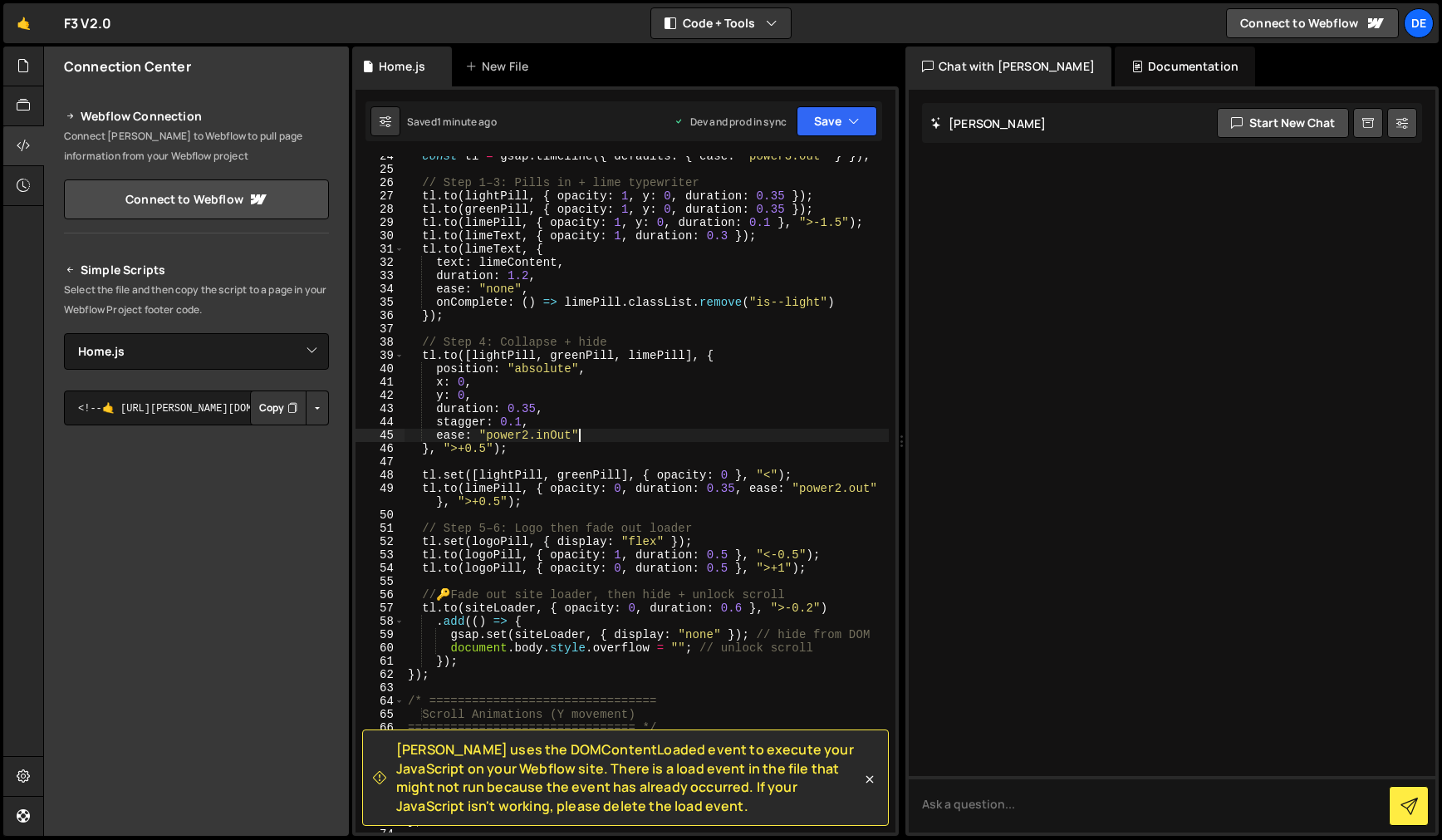
click at [631, 435] on div "const tl = gsap . timeline ({ defaults : { ease : "power3.out" } }) ; // Step 1…" at bounding box center [647, 501] width 484 height 702
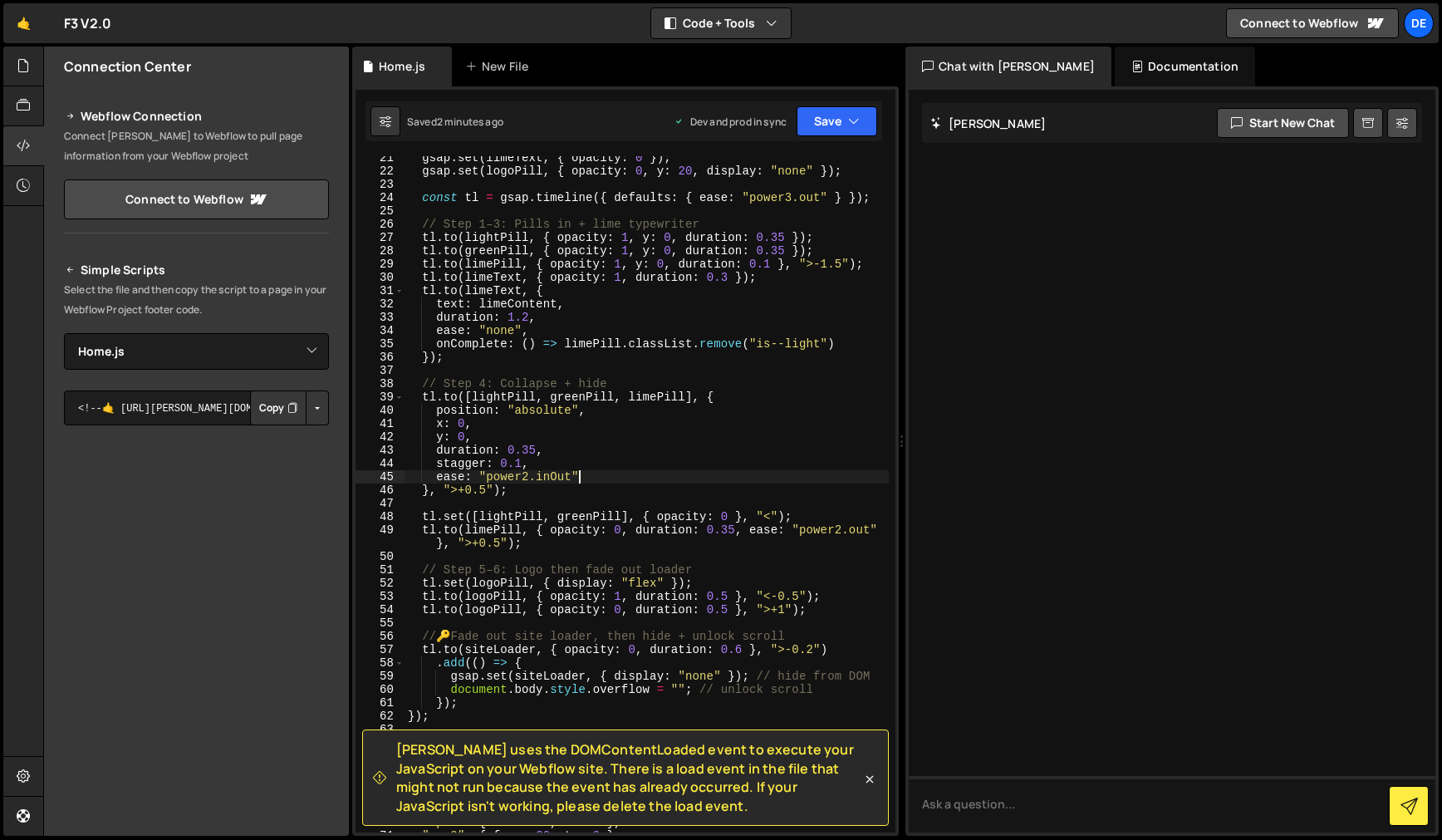
scroll to position [342, 0]
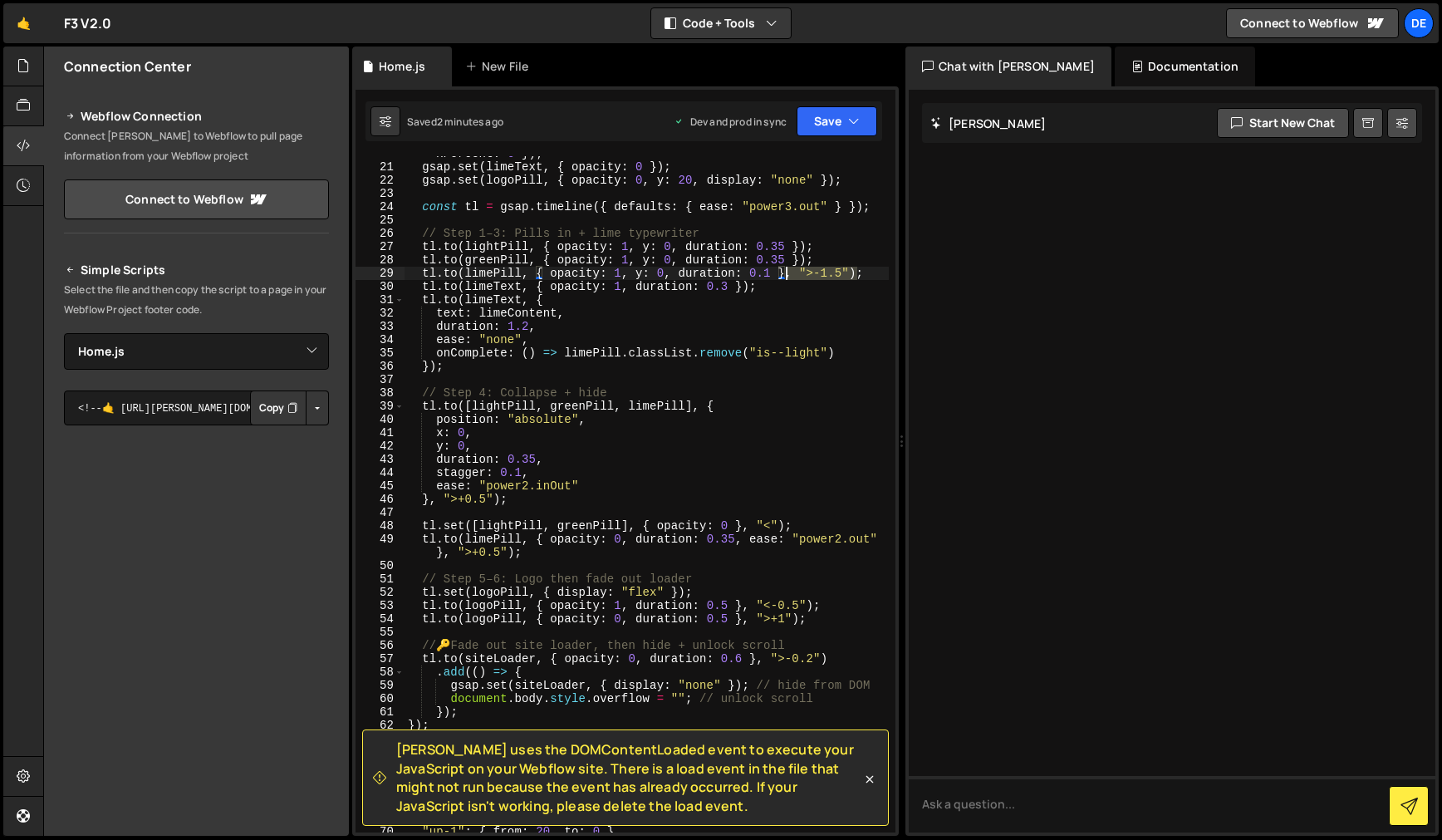
drag, startPoint x: 837, startPoint y: 272, endPoint x: 787, endPoint y: 275, distance: 50.1
click at [787, 275] on div "gsap . set ([ lightPill , greenPill , limePill ] , { opacity : 0 , y : 20 , xPe…" at bounding box center [647, 491] width 484 height 716
click at [782, 272] on div "gsap . set ([ lightPill , greenPill , limePill ] , { opacity : 0 , y : 20 , xPe…" at bounding box center [647, 494] width 484 height 676
drag, startPoint x: 821, startPoint y: 272, endPoint x: 845, endPoint y: 273, distance: 24.0
click at [823, 272] on div "gsap . set ([ lightPill , greenPill , limePill ] , { opacity : 0 , y : 20 , xPe…" at bounding box center [647, 491] width 484 height 716
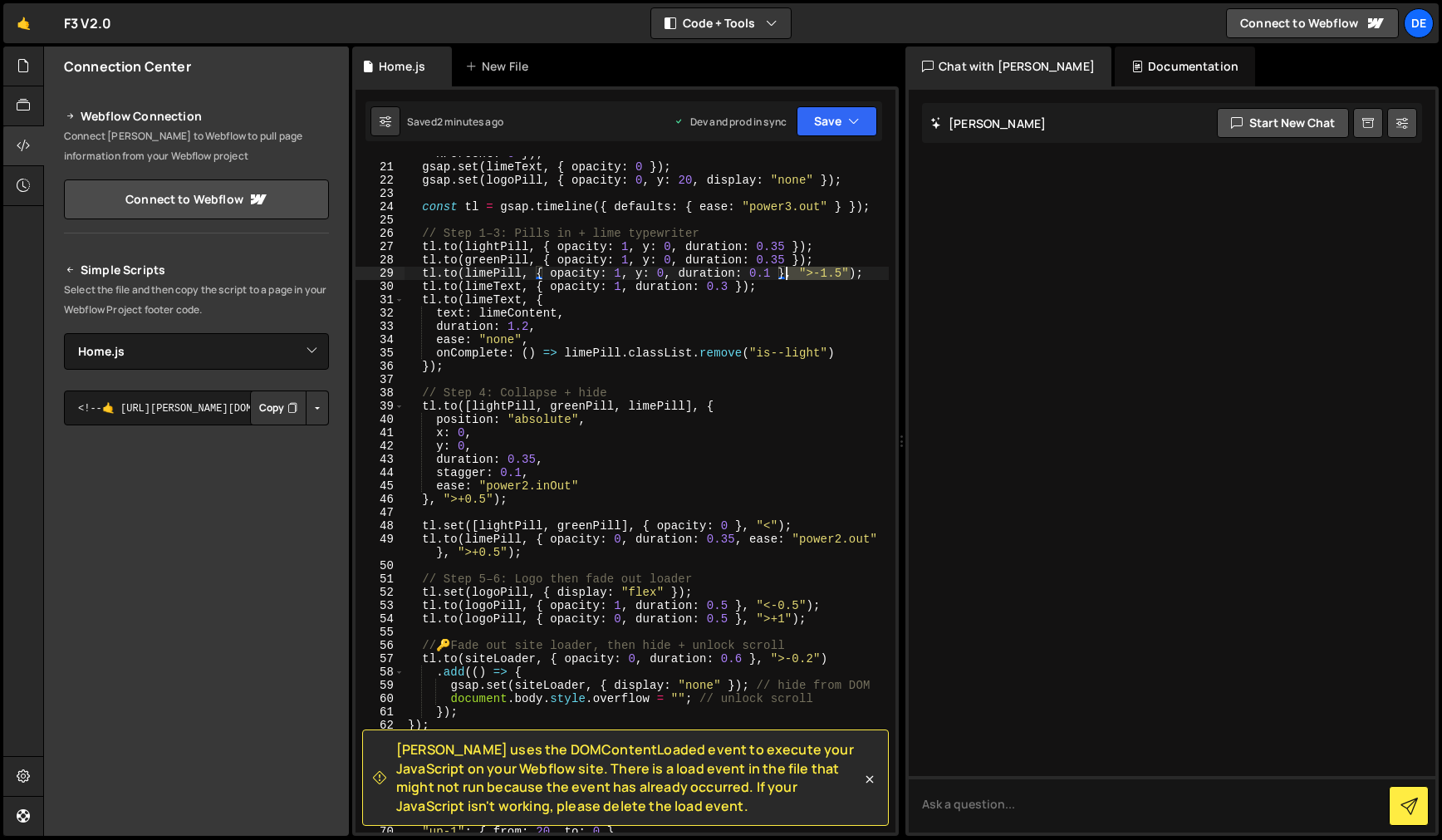
drag, startPoint x: 821, startPoint y: 272, endPoint x: 788, endPoint y: 274, distance: 33.1
click at [788, 274] on div "gsap . set ([ lightPill , greenPill , limePill ] , { opacity : 0 , y : 20 , xPe…" at bounding box center [647, 491] width 484 height 716
click at [715, 325] on div "gsap . set ([ lightPill , greenPill , limePill ] , { opacity : 0 , y : 20 , xPe…" at bounding box center [647, 491] width 484 height 716
click at [715, 586] on div "gsap . set ([ lightPill , greenPill , limePill ] , { opacity : 0 , y : 20 , xPe…" at bounding box center [647, 491] width 484 height 716
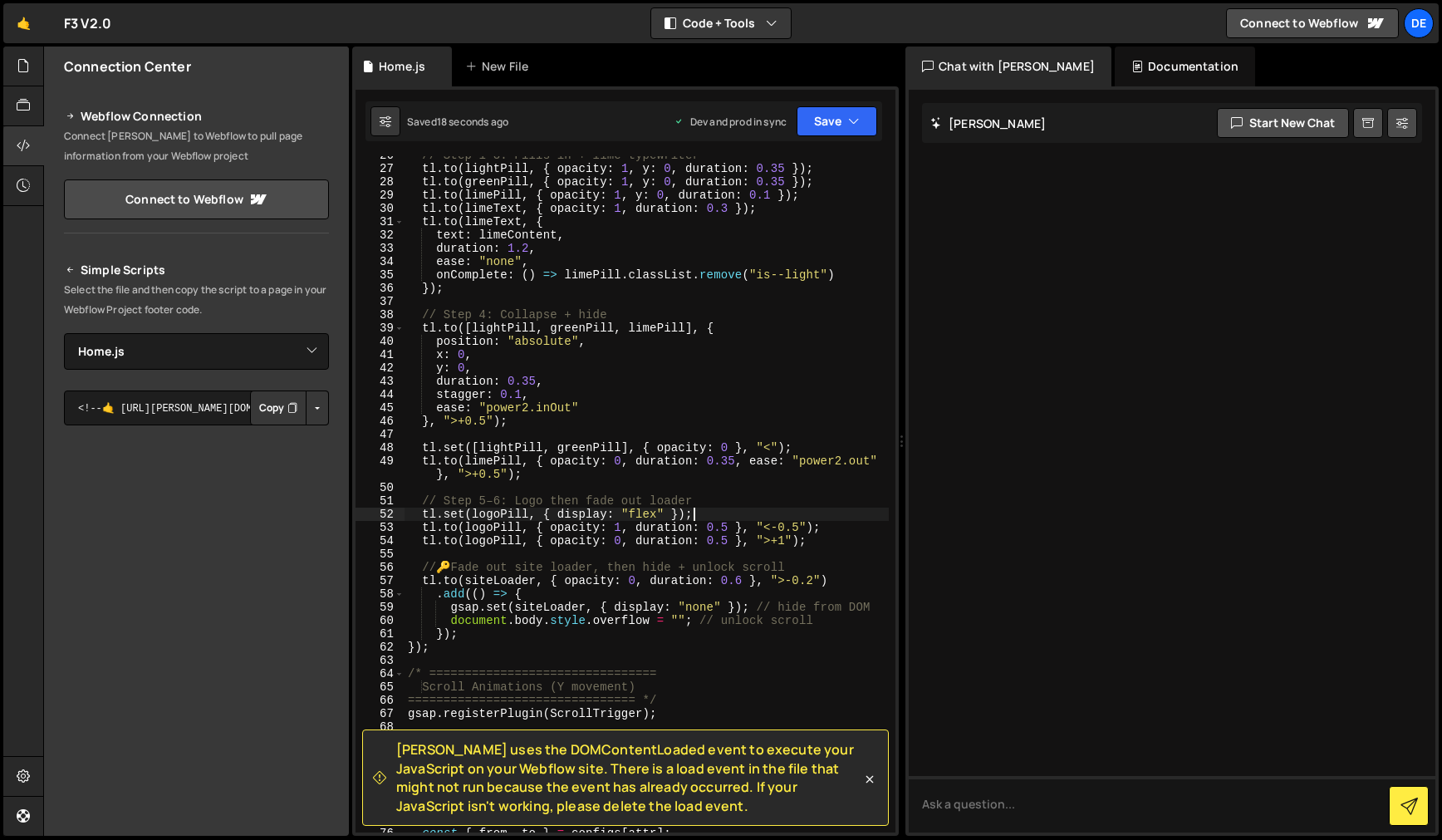
scroll to position [437, 0]
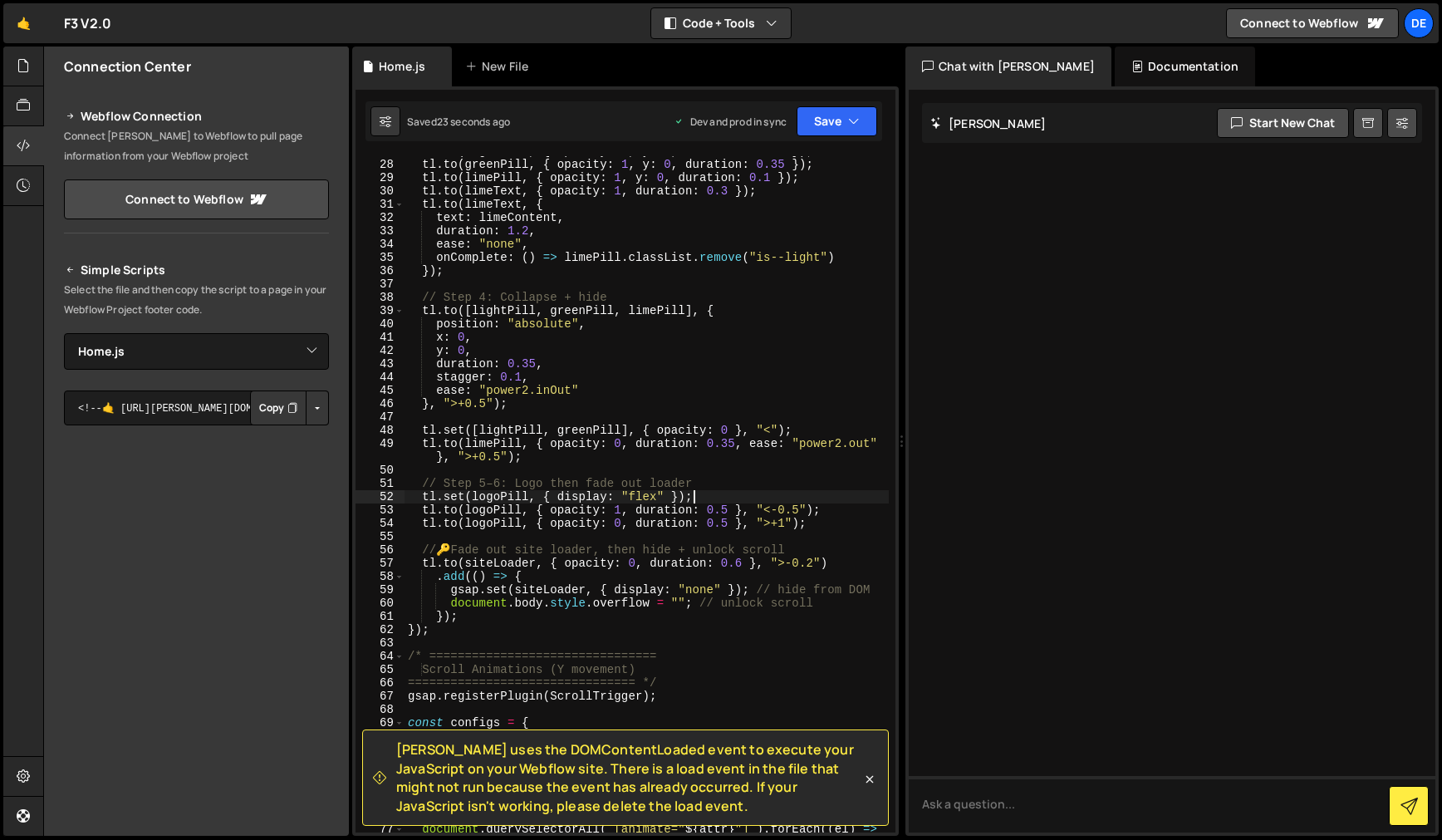
click at [721, 512] on div "tl . to ( lightPill , { opacity : 1 , y : 0 , duration : 0.35 }) ; tl . to ( gr…" at bounding box center [647, 502] width 484 height 716
click at [705, 512] on div "tl . to ( lightPill , { opacity : 1 , y : 0 , duration : 0.35 }) ; tl . to ( gr…" at bounding box center [647, 502] width 484 height 716
drag, startPoint x: 722, startPoint y: 508, endPoint x: 773, endPoint y: 532, distance: 56.4
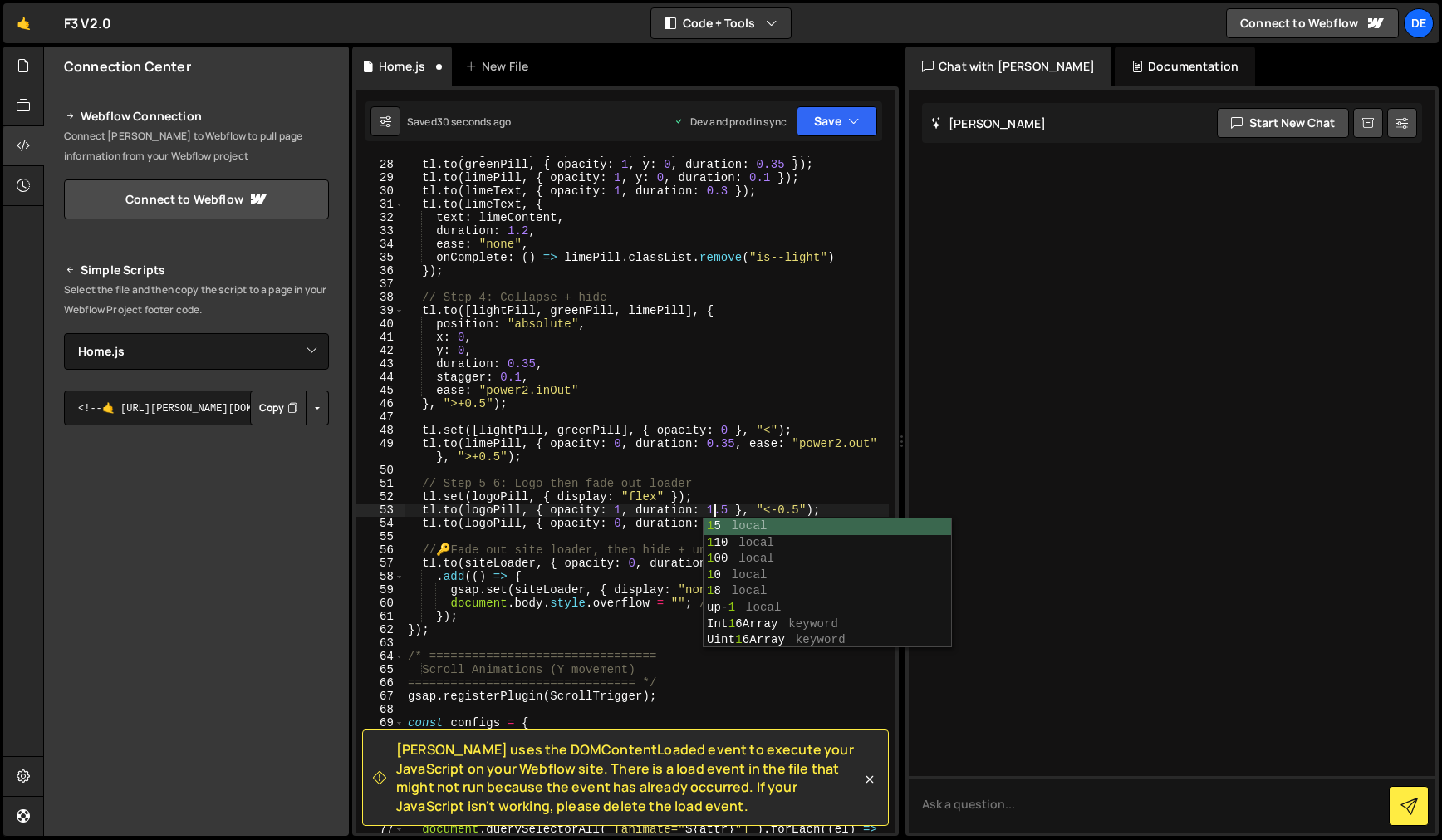
click at [722, 508] on div "tl . to ( lightPill , { opacity : 1 , y : 0 , duration : 0.35 }) ; tl . to ( gr…" at bounding box center [647, 502] width 484 height 716
click at [832, 479] on div "tl . to ( lightPill , { opacity : 1 , y : 0 , duration : 0.35 }) ; tl . to ( gr…" at bounding box center [647, 502] width 484 height 716
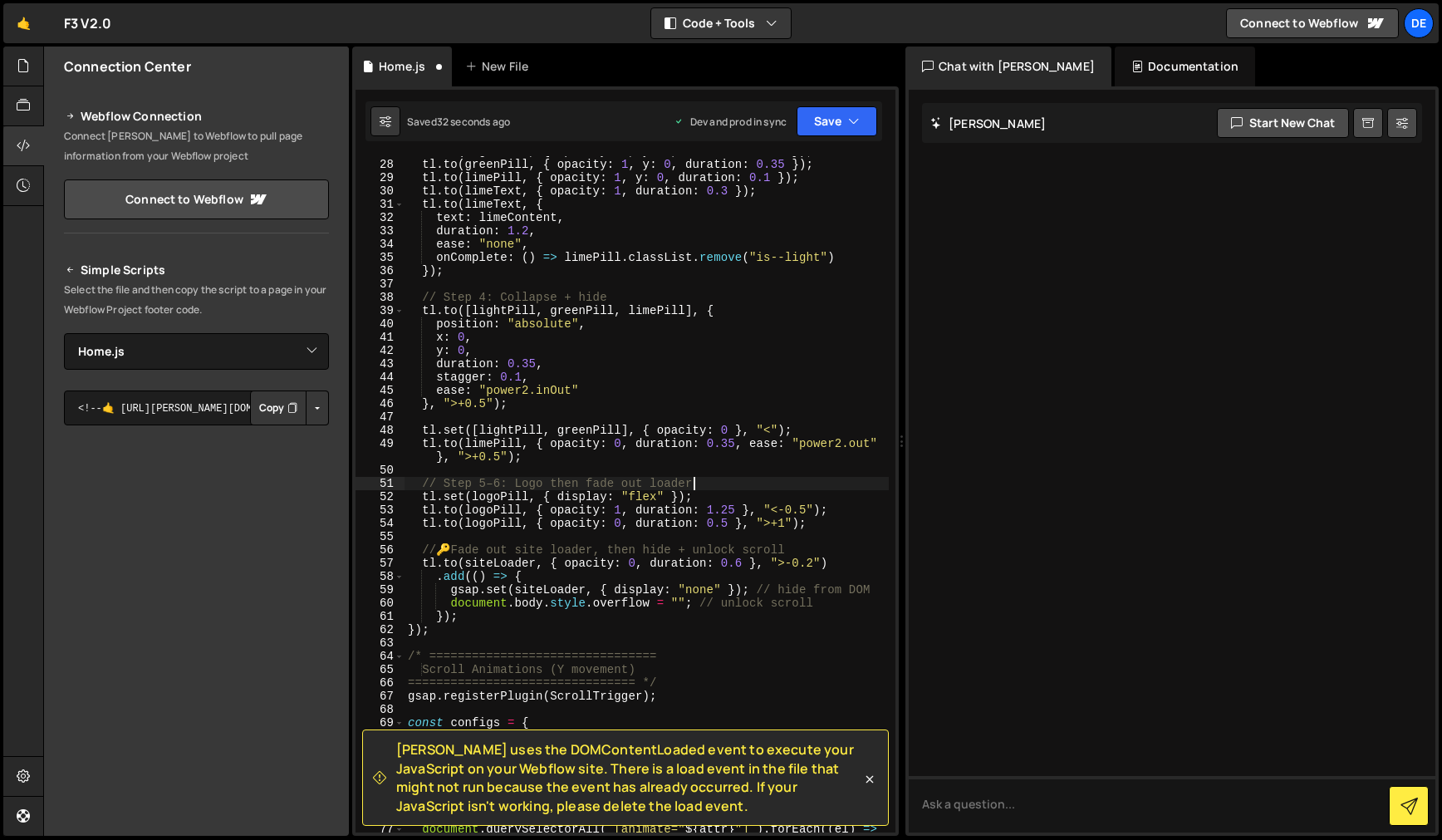
scroll to position [0, 19]
click at [802, 512] on div "tl . to ( lightPill , { opacity : 1 , y : 0 , duration : 0.35 }) ; tl . to ( gr…" at bounding box center [647, 502] width 484 height 716
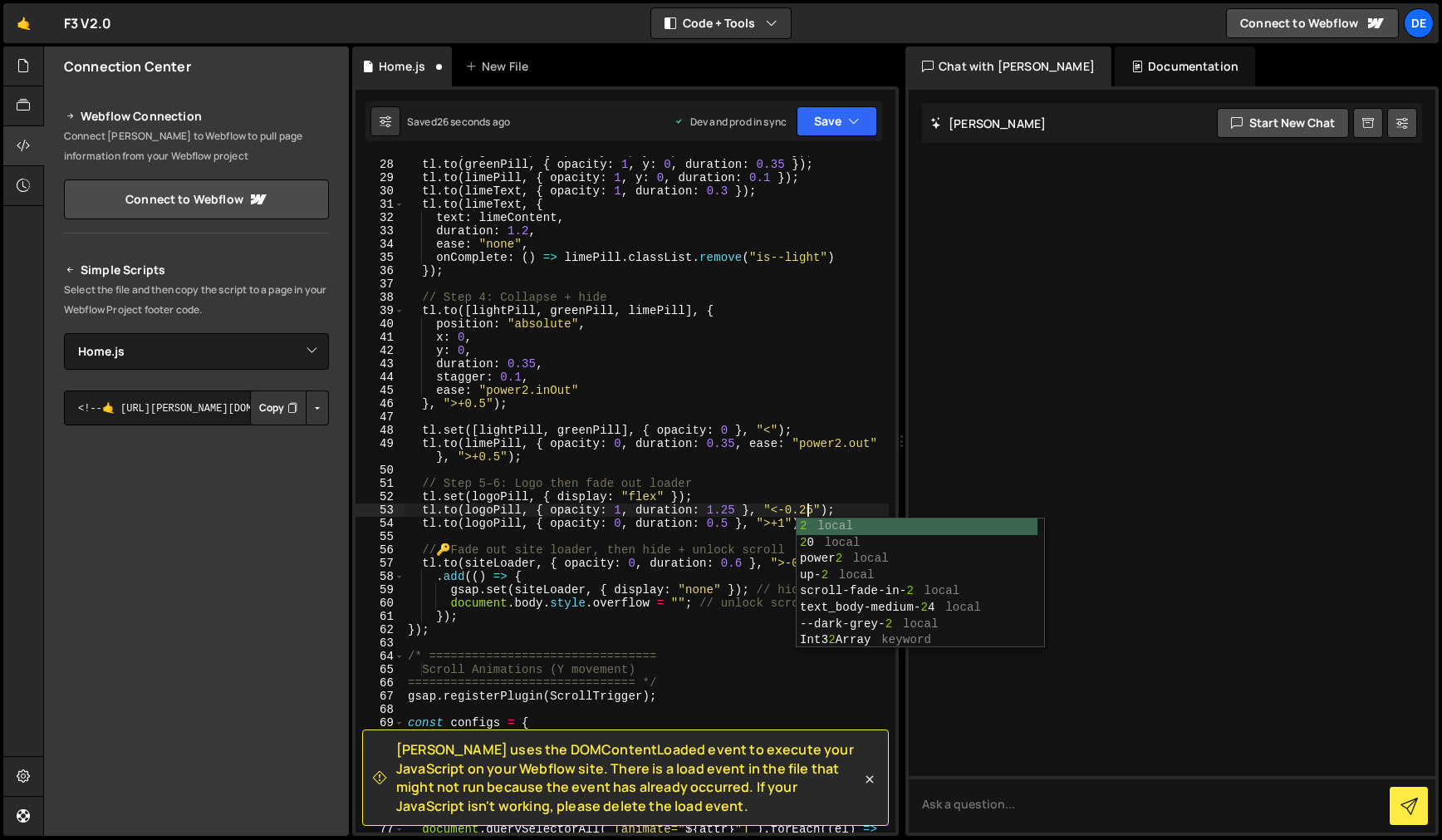
click at [842, 480] on div "tl . to ( lightPill , { opacity : 1 , y : 0 , duration : 0.35 }) ; tl . to ( gr…" at bounding box center [647, 502] width 484 height 716
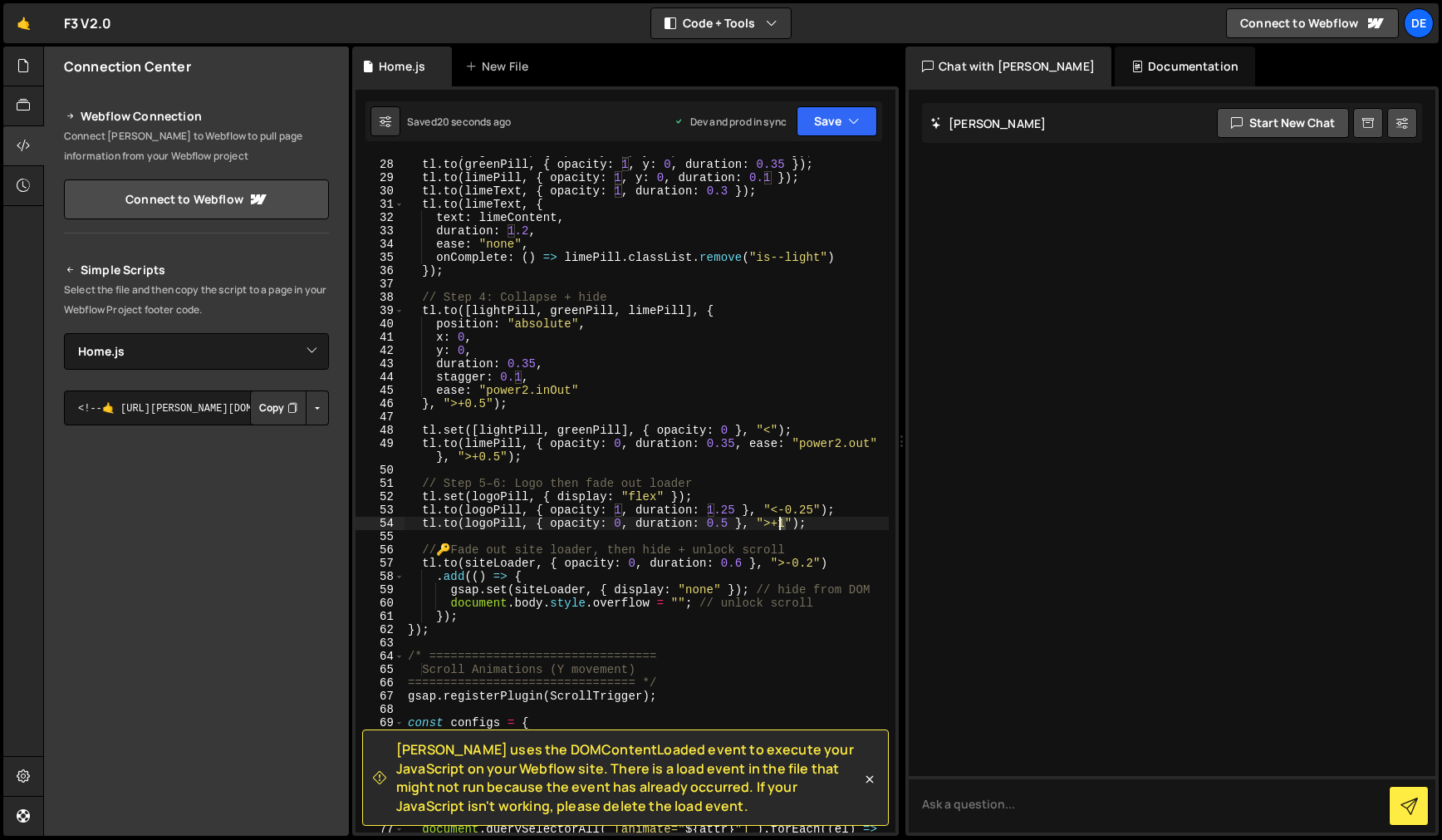
click at [780, 525] on div "tl . to ( lightPill , { opacity : 1 , y : 0 , duration : 0.35 }) ; tl . to ( gr…" at bounding box center [647, 502] width 484 height 716
click at [811, 461] on div "tl . to ( lightPill , { opacity : 1 , y : 0 , duration : 0.35 }) ; tl . to ( gr…" at bounding box center [647, 502] width 484 height 716
type textarea "[DOMAIN_NAME](limePill, { opacity: 0, duration: 0.35, ease: "power2.out" }, ">+…"
